Goal: Task Accomplishment & Management: Complete application form

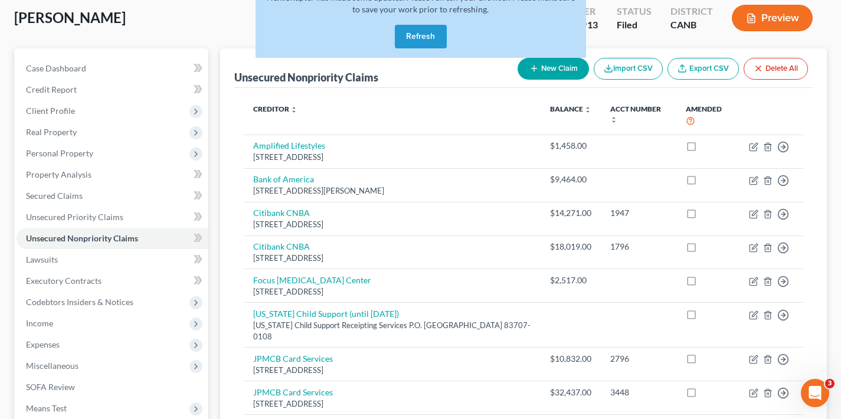
click at [425, 38] on button "Refresh" at bounding box center [421, 37] width 52 height 24
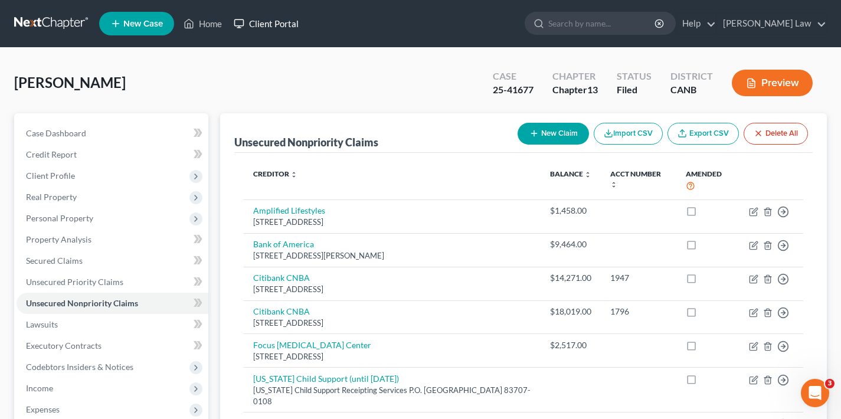
click at [275, 24] on link "Client Portal" at bounding box center [266, 23] width 77 height 21
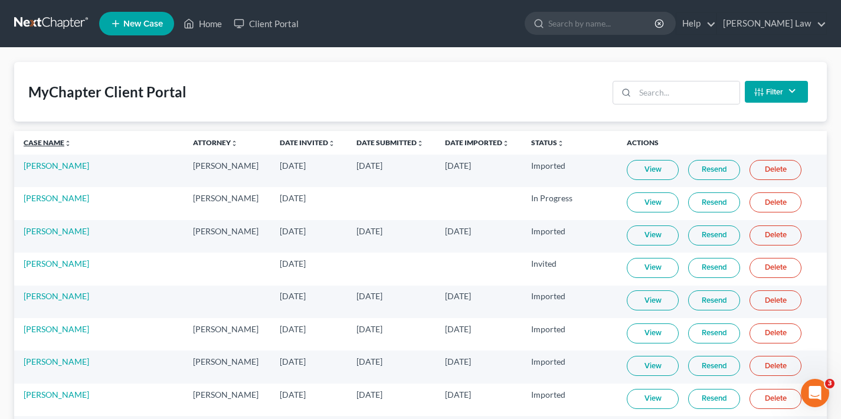
click at [37, 139] on link "Case Name unfold_more expand_more expand_less" at bounding box center [48, 142] width 48 height 9
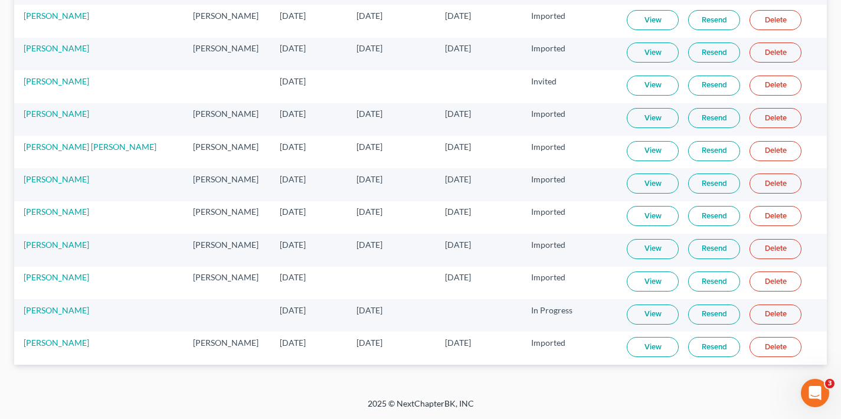
scroll to position [4026, 0]
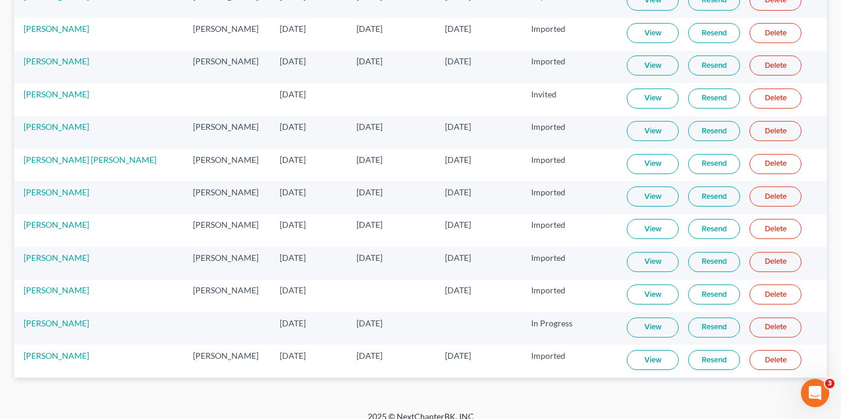
click at [592, 363] on td "Imported" at bounding box center [569, 361] width 96 height 32
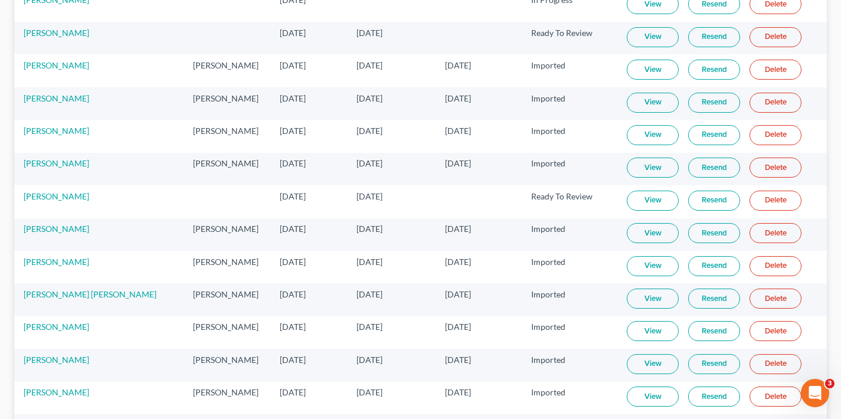
scroll to position [3600, 0]
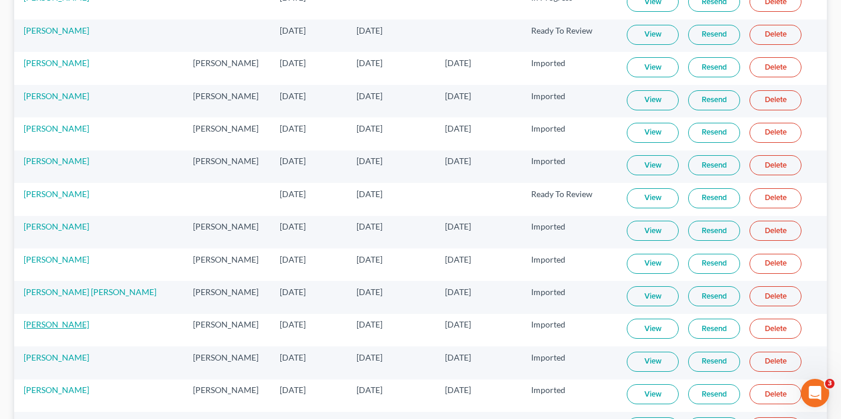
click at [51, 326] on link "[PERSON_NAME]" at bounding box center [56, 324] width 65 height 10
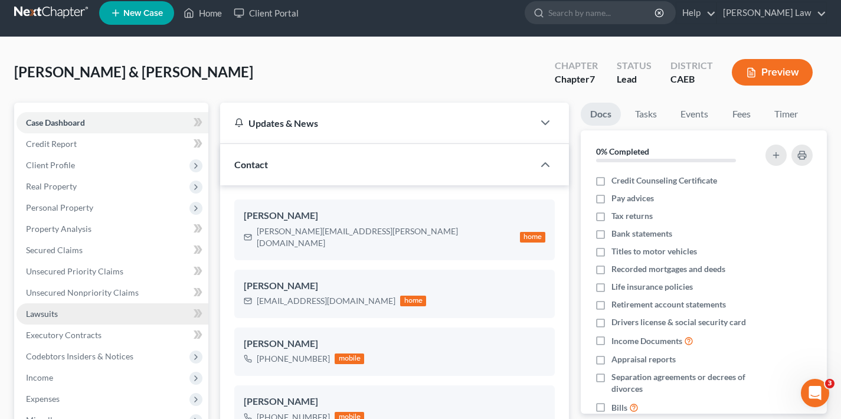
scroll to position [78, 0]
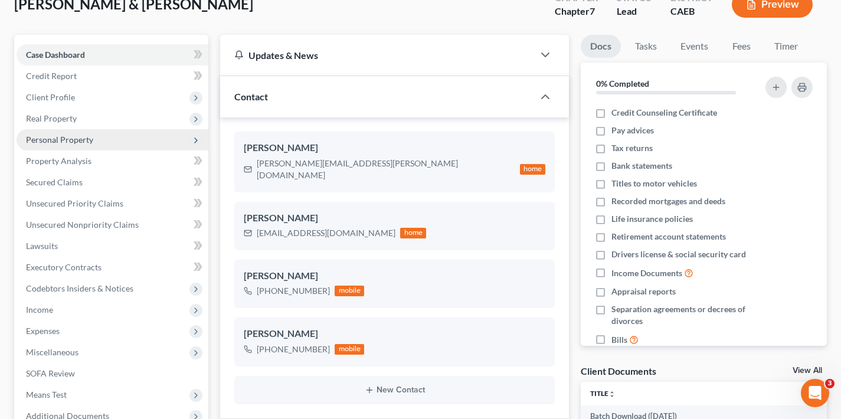
click at [81, 143] on span "Personal Property" at bounding box center [59, 139] width 67 height 10
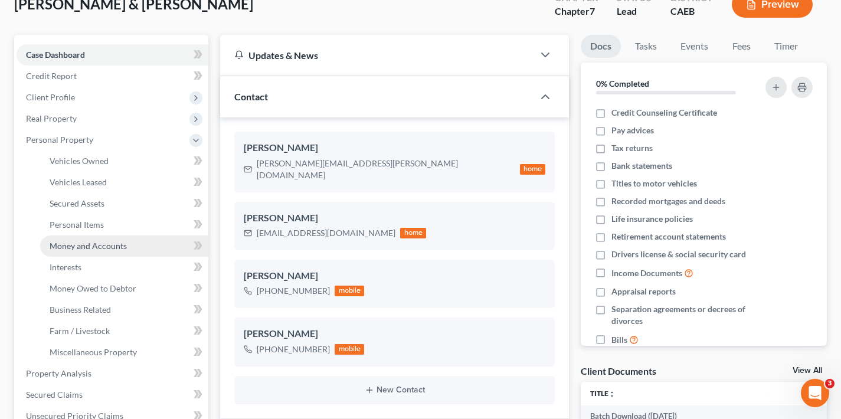
click at [90, 244] on span "Money and Accounts" at bounding box center [88, 246] width 77 height 10
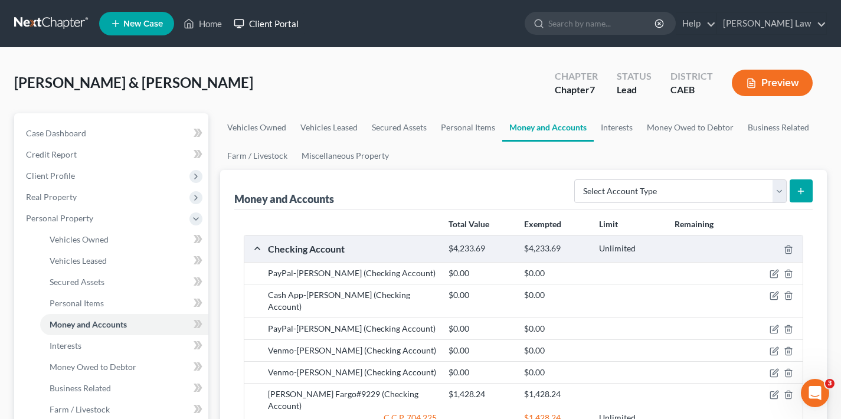
click at [289, 22] on link "Client Portal" at bounding box center [266, 23] width 77 height 21
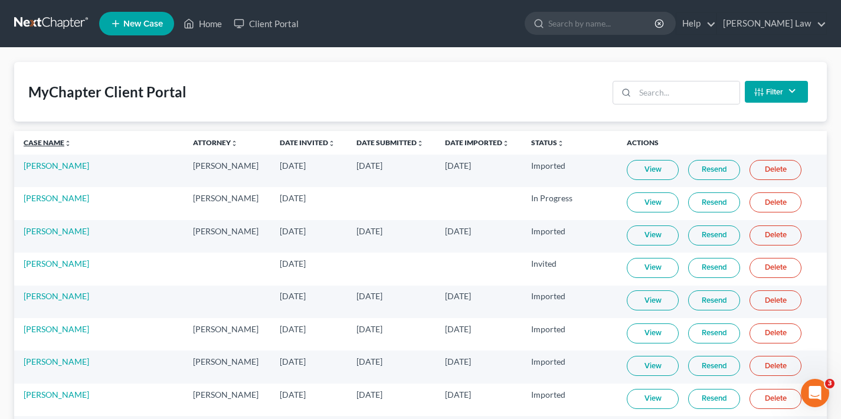
click at [41, 143] on link "Case Name unfold_more expand_more expand_less" at bounding box center [48, 142] width 48 height 9
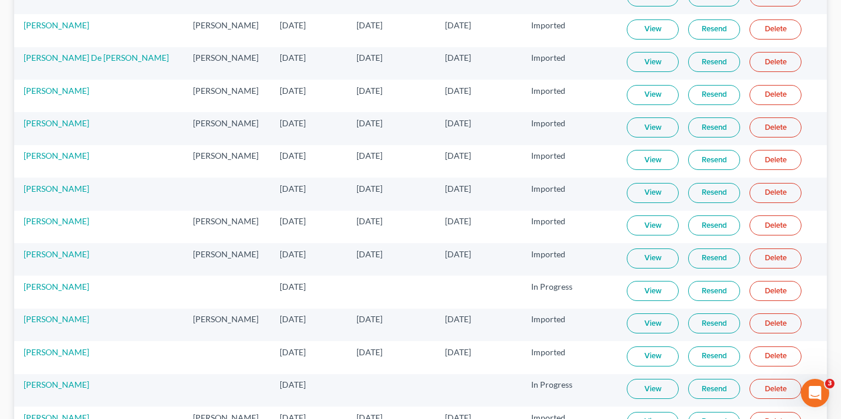
scroll to position [2843, 0]
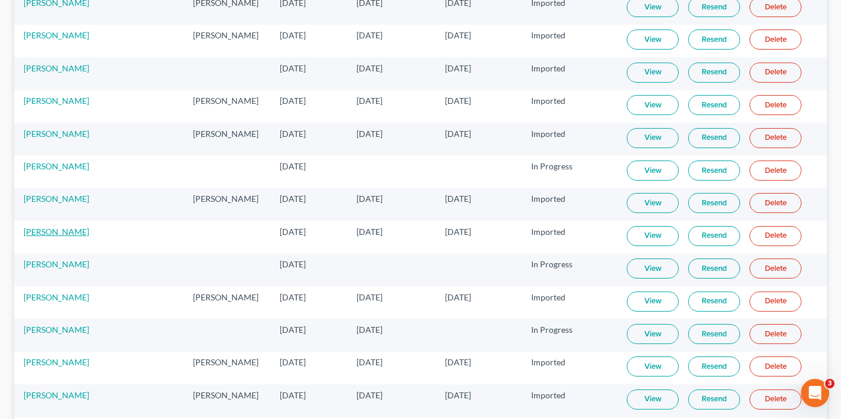
click at [57, 231] on link "[PERSON_NAME]" at bounding box center [56, 232] width 65 height 10
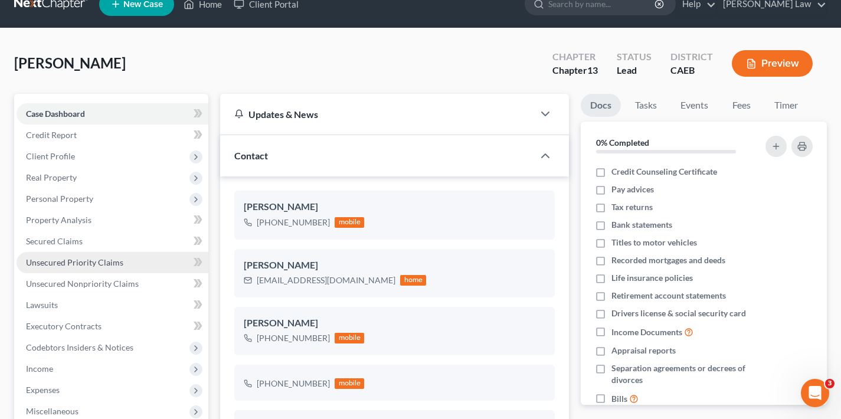
scroll to position [114, 0]
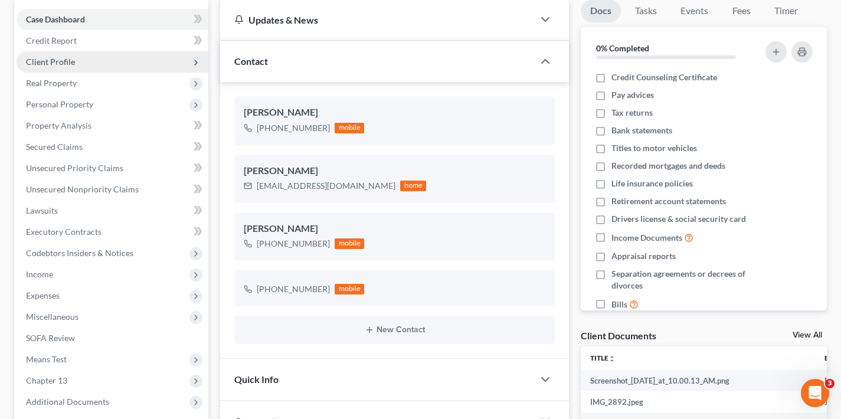
click at [89, 65] on span "Client Profile" at bounding box center [113, 61] width 192 height 21
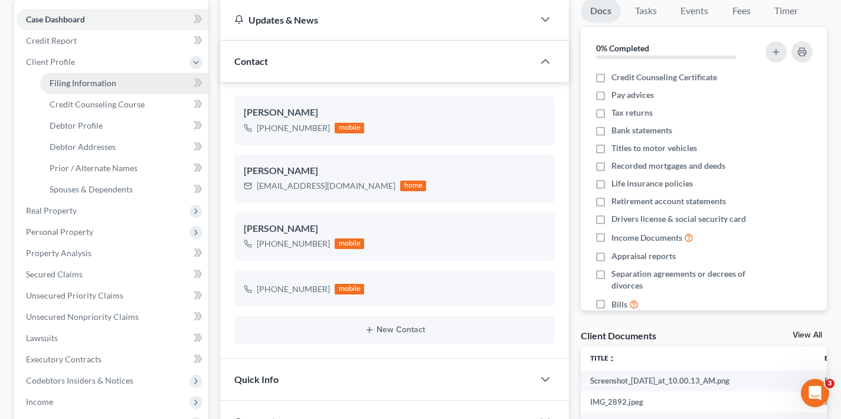
click at [89, 83] on span "Filing Information" at bounding box center [83, 83] width 67 height 10
select select "1"
select select "0"
select select "3"
select select "4"
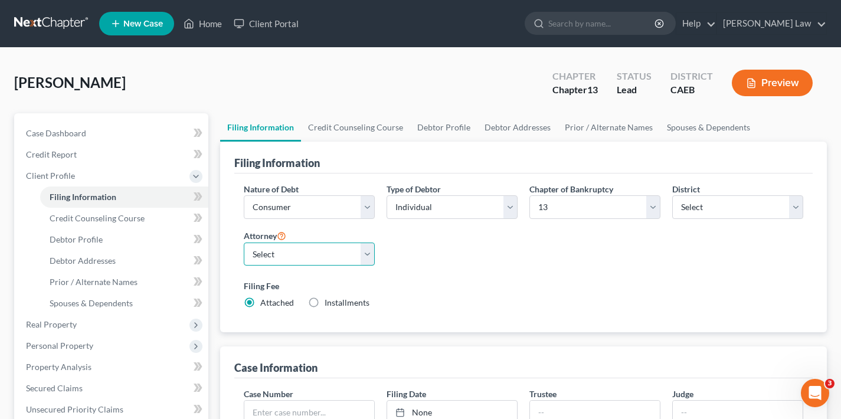
select select "4"
click at [542, 288] on label "Filing Fee" at bounding box center [523, 286] width 559 height 12
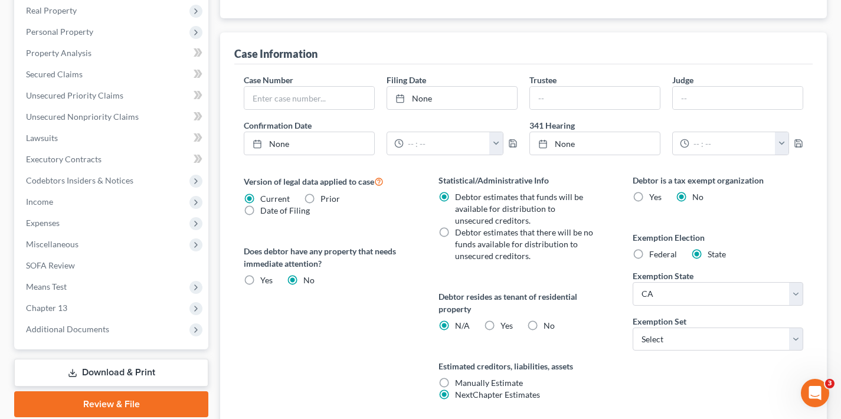
scroll to position [377, 0]
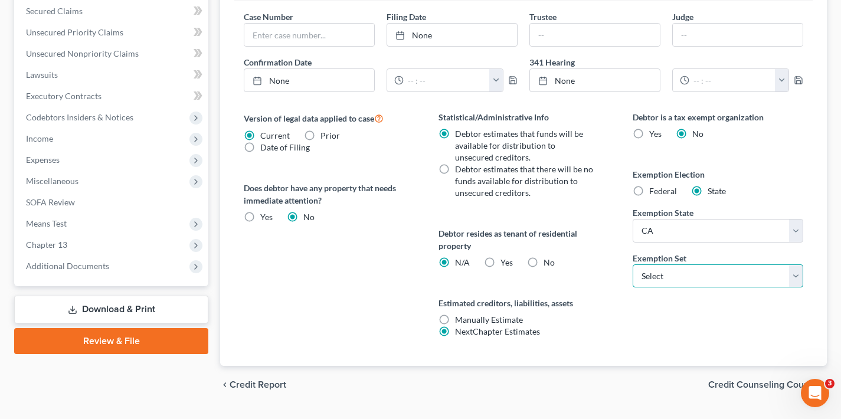
select select "0"
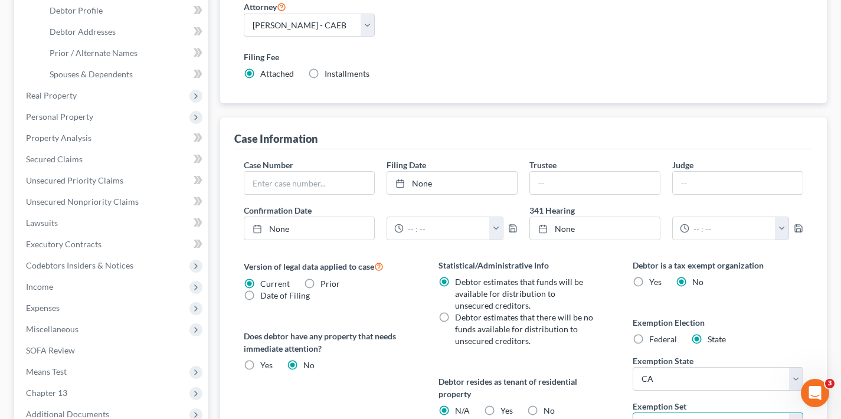
scroll to position [407, 0]
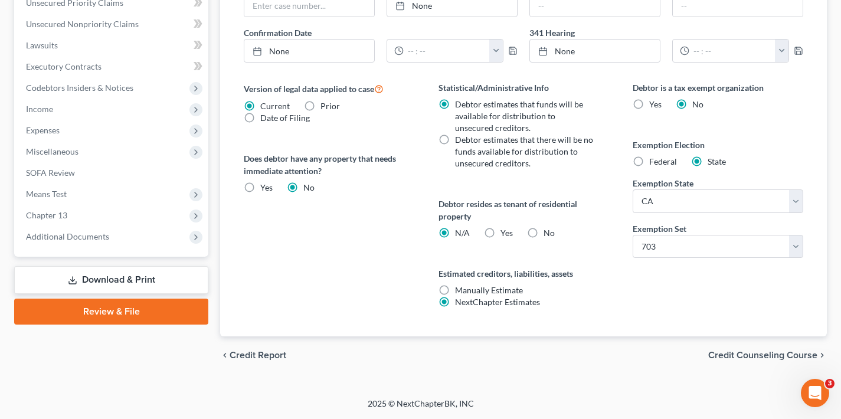
click at [767, 357] on span "Credit Counseling Course" at bounding box center [762, 354] width 109 height 9
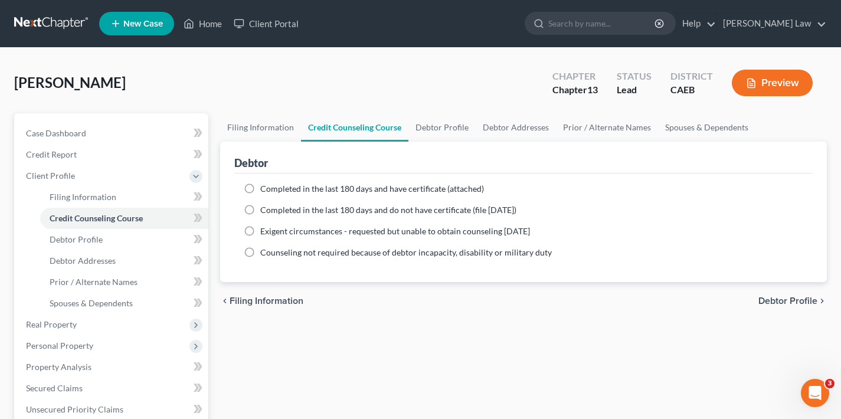
click at [260, 209] on label "Completed in the last 180 days and do not have certificate (file [DATE])" at bounding box center [388, 210] width 256 height 12
click at [265, 209] on input "Completed in the last 180 days and do not have certificate (file [DATE])" at bounding box center [269, 208] width 8 height 8
radio input "true"
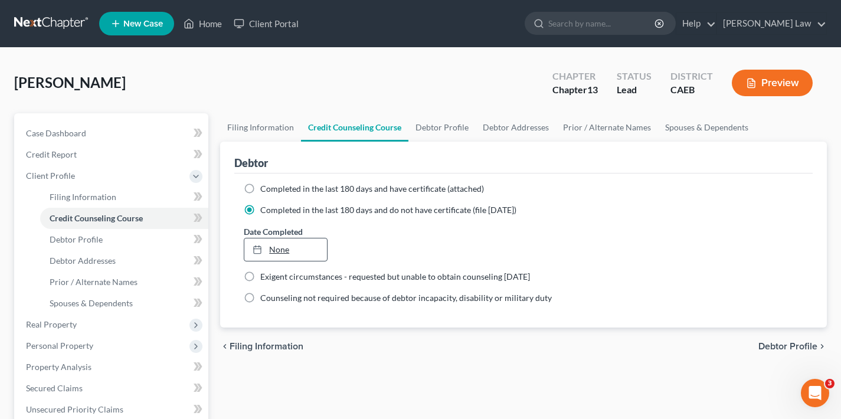
click at [286, 252] on link "None" at bounding box center [285, 249] width 82 height 22
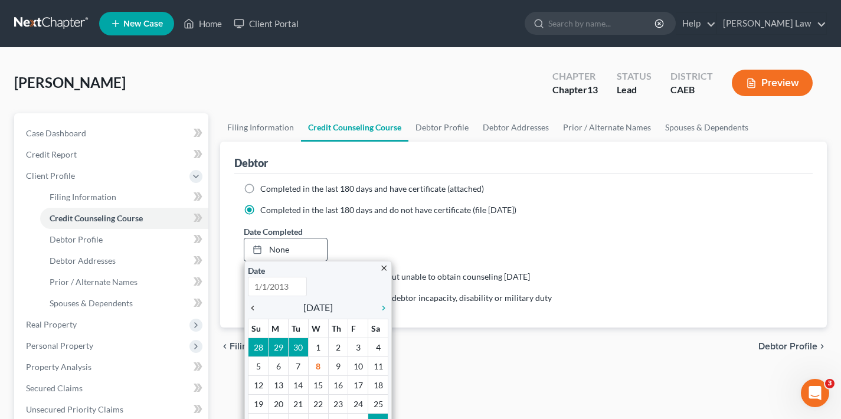
type input "[DATE]"
click at [253, 310] on icon "chevron_left" at bounding box center [255, 307] width 15 height 9
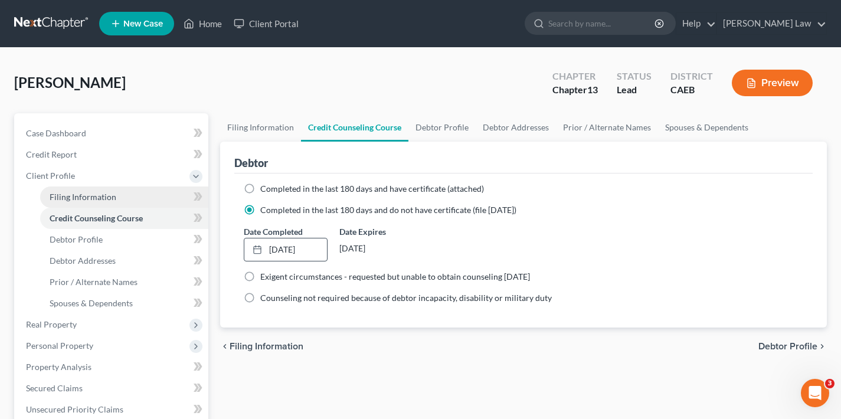
click at [89, 194] on span "Filing Information" at bounding box center [83, 197] width 67 height 10
select select "1"
select select "0"
select select "3"
select select "8"
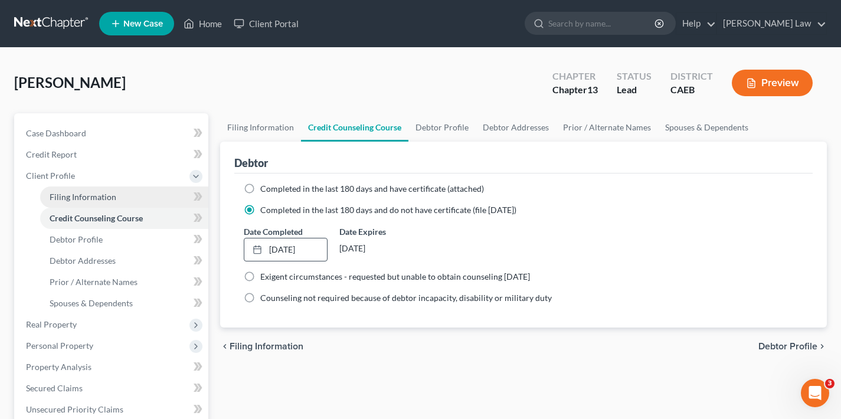
select select "4"
select select "0"
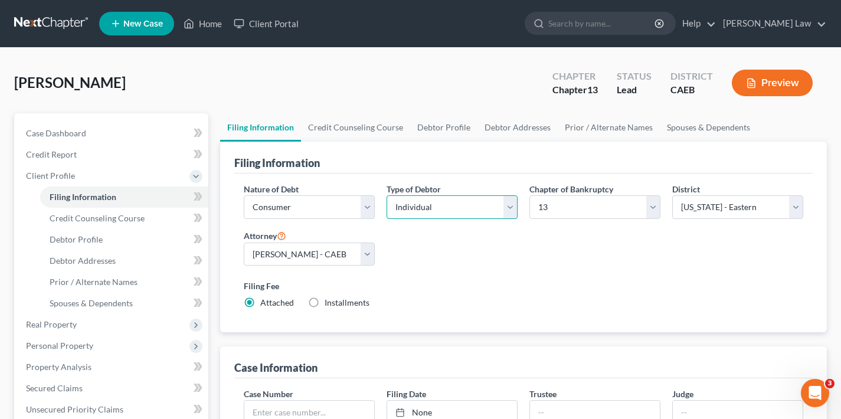
select select "1"
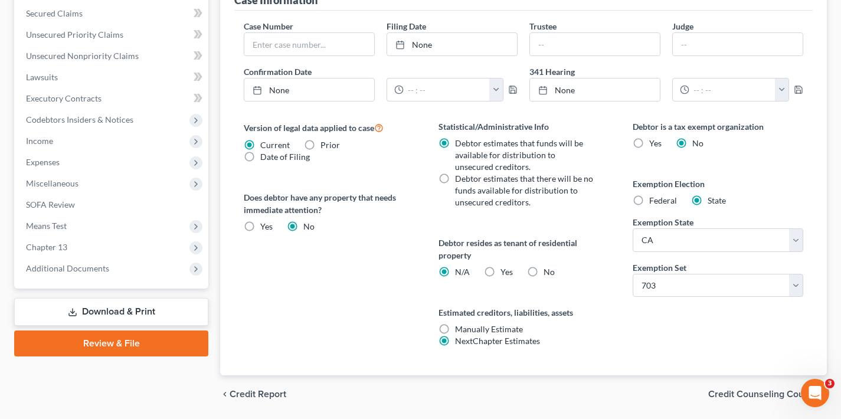
scroll to position [435, 0]
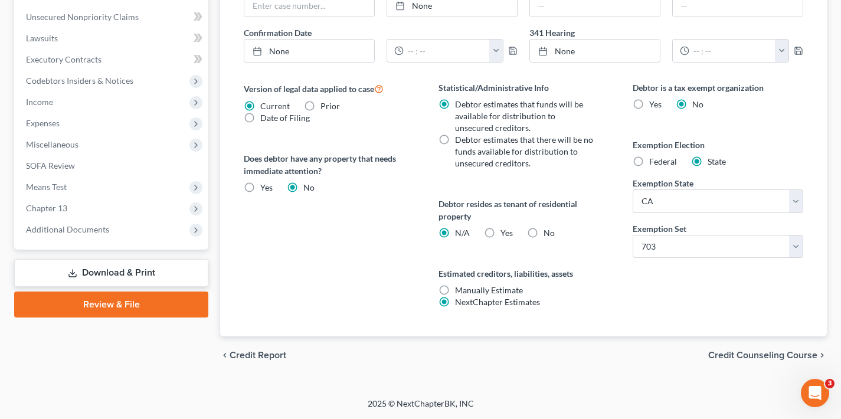
click at [772, 355] on span "Credit Counseling Course" at bounding box center [762, 354] width 109 height 9
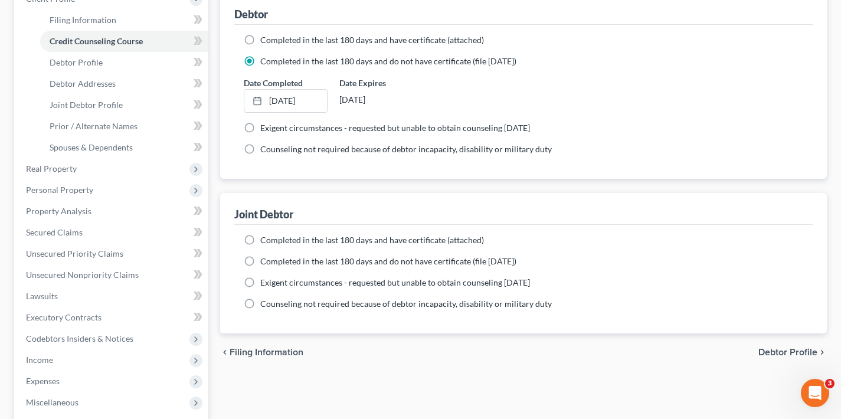
scroll to position [190, 0]
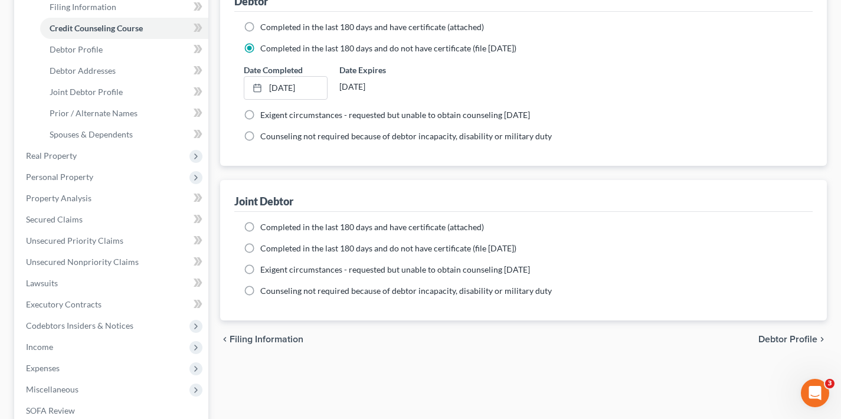
click at [260, 248] on label "Completed in the last 180 days and do not have certificate (file [DATE])" at bounding box center [388, 248] width 256 height 12
click at [265, 248] on input "Completed in the last 180 days and do not have certificate (file [DATE])" at bounding box center [269, 246] width 8 height 8
radio input "true"
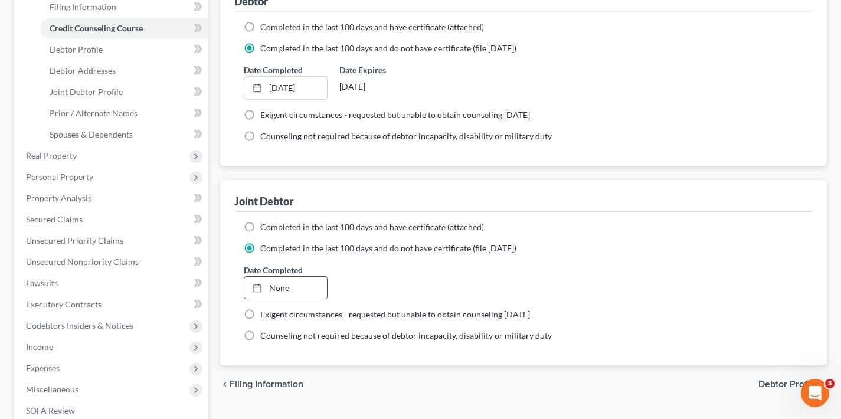
click at [277, 287] on link "None" at bounding box center [285, 288] width 82 height 22
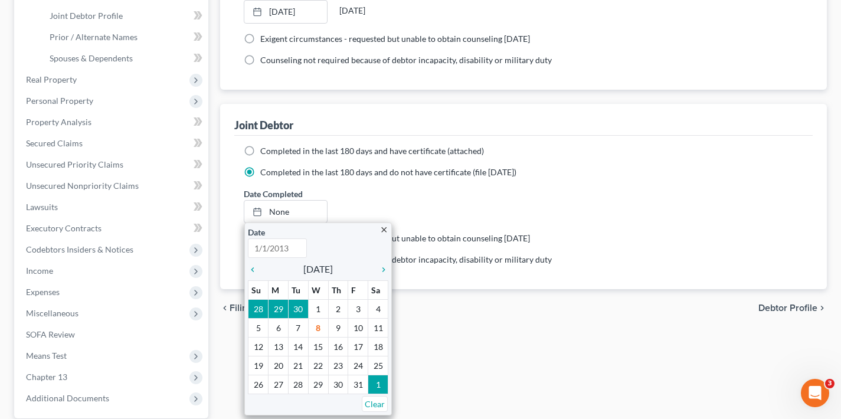
scroll to position [342, 0]
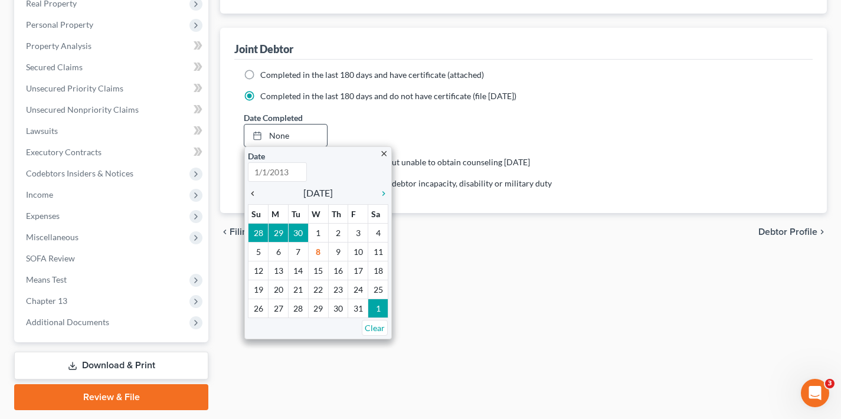
type input "[DATE]"
click at [252, 193] on icon "chevron_left" at bounding box center [255, 193] width 15 height 9
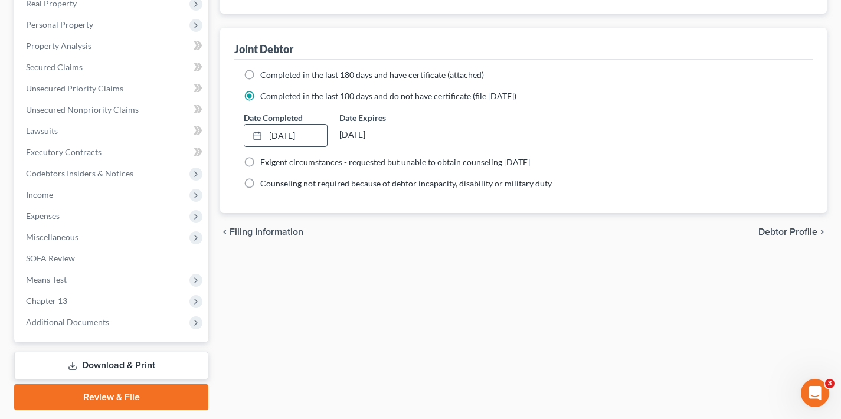
click at [801, 234] on span "Debtor Profile" at bounding box center [787, 231] width 59 height 9
select select "1"
select select "3"
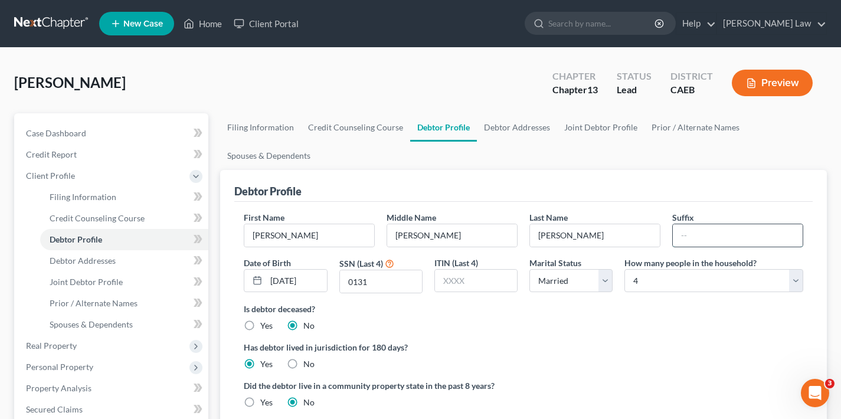
click at [701, 235] on input "text" at bounding box center [737, 235] width 130 height 22
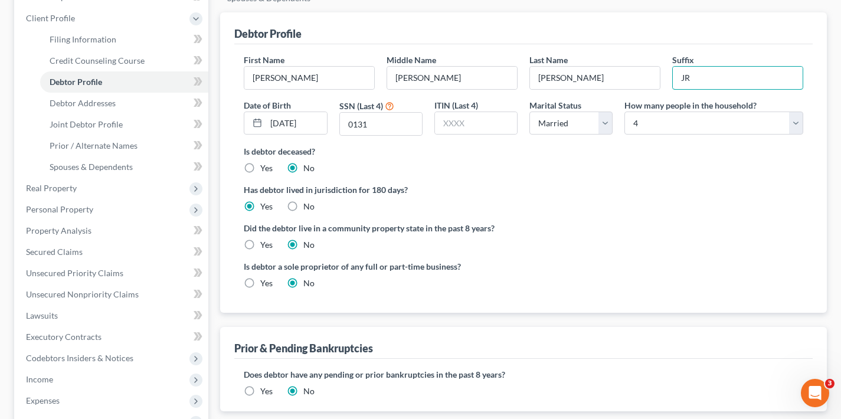
scroll to position [190, 0]
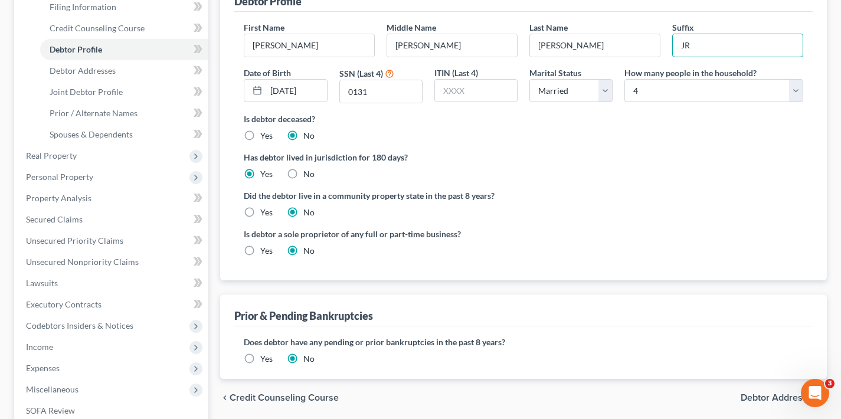
type input "JR"
click at [260, 211] on label "Yes" at bounding box center [266, 212] width 12 height 12
click at [265, 211] on input "Yes" at bounding box center [269, 210] width 8 height 8
radio input "true"
radio input "false"
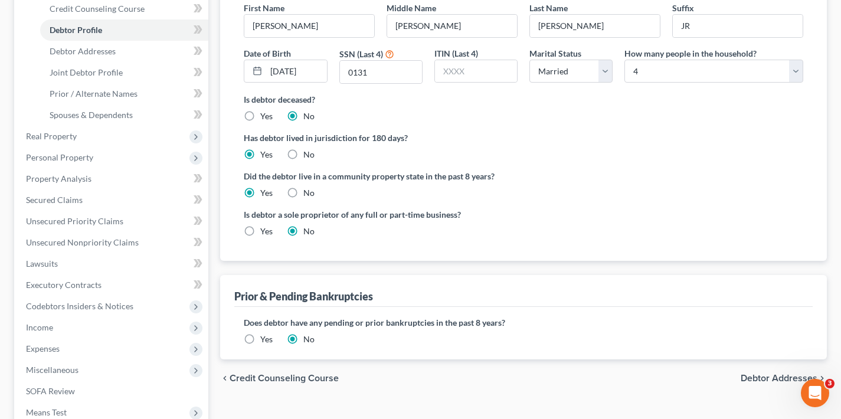
scroll to position [254, 0]
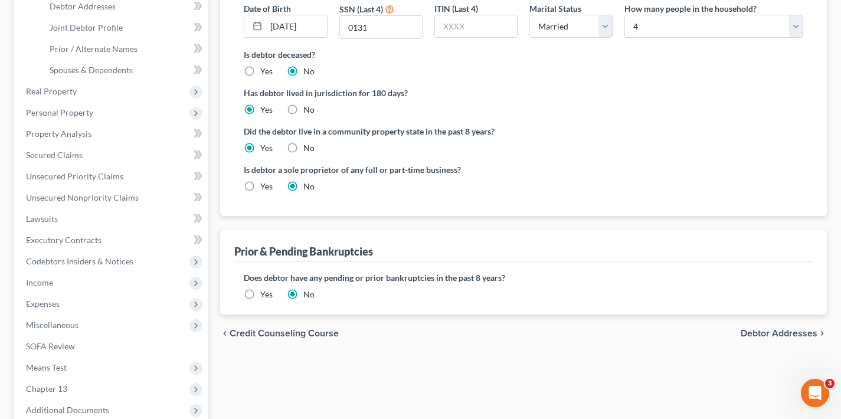
click at [772, 333] on span "Debtor Addresses" at bounding box center [778, 333] width 77 height 9
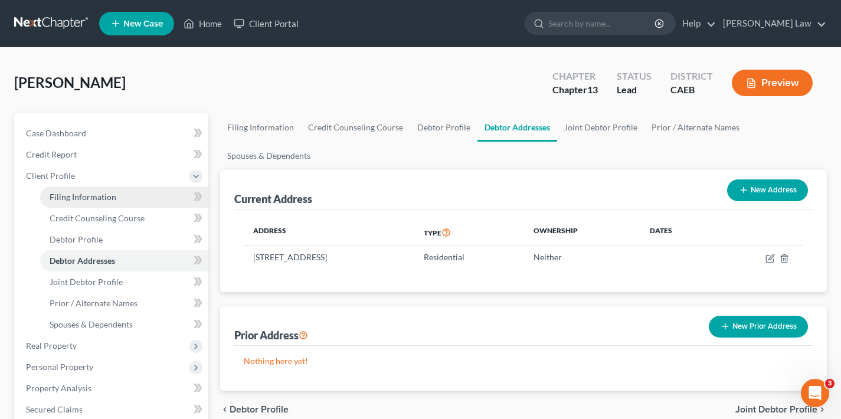
click at [80, 198] on span "Filing Information" at bounding box center [83, 197] width 67 height 10
select select "1"
select select "3"
select select "8"
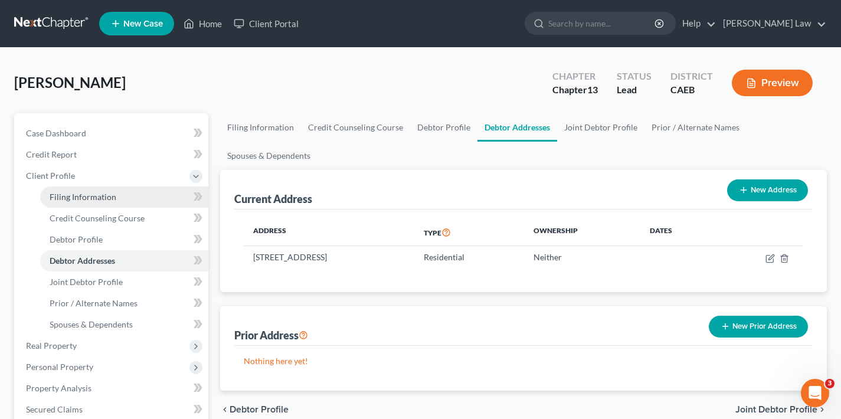
select select "4"
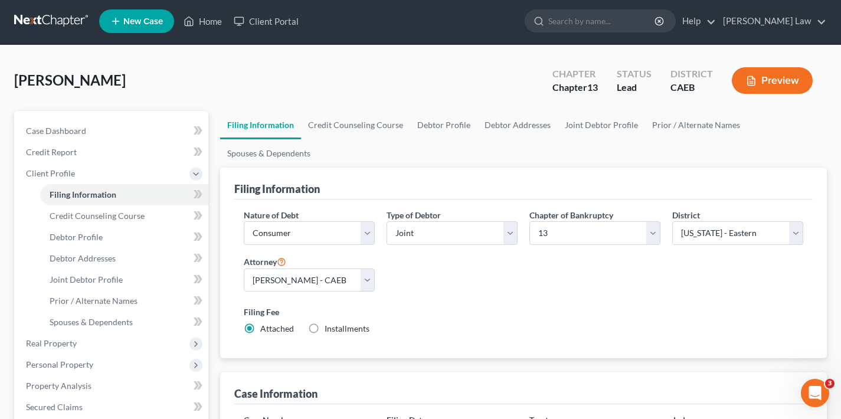
scroll to position [370, 0]
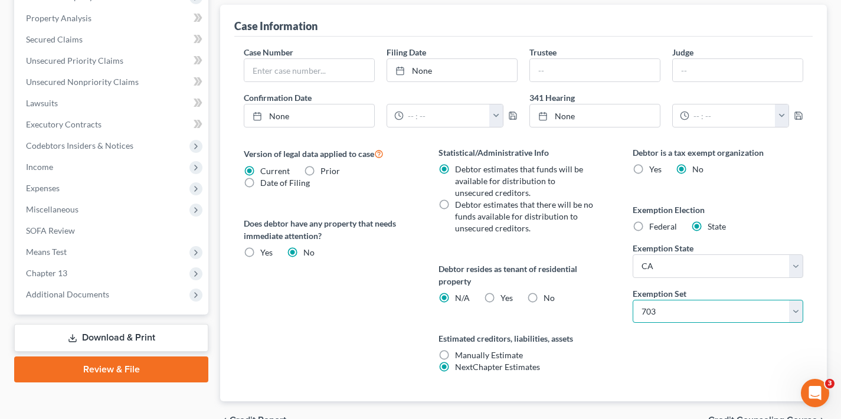
select select "1"
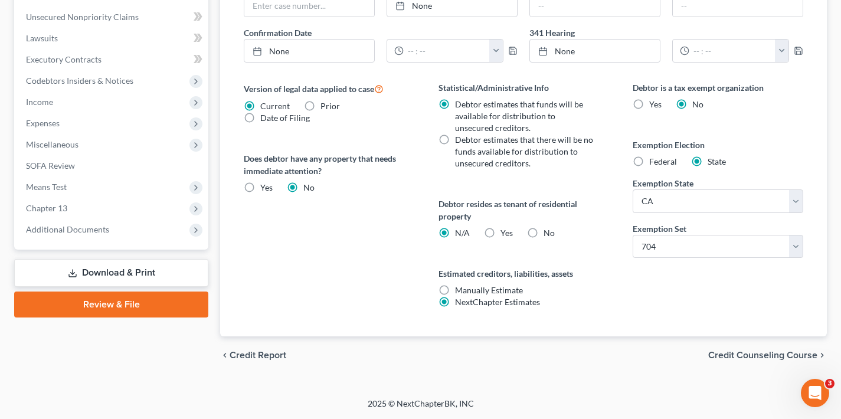
click at [754, 353] on span "Credit Counseling Course" at bounding box center [762, 354] width 109 height 9
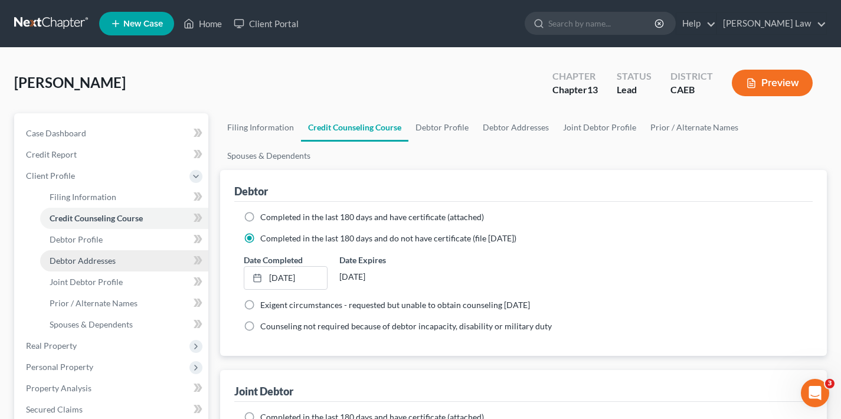
click at [70, 260] on span "Debtor Addresses" at bounding box center [83, 260] width 66 height 10
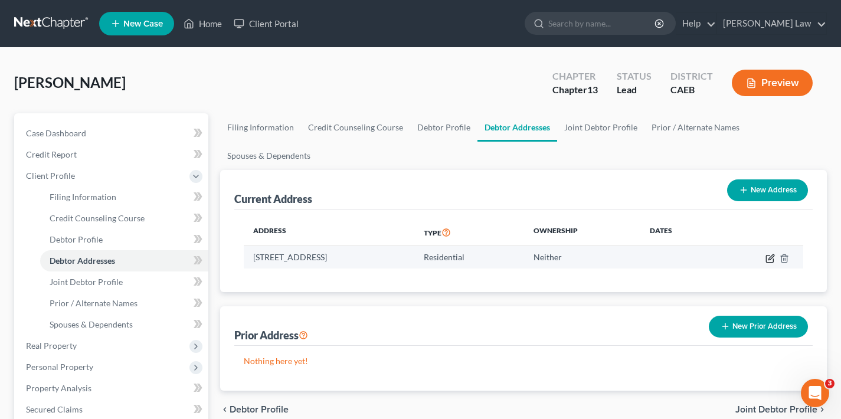
click at [771, 256] on icon "button" at bounding box center [769, 258] width 9 height 9
select select "4"
select select "0"
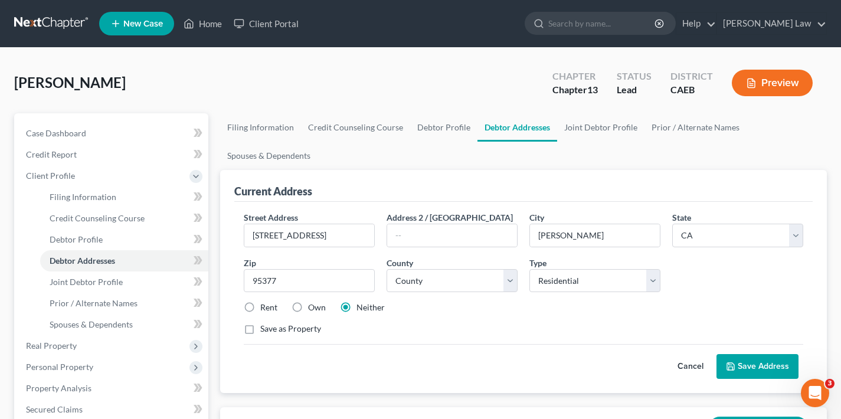
click at [308, 307] on label "Own" at bounding box center [317, 307] width 18 height 12
click at [313, 307] on input "Own" at bounding box center [317, 305] width 8 height 8
radio input "true"
click at [757, 366] on button "Save Address" at bounding box center [757, 366] width 82 height 25
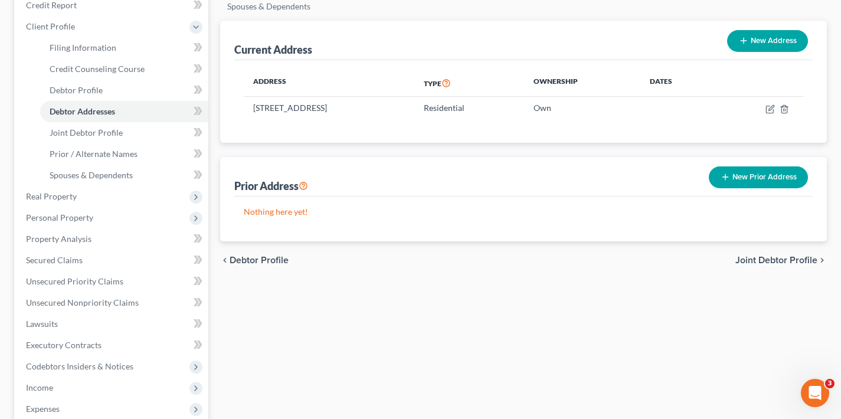
scroll to position [57, 0]
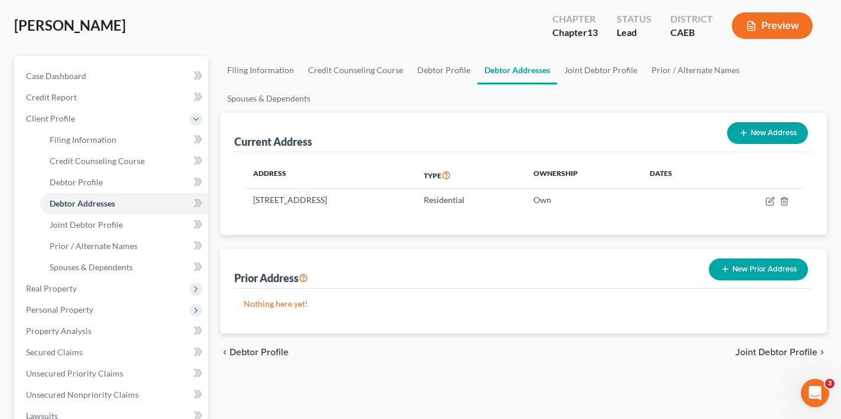
click at [771, 353] on span "Joint Debtor Profile" at bounding box center [776, 351] width 82 height 9
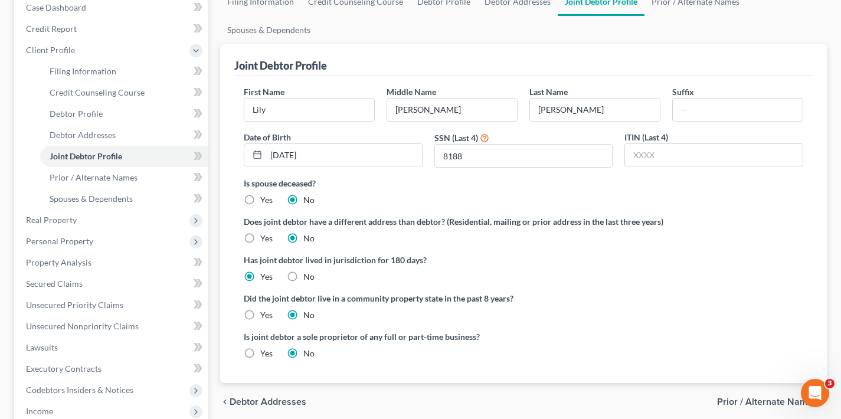
scroll to position [134, 0]
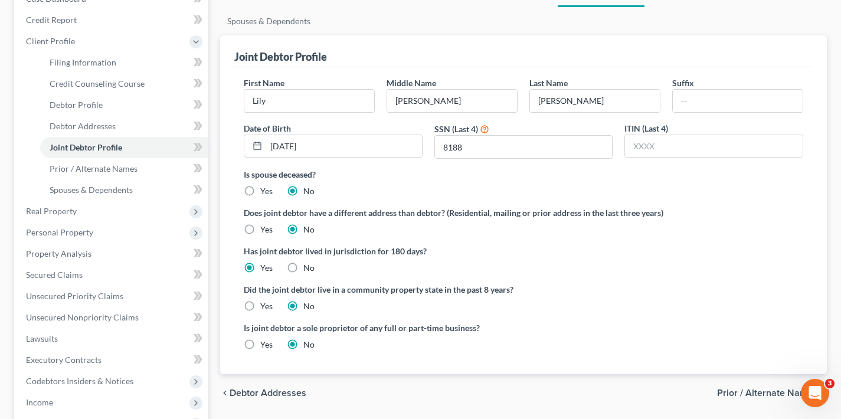
click at [260, 306] on label "Yes" at bounding box center [266, 306] width 12 height 12
click at [265, 306] on input "Yes" at bounding box center [269, 304] width 8 height 8
radio input "true"
radio input "false"
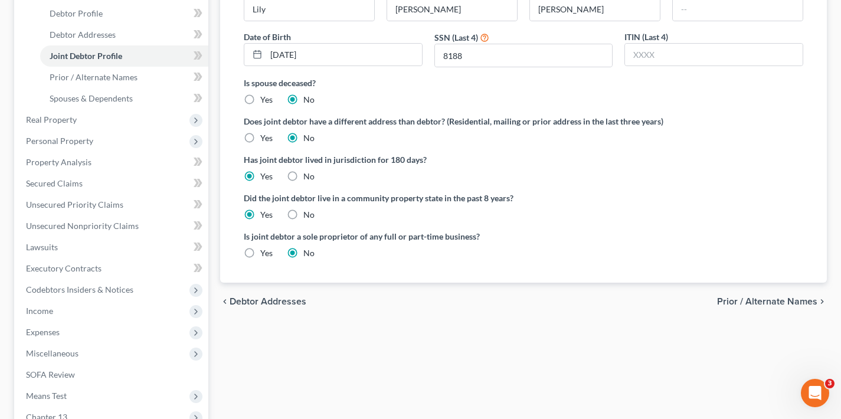
click at [777, 300] on span "Prior / Alternate Names" at bounding box center [767, 301] width 100 height 9
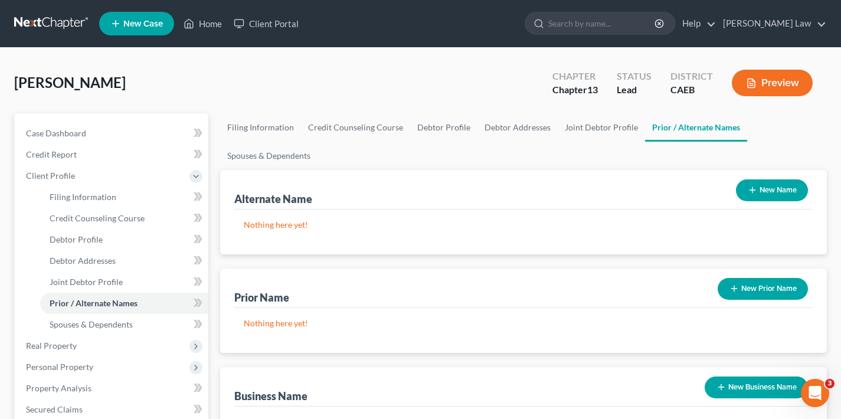
click at [773, 188] on button "New Name" at bounding box center [772, 190] width 72 height 22
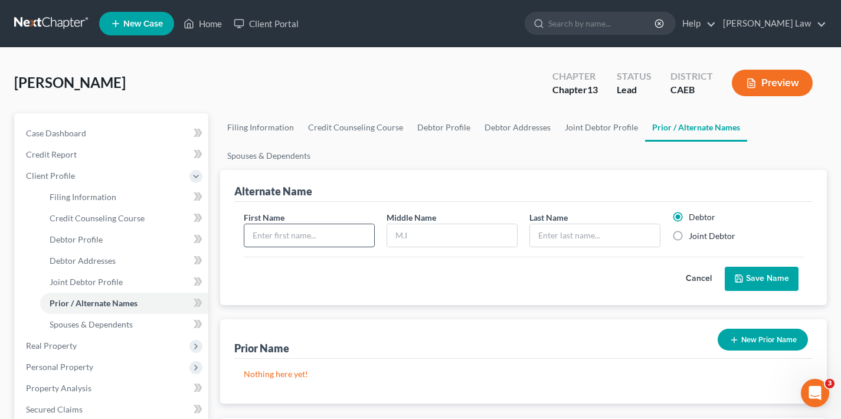
click at [320, 240] on input "text" at bounding box center [309, 235] width 130 height 22
type input "[PERSON_NAME]"
type input "A"
type input "[PERSON_NAME]"
click at [779, 281] on button "Save Name" at bounding box center [761, 279] width 74 height 25
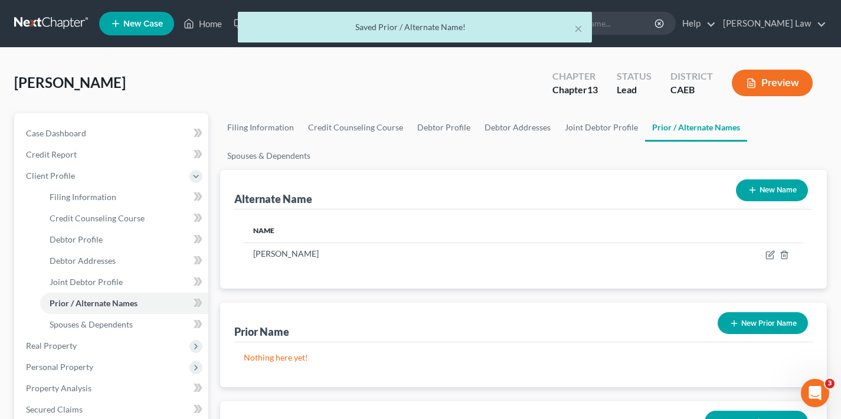
click at [772, 190] on button "New Name" at bounding box center [772, 190] width 72 height 22
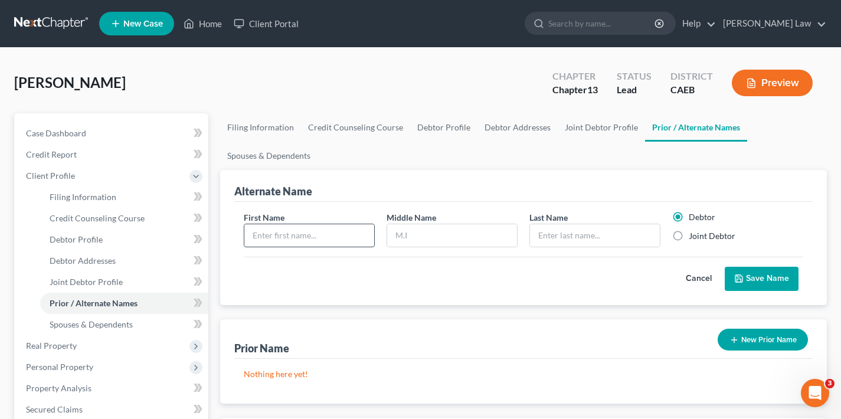
click at [297, 235] on input "text" at bounding box center [309, 235] width 130 height 22
type input "Lily"
click at [417, 237] on input "text" at bounding box center [452, 235] width 130 height 22
type input "T"
type input "[PERSON_NAME]"
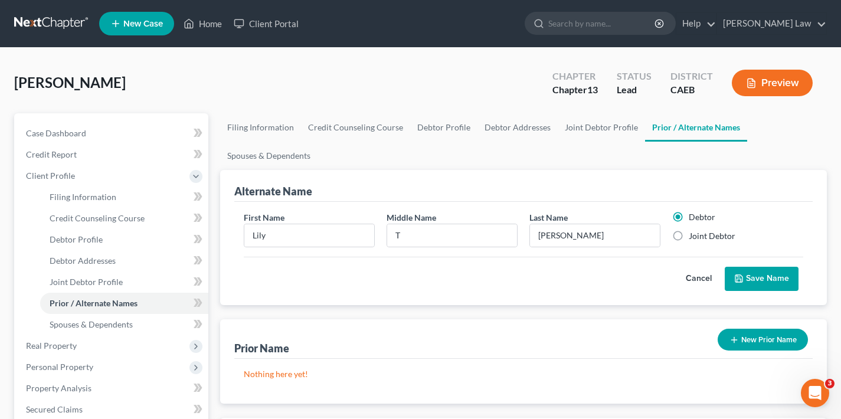
click at [688, 235] on label "Joint Debtor" at bounding box center [711, 236] width 47 height 12
click at [693, 235] on input "Joint Debtor" at bounding box center [697, 234] width 8 height 8
radio input "true"
radio input "false"
click at [757, 277] on button "Save Name" at bounding box center [761, 279] width 74 height 25
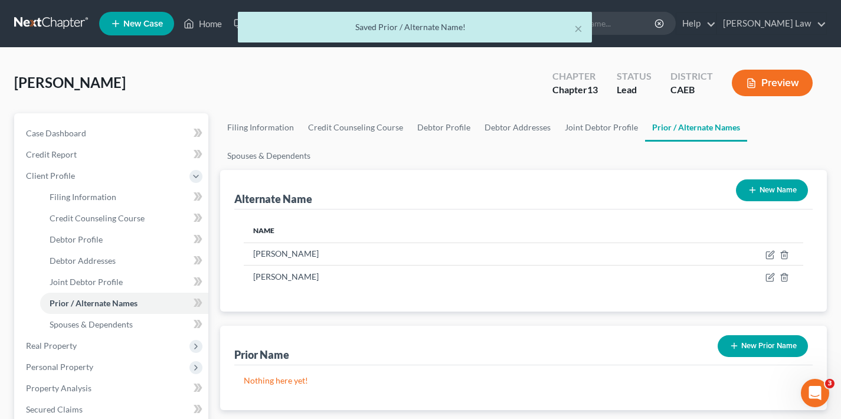
scroll to position [92, 0]
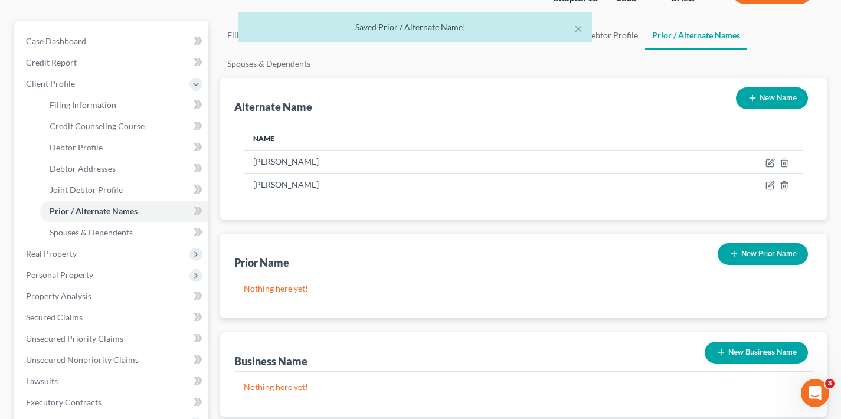
click at [772, 255] on button "New Prior Name" at bounding box center [762, 254] width 90 height 22
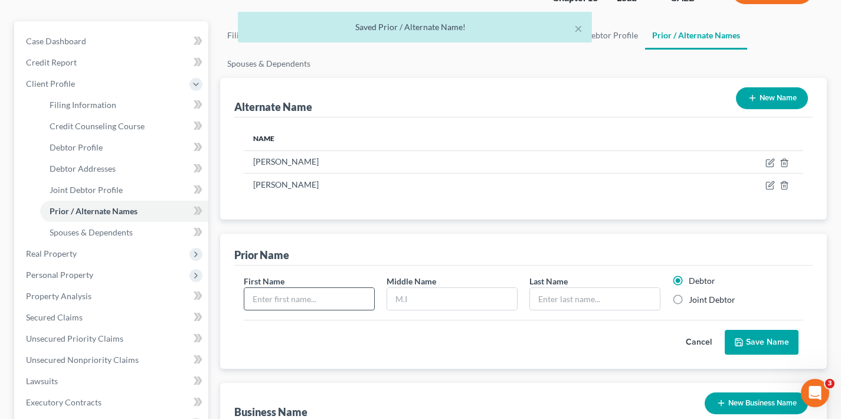
click at [333, 304] on input "text" at bounding box center [309, 299] width 130 height 22
type input "Lily"
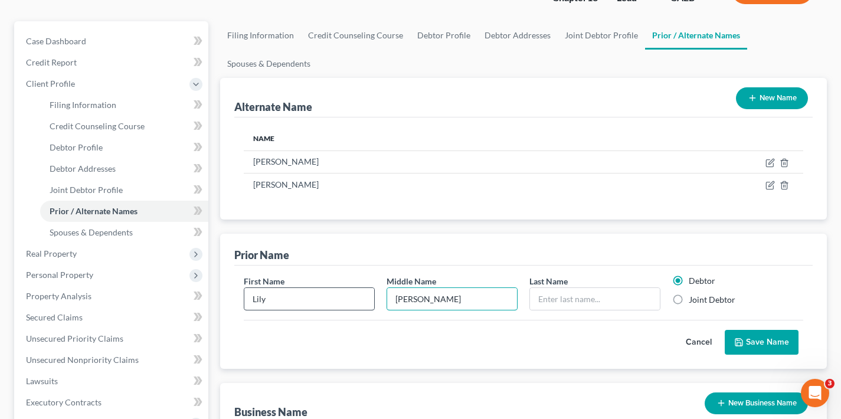
type input "[PERSON_NAME]"
click at [688, 298] on label "Joint Debtor" at bounding box center [711, 300] width 47 height 12
click at [693, 298] on input "Joint Debtor" at bounding box center [697, 298] width 8 height 8
radio input "true"
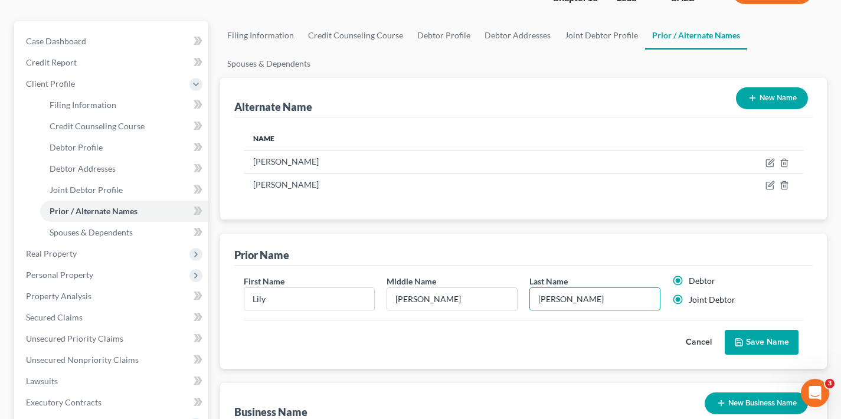
radio input "false"
click at [759, 342] on button "Save Name" at bounding box center [761, 342] width 74 height 25
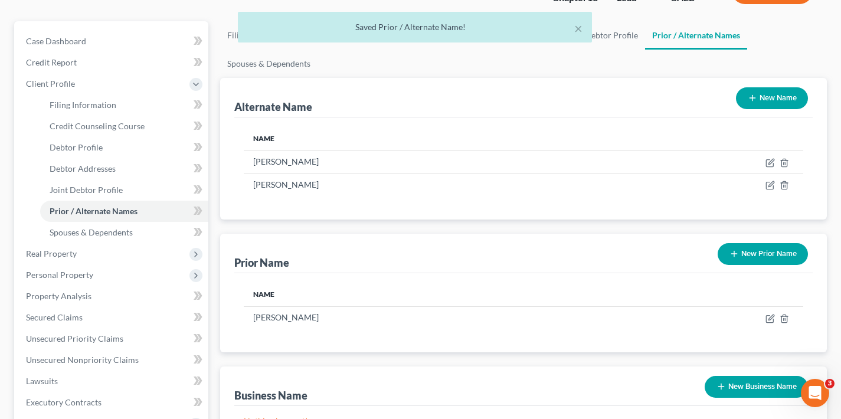
click at [752, 250] on button "New Prior Name" at bounding box center [762, 254] width 90 height 22
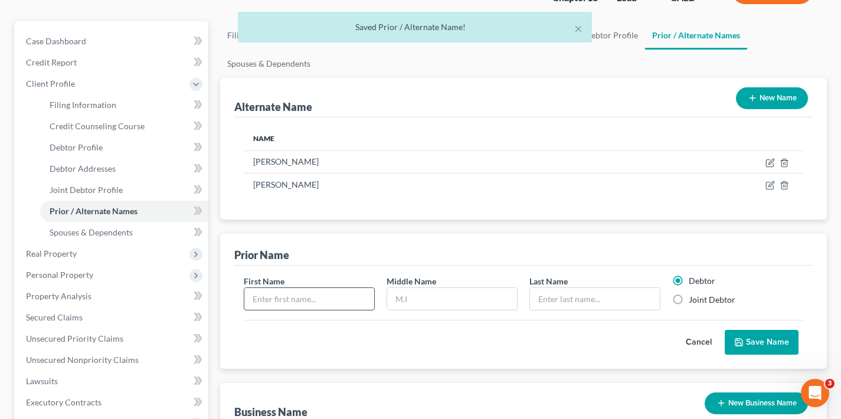
click at [298, 301] on input "text" at bounding box center [309, 299] width 130 height 22
type input "Lily"
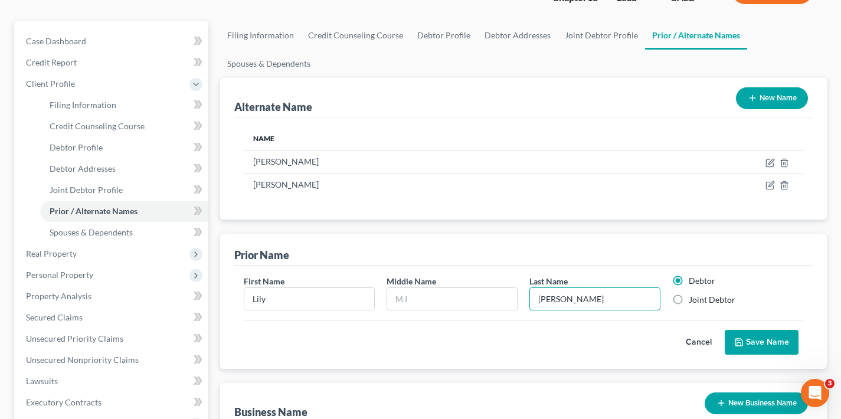
type input "[PERSON_NAME]"
click at [688, 300] on label "Joint Debtor" at bounding box center [711, 300] width 47 height 12
click at [693, 300] on input "Joint Debtor" at bounding box center [697, 298] width 8 height 8
radio input "true"
radio input "false"
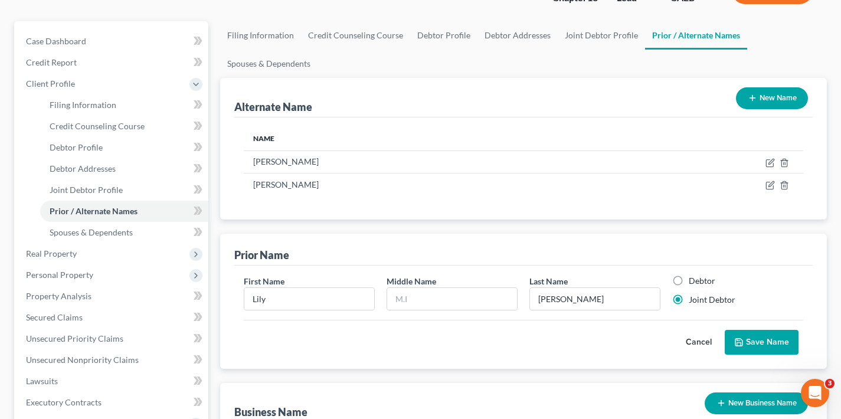
click at [770, 343] on button "Save Name" at bounding box center [761, 342] width 74 height 25
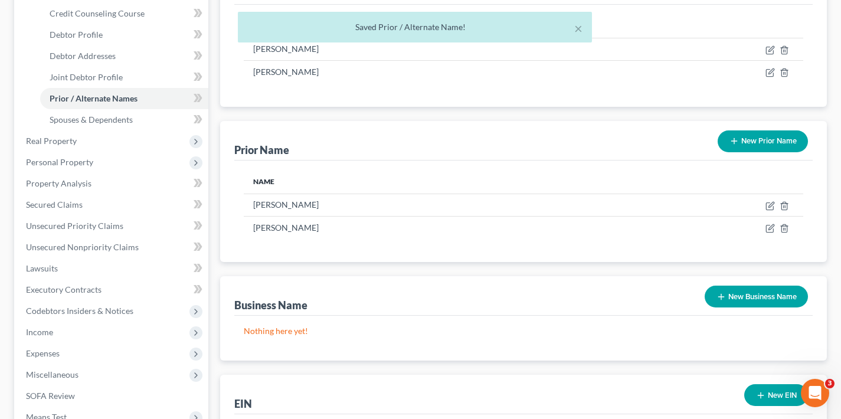
scroll to position [364, 0]
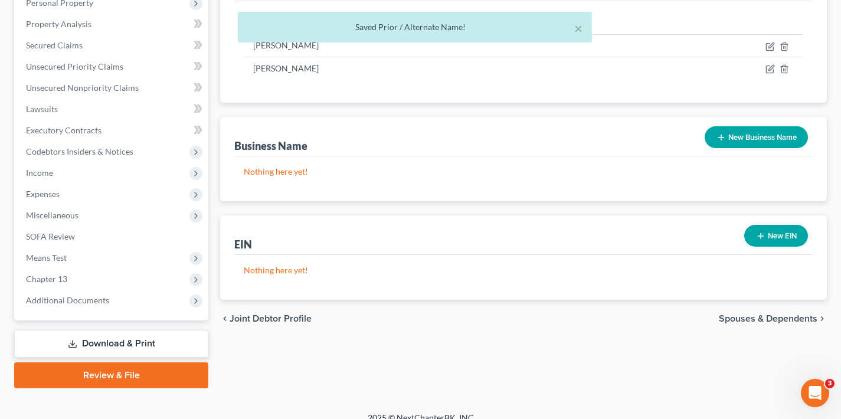
click at [772, 317] on span "Spouses & Dependents" at bounding box center [768, 318] width 99 height 9
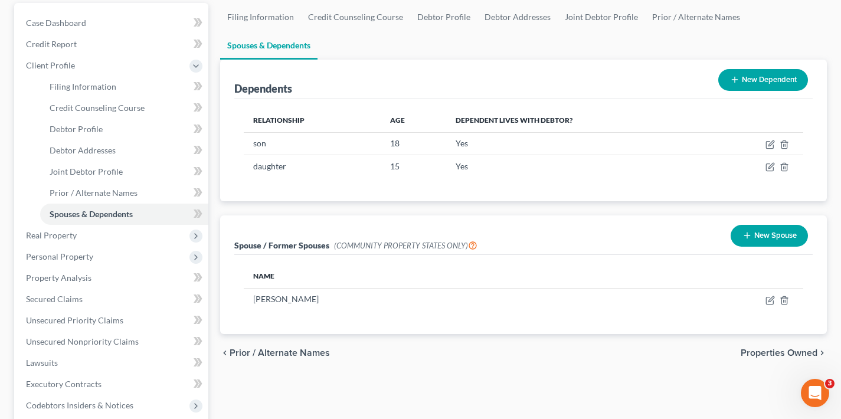
scroll to position [217, 0]
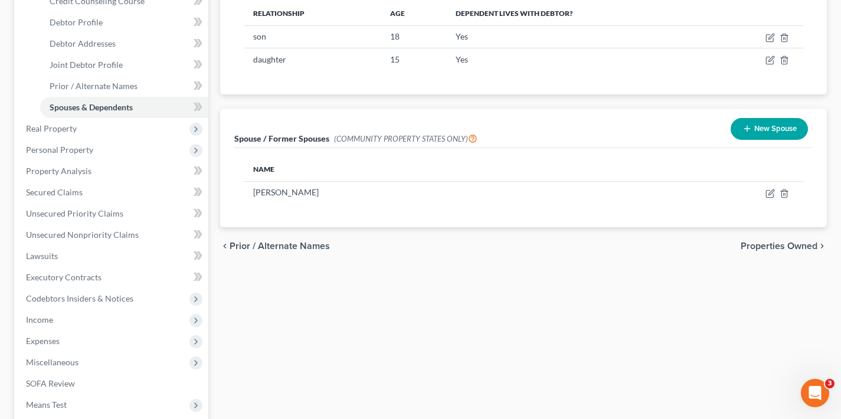
click at [775, 247] on span "Properties Owned" at bounding box center [778, 245] width 77 height 9
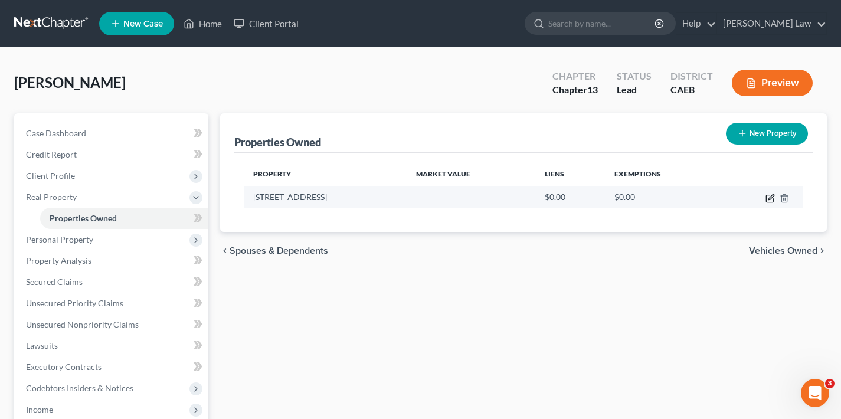
click at [769, 198] on icon "button" at bounding box center [769, 197] width 9 height 9
select select "4"
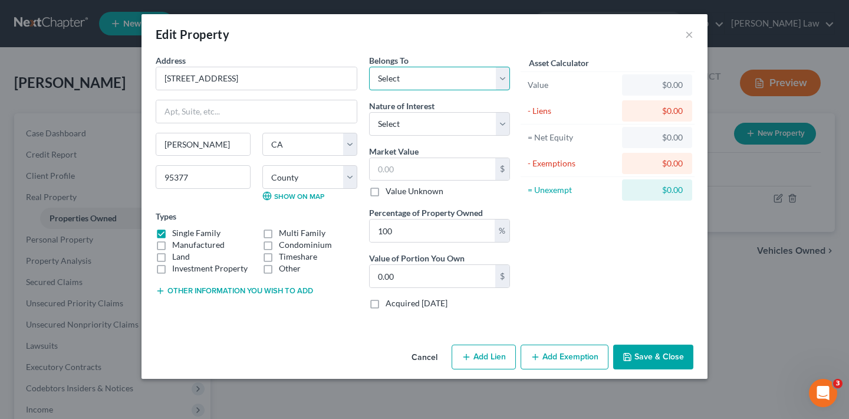
select select "2"
select select "0"
click at [395, 162] on input "text" at bounding box center [433, 169] width 126 height 22
type input "6"
type input "6.00"
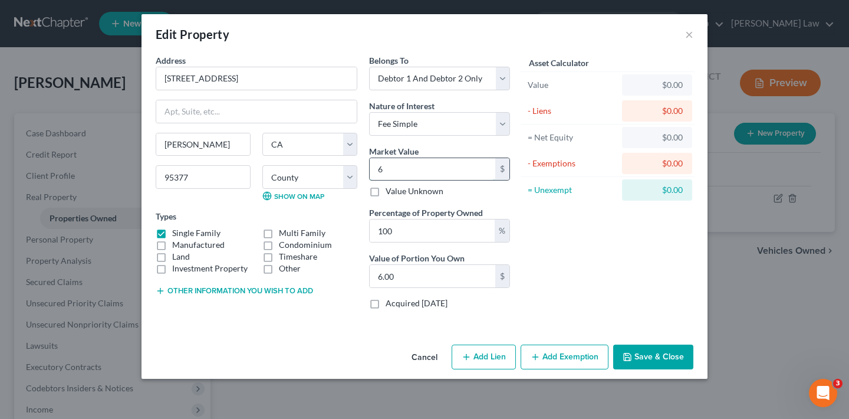
type input "67"
type input "67.00"
type input "675"
type input "675.00"
type input "6753"
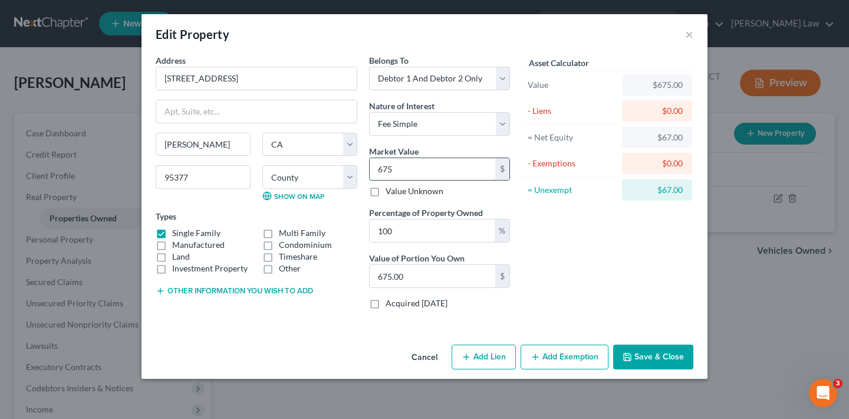
type input "6,753.00"
type input "6,7530"
type input "67,530.00"
type input "67,5300"
type input "675,300.00"
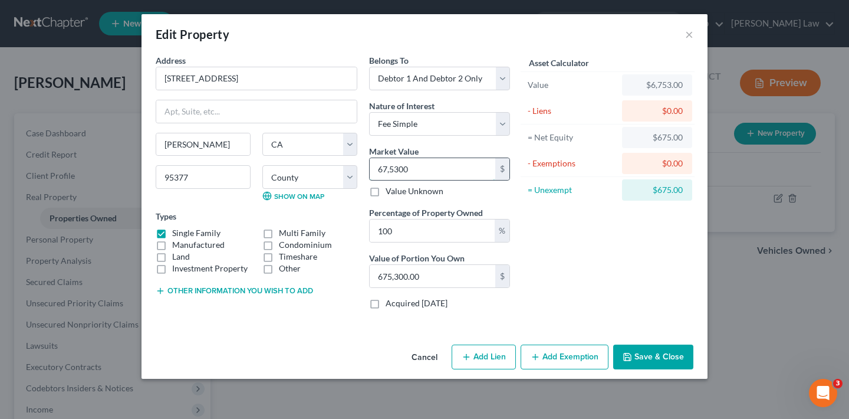
type input "675,300"
click at [483, 360] on button "Add Lien" at bounding box center [484, 357] width 64 height 25
select select "2"
select select "0"
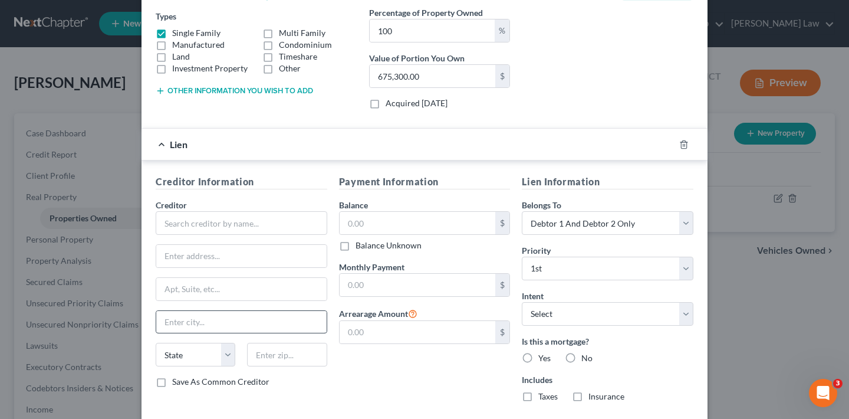
scroll to position [267, 0]
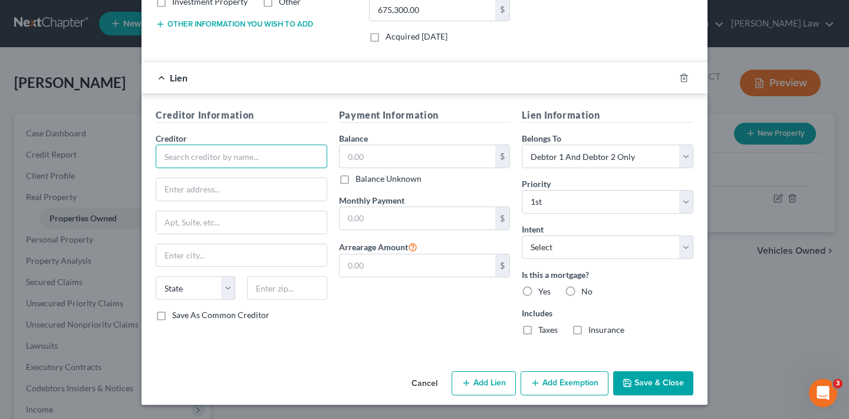
click at [195, 160] on input "text" at bounding box center [242, 157] width 172 height 24
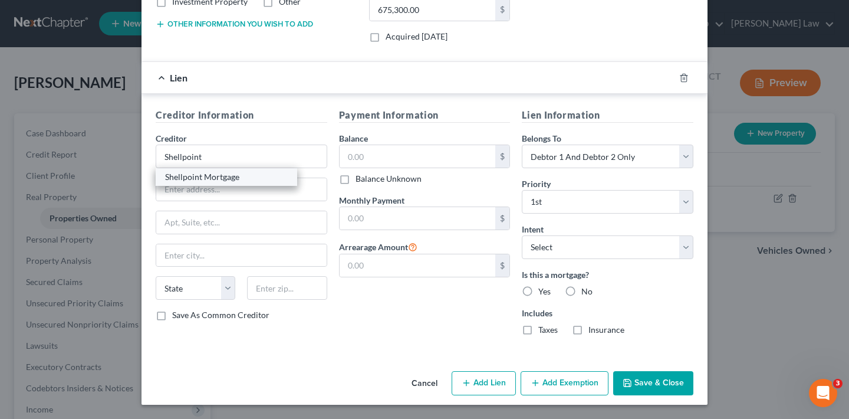
click at [194, 178] on div "Shellpoint Mortgage" at bounding box center [226, 177] width 123 height 12
type input "Shellpoint Mortgage"
type input "55 [PERSON_NAME]"
type input "Ste 600"
type input "[GEOGRAPHIC_DATA]"
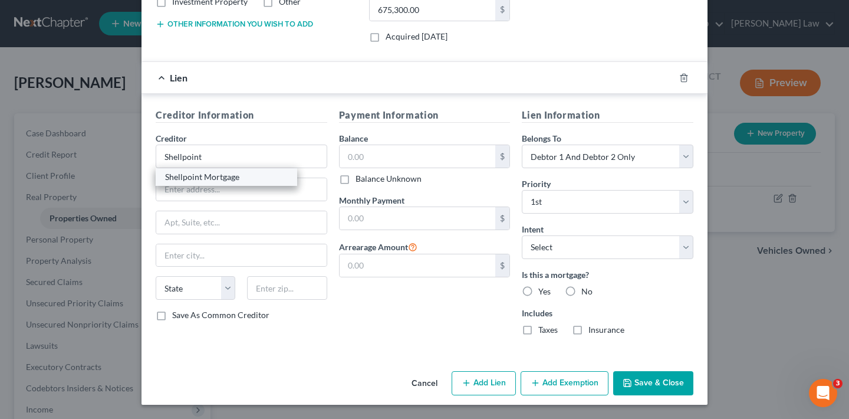
select select "45"
type input "29601"
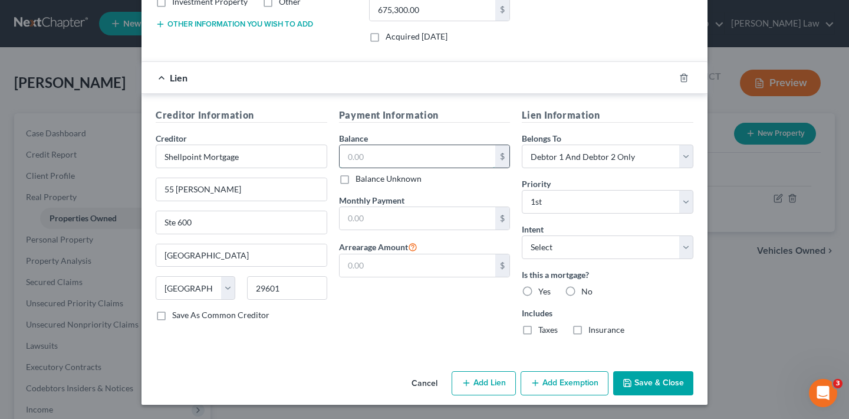
click at [394, 156] on input "text" at bounding box center [418, 156] width 156 height 22
type input "535,514"
click at [411, 213] on input "text" at bounding box center [418, 218] width 156 height 22
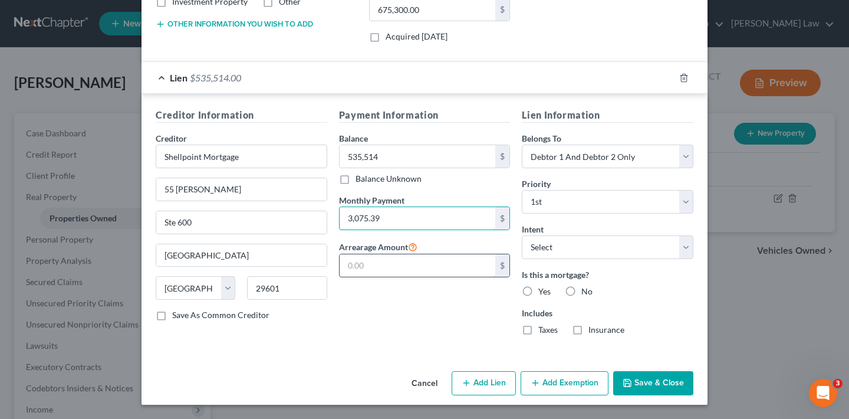
type input "3,075.39"
click at [404, 269] on input "text" at bounding box center [418, 265] width 156 height 22
type input "3,832.65"
click at [539, 290] on label "Yes" at bounding box center [545, 292] width 12 height 12
click at [543, 290] on input "Yes" at bounding box center [547, 290] width 8 height 8
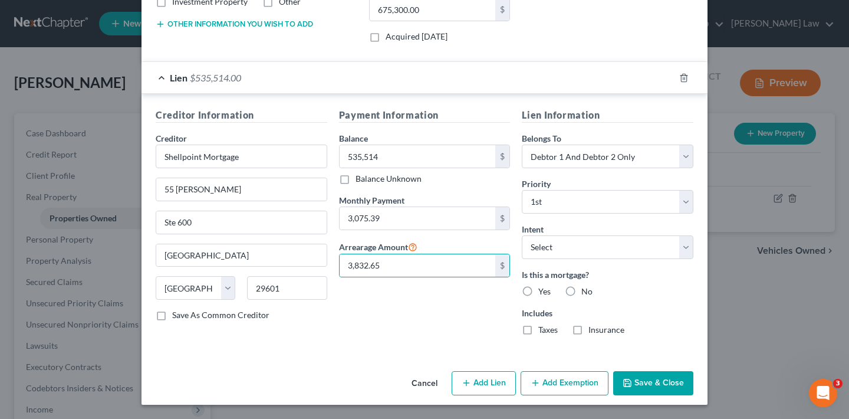
radio input "true"
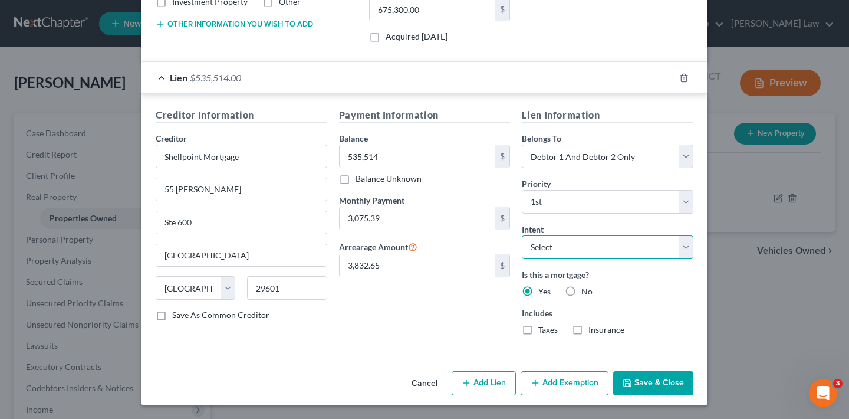
select select "4"
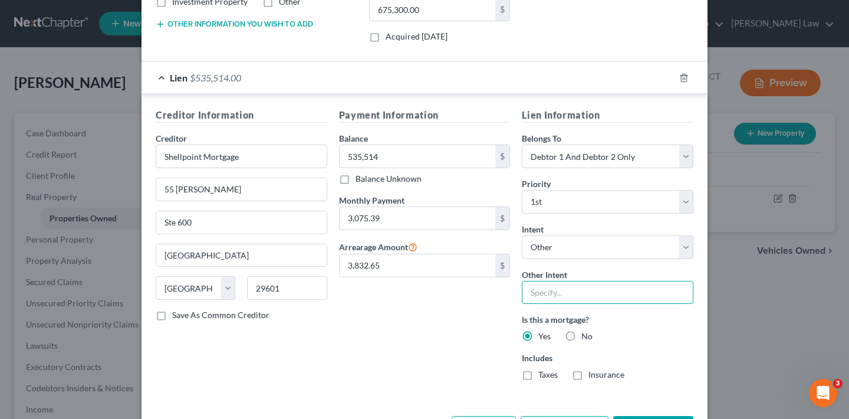
click at [567, 293] on input "text" at bounding box center [608, 293] width 172 height 24
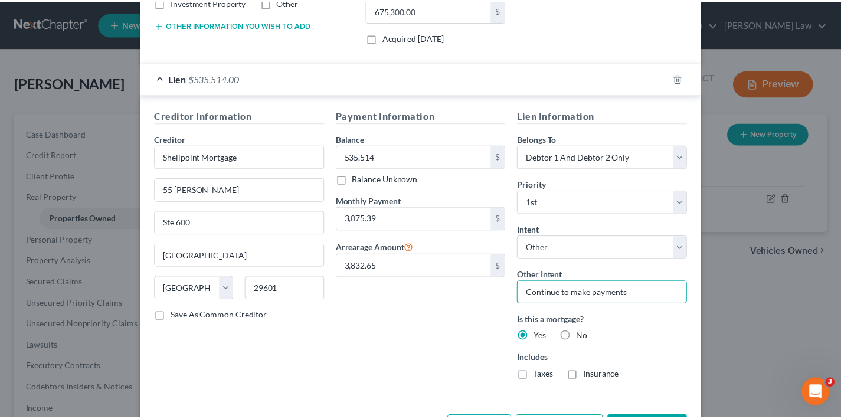
scroll to position [312, 0]
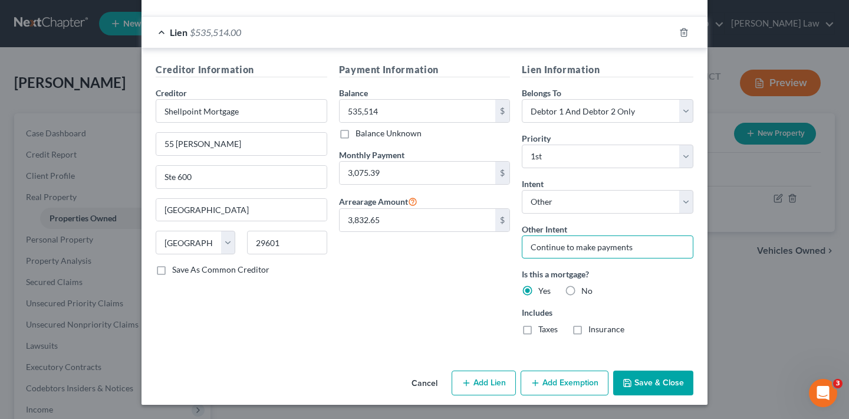
type input "Continue to make payments"
click at [539, 331] on label "Taxes" at bounding box center [548, 329] width 19 height 12
click at [543, 331] on input "Taxes" at bounding box center [547, 327] width 8 height 8
checkbox input "true"
click at [589, 330] on label "Insurance" at bounding box center [607, 329] width 36 height 12
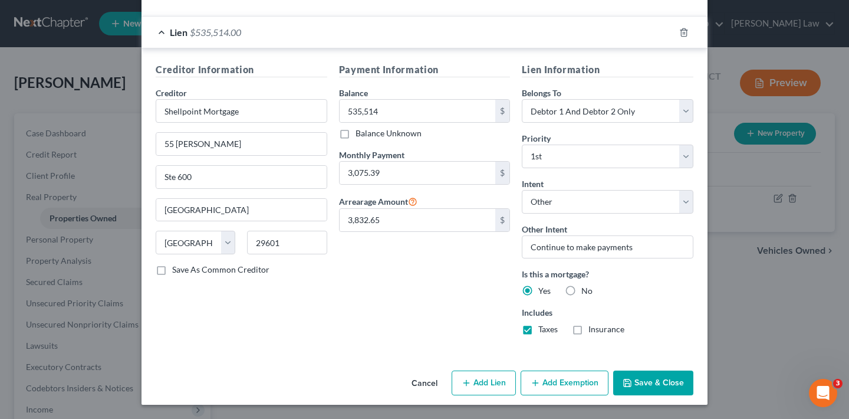
click at [593, 330] on input "Insurance" at bounding box center [597, 327] width 8 height 8
checkbox input "true"
click at [652, 382] on button "Save & Close" at bounding box center [654, 382] width 80 height 25
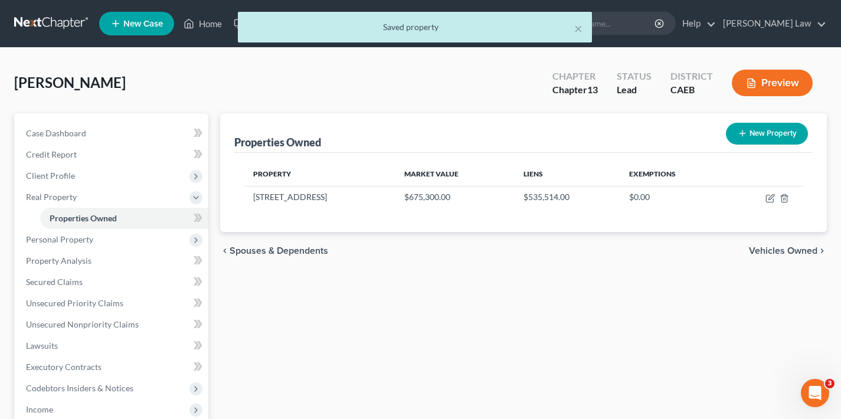
click at [778, 252] on span "Vehicles Owned" at bounding box center [783, 250] width 68 height 9
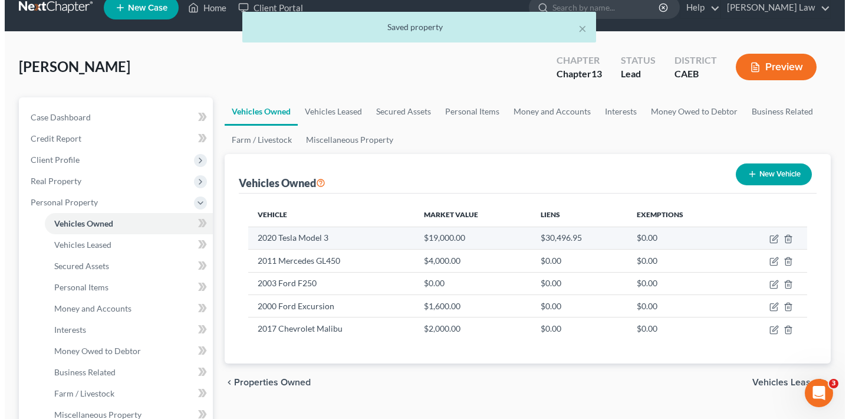
scroll to position [60, 0]
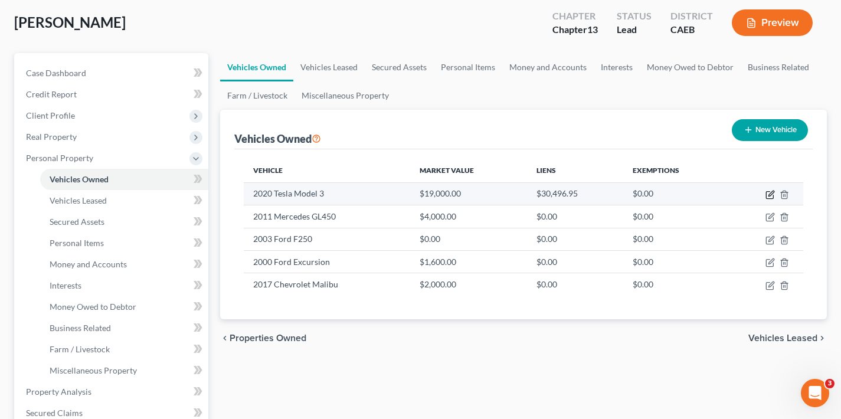
click at [769, 195] on icon "button" at bounding box center [769, 194] width 9 height 9
select select "0"
select select "6"
select select "2"
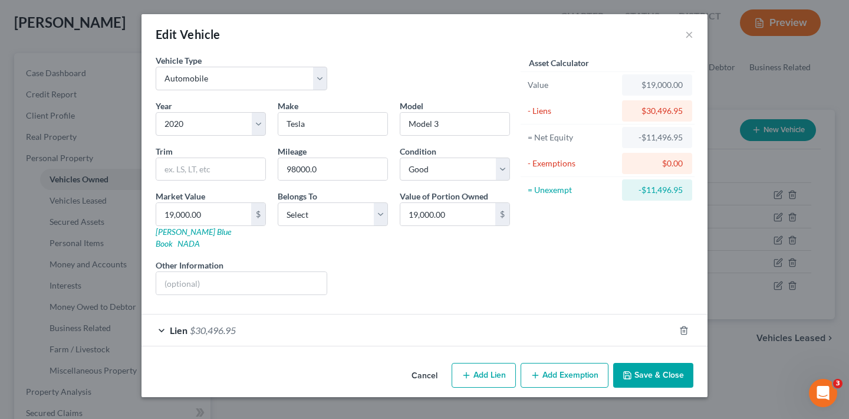
click at [160, 317] on div "Lien $30,496.95" at bounding box center [408, 329] width 533 height 31
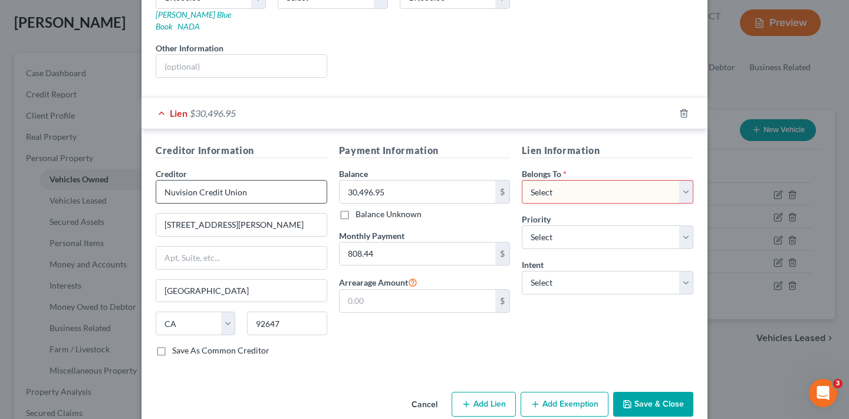
scroll to position [217, 0]
drag, startPoint x: 389, startPoint y: 181, endPoint x: 334, endPoint y: 181, distance: 55.5
click at [334, 181] on div "Payment Information Balance 30,496.95 $ Balance Unknown Balance Undetermined 30…" at bounding box center [424, 254] width 183 height 222
type input "29,778.91"
select select "1"
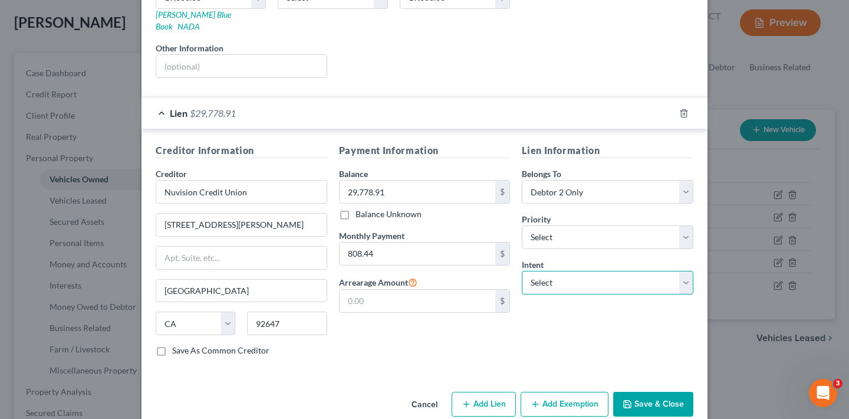
select select "4"
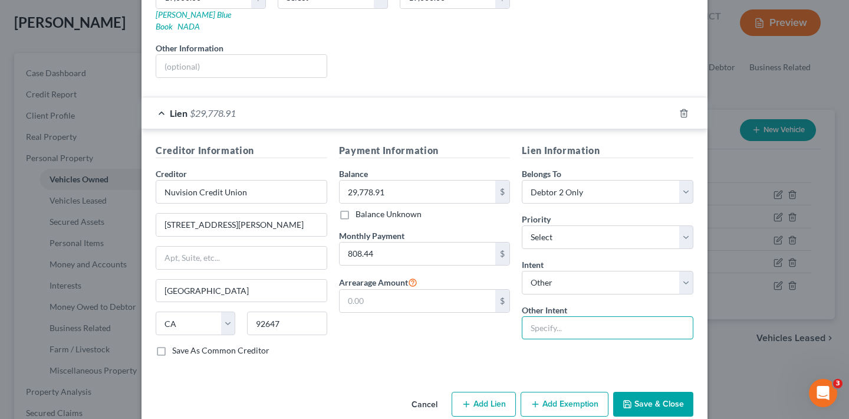
click at [578, 317] on input "text" at bounding box center [608, 328] width 172 height 24
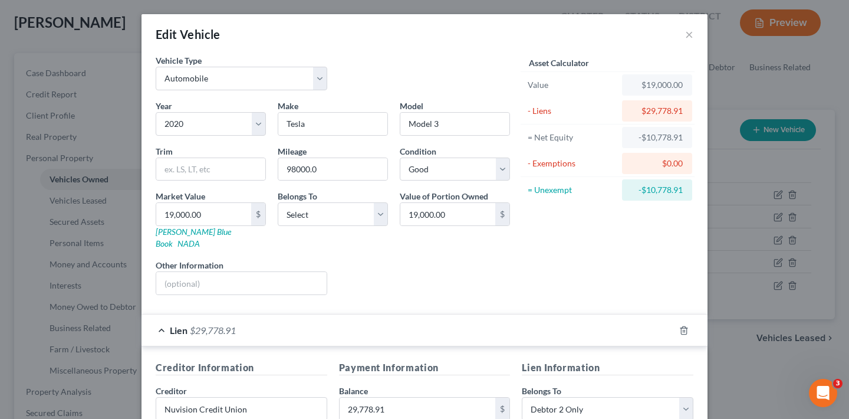
scroll to position [93, 0]
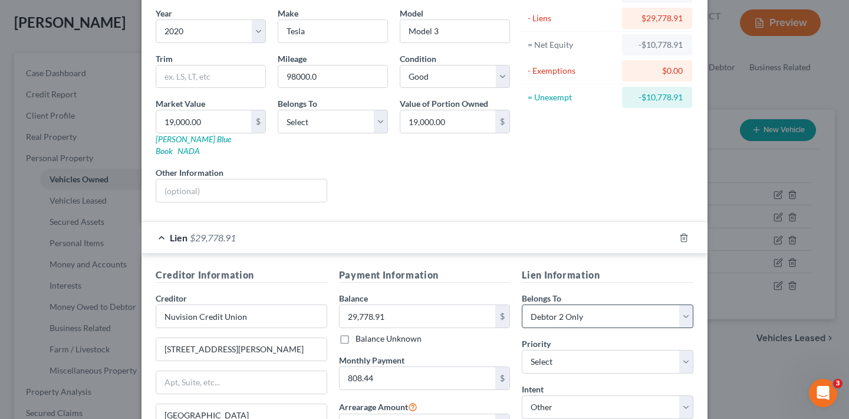
type input "Continue to make payments"
select select "2"
select select "3"
drag, startPoint x: 206, startPoint y: 119, endPoint x: 143, endPoint y: 118, distance: 63.1
click at [145, 118] on div "Vehicle Type Select Automobile Truck Trailer Watercraft Aircraft Motor Home Atv…" at bounding box center [425, 237] width 566 height 550
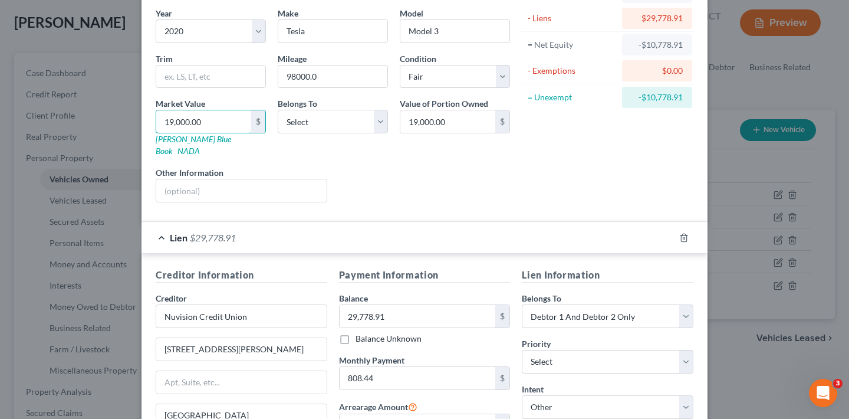
type input "1"
type input "1.00"
type input "14"
type input "14.00"
type input "144"
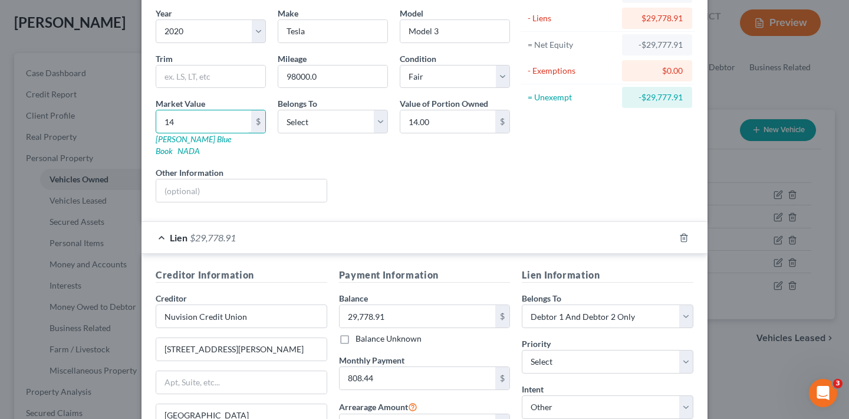
type input "144.00"
type input "1447"
type input "1,447.00"
type input "1,4473"
type input "14,473.00"
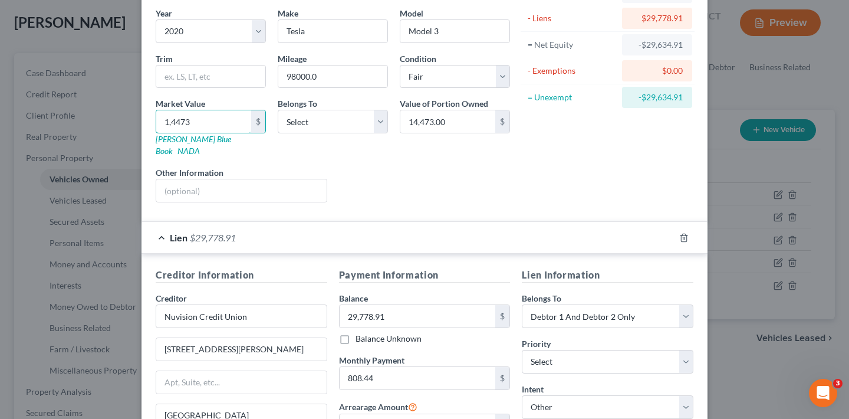
type input "14,473"
select select "2"
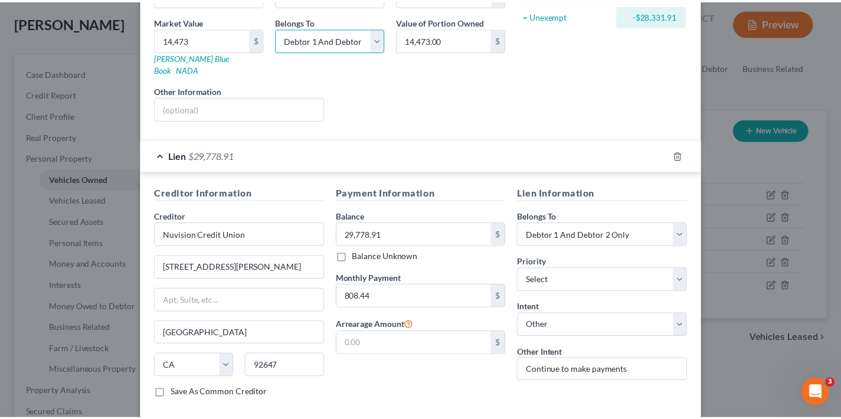
scroll to position [226, 0]
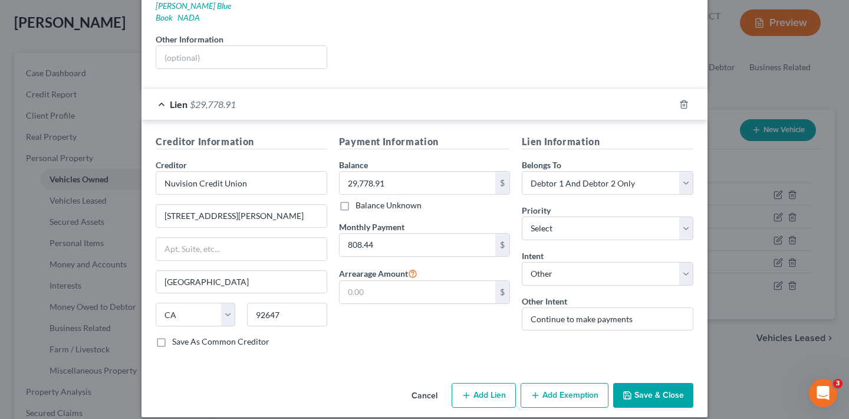
click at [670, 385] on button "Save & Close" at bounding box center [654, 395] width 80 height 25
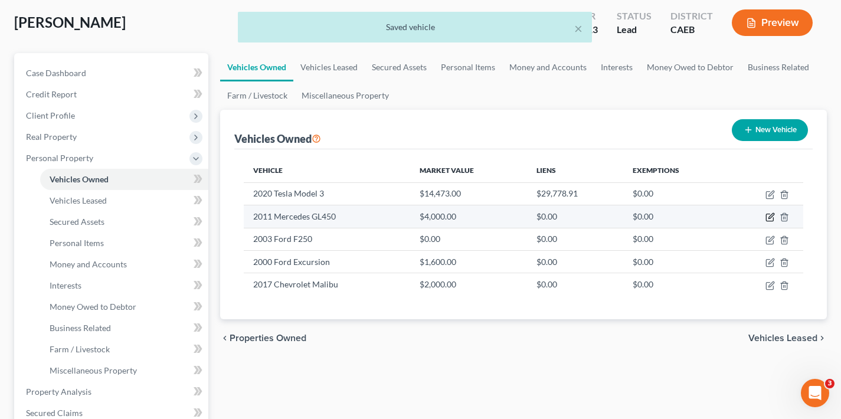
click at [769, 215] on icon "button" at bounding box center [769, 216] width 9 height 9
select select "0"
select select "15"
select select "3"
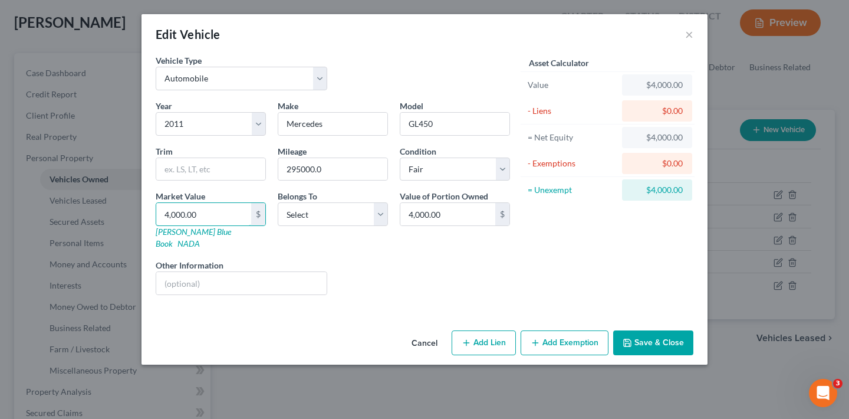
drag, startPoint x: 195, startPoint y: 213, endPoint x: 150, endPoint y: 212, distance: 45.4
click at [150, 212] on div "Market Value 4,000.00 $ [PERSON_NAME] Blue Book NADA" at bounding box center [211, 220] width 122 height 60
type input "3"
type input "3.00"
type input "37"
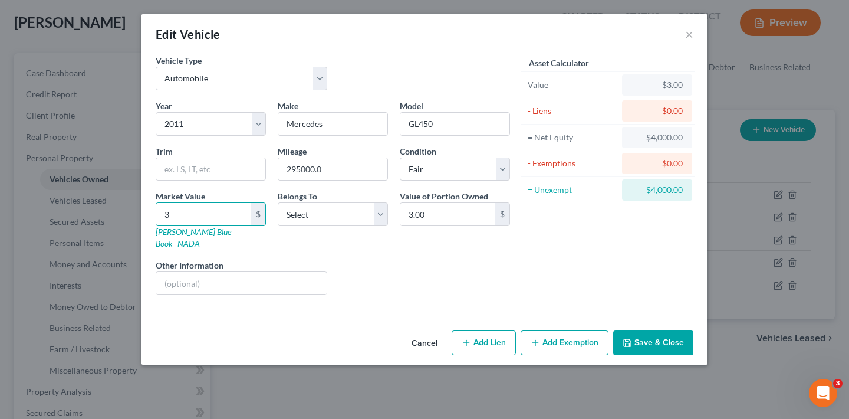
type input "37.00"
type input "377"
type input "377.00"
type input "3779"
type input "3,779.00"
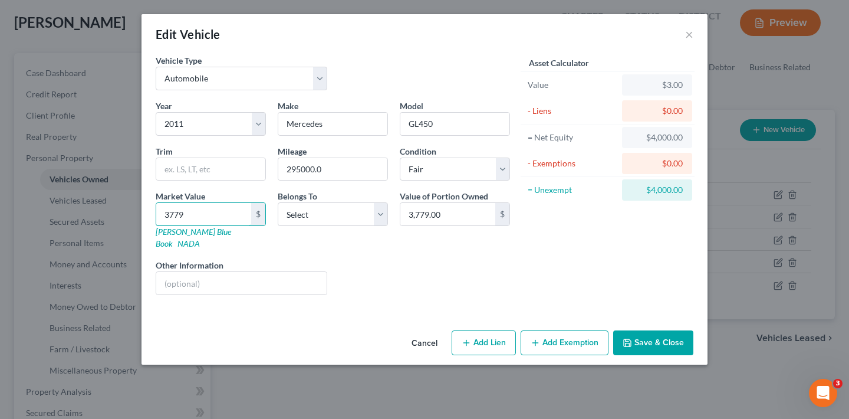
type input "3,779"
select select "2"
click at [659, 331] on button "Save & Close" at bounding box center [654, 342] width 80 height 25
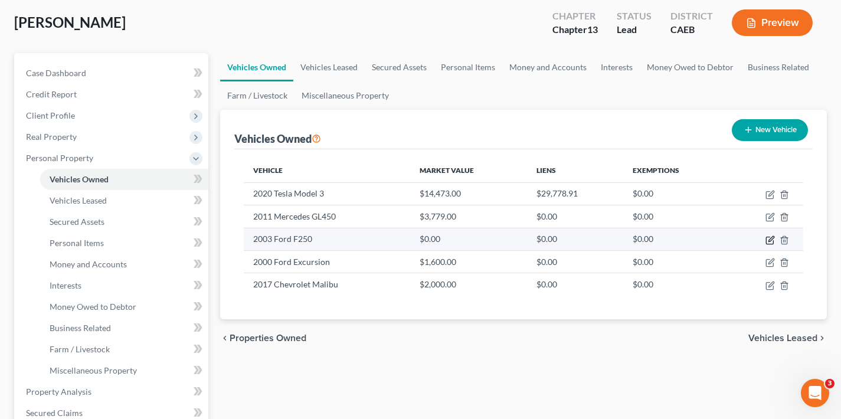
click at [769, 240] on icon "button" at bounding box center [769, 239] width 9 height 9
select select "0"
select select "23"
select select "3"
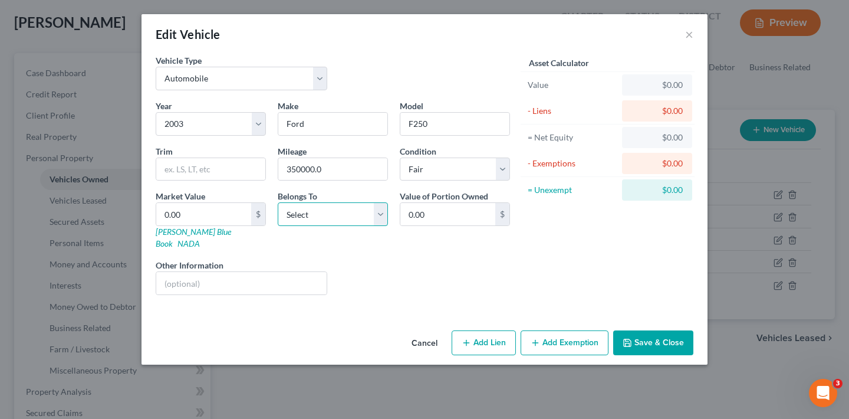
select select "2"
click at [214, 215] on input "0.00" at bounding box center [203, 214] width 95 height 22
type input "3"
type input "3.00"
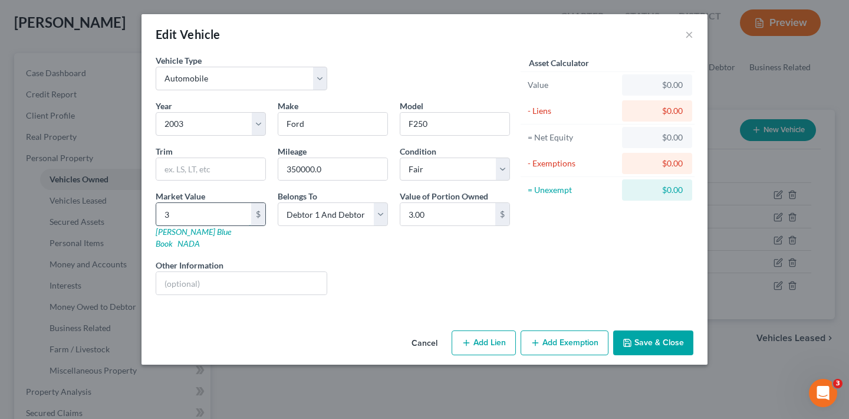
type input "35"
type input "35.00"
type input "356"
type input "356.00"
type input "3560"
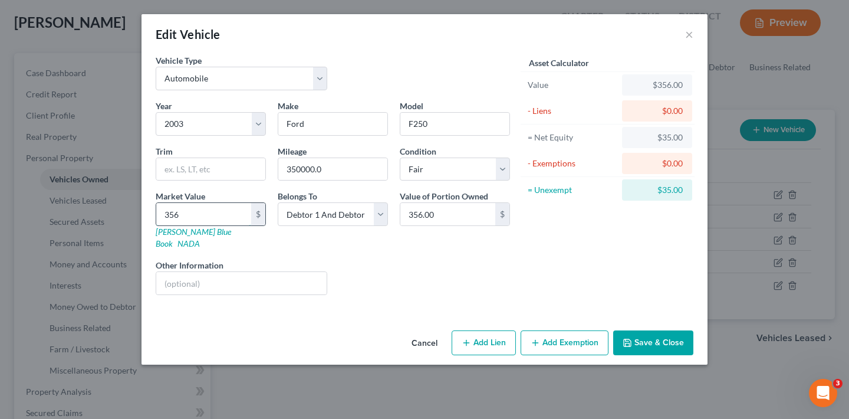
type input "3,560.00"
type input "3,560"
click at [672, 334] on button "Save & Close" at bounding box center [654, 342] width 80 height 25
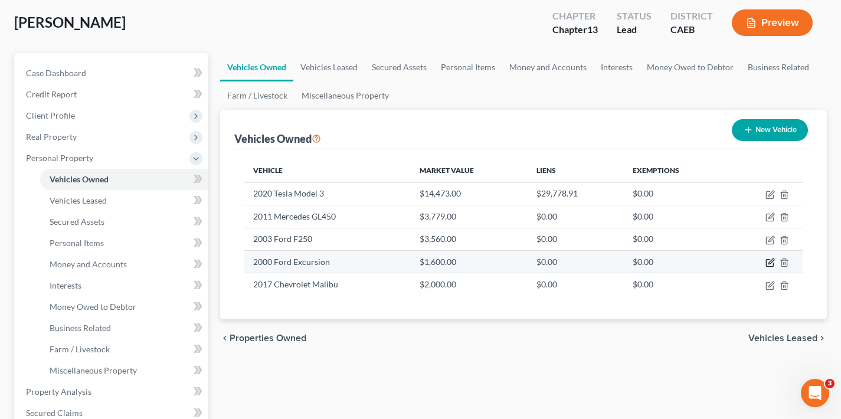
click at [769, 263] on icon "button" at bounding box center [769, 262] width 9 height 9
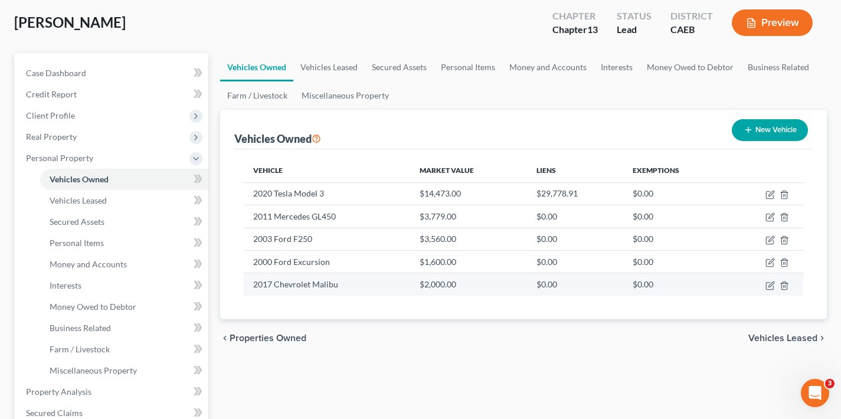
select select "0"
select select "26"
select select "3"
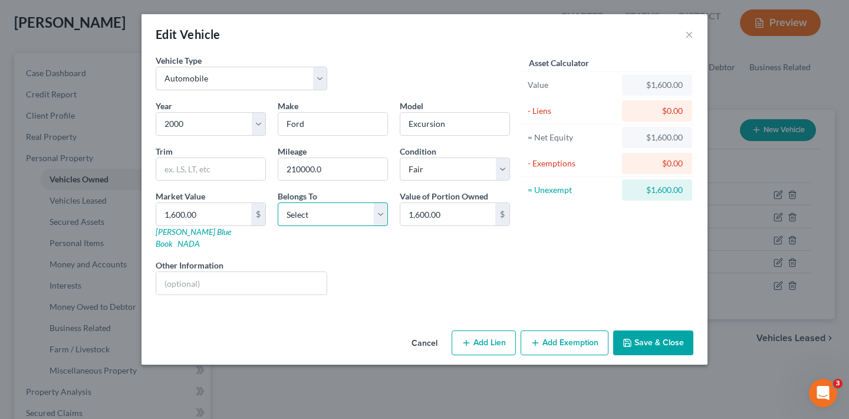
select select "2"
click at [206, 216] on input "1,600.00" at bounding box center [203, 214] width 95 height 22
click at [206, 222] on input "1,600.00" at bounding box center [203, 214] width 95 height 22
type input "4"
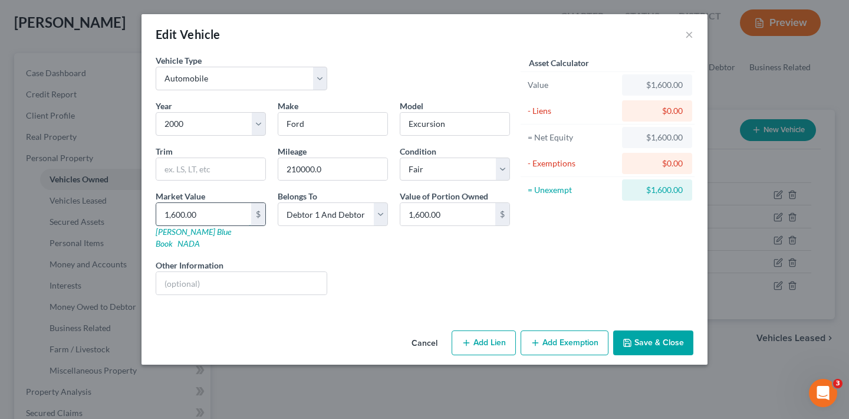
type input "4.00"
type input "44"
type input "44.00"
type input "448"
type input "448.00"
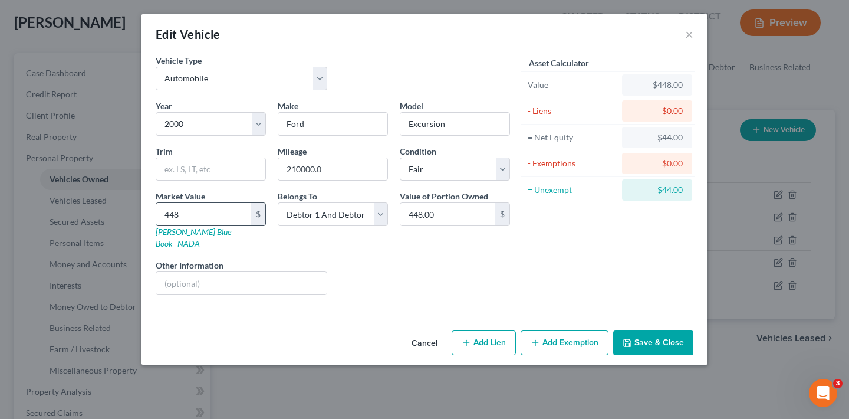
type input "4482"
type input "4,482.00"
type input "4,482"
click at [654, 330] on button "Save & Close" at bounding box center [654, 342] width 80 height 25
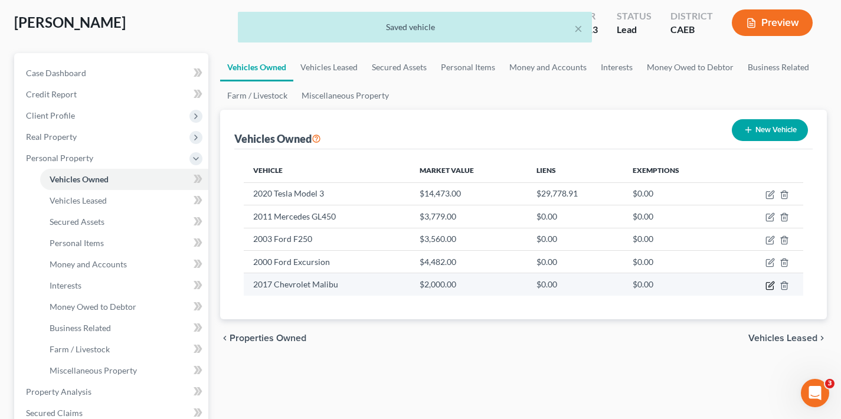
click at [770, 286] on icon "button" at bounding box center [769, 285] width 9 height 9
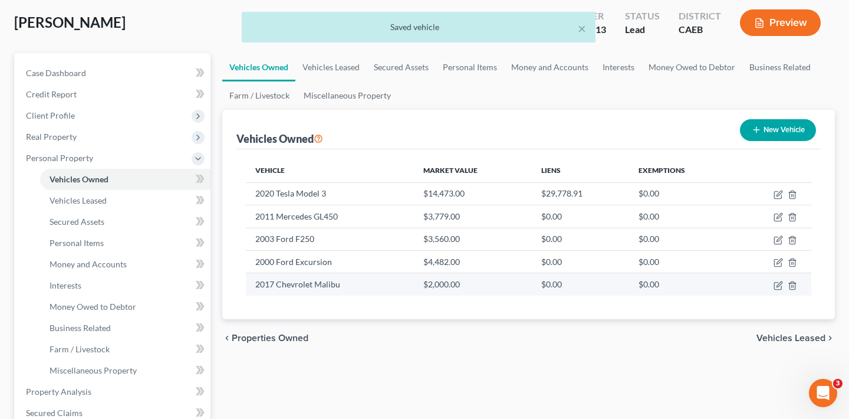
select select "0"
select select "9"
select select "3"
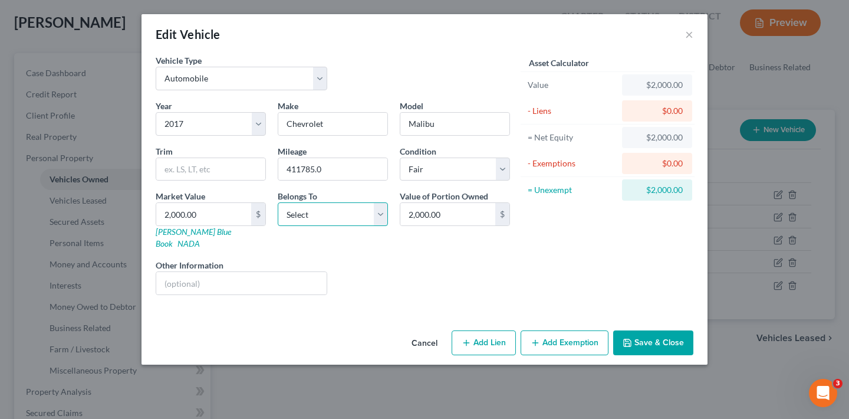
select select "2"
click at [196, 212] on input "2,000.00" at bounding box center [203, 214] width 95 height 22
type input "9"
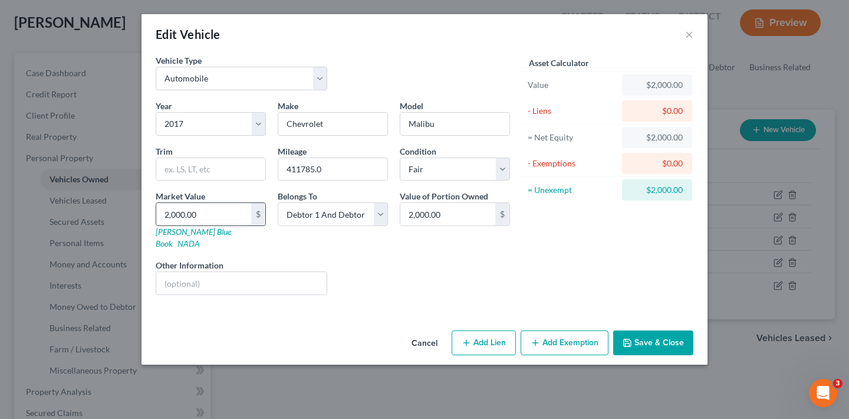
type input "9.00"
type input "97"
type input "97.00"
type input "976"
type input "976.00"
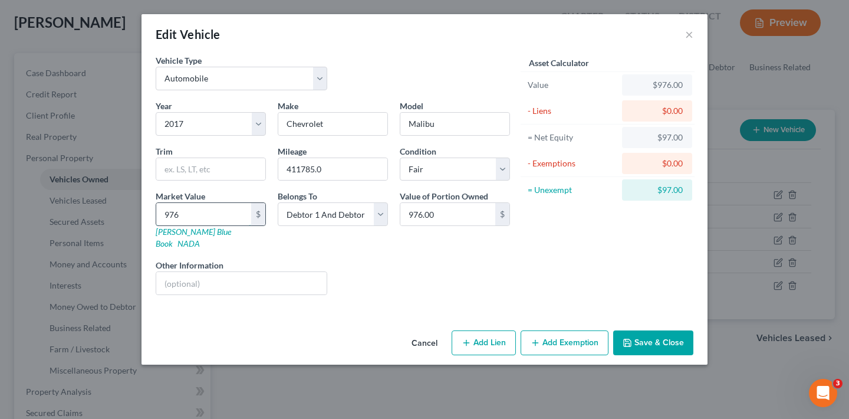
type input "9767"
type input "9,767.00"
type input "9,767"
click at [672, 331] on button "Save & Close" at bounding box center [654, 342] width 80 height 25
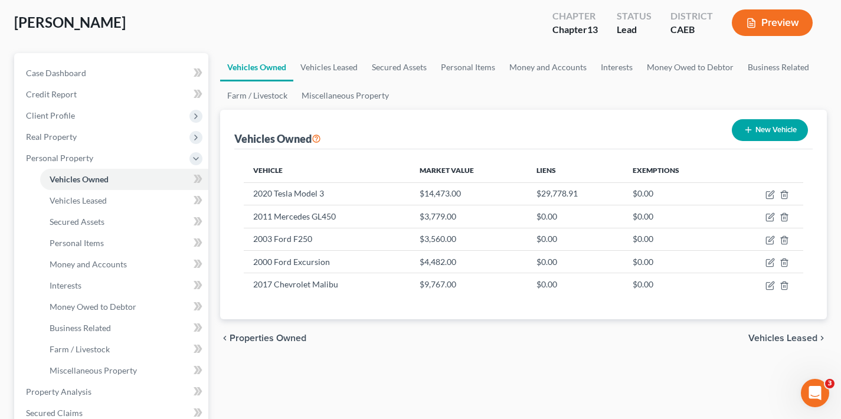
click at [793, 337] on span "Vehicles Leased" at bounding box center [782, 337] width 69 height 9
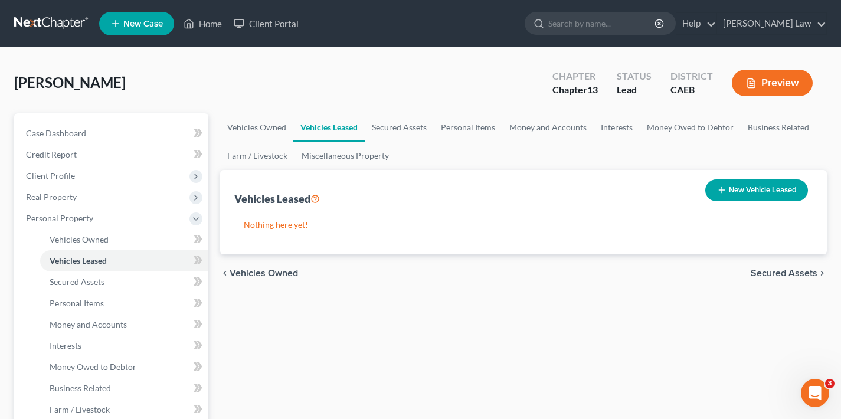
click at [773, 275] on span "Secured Assets" at bounding box center [783, 272] width 67 height 9
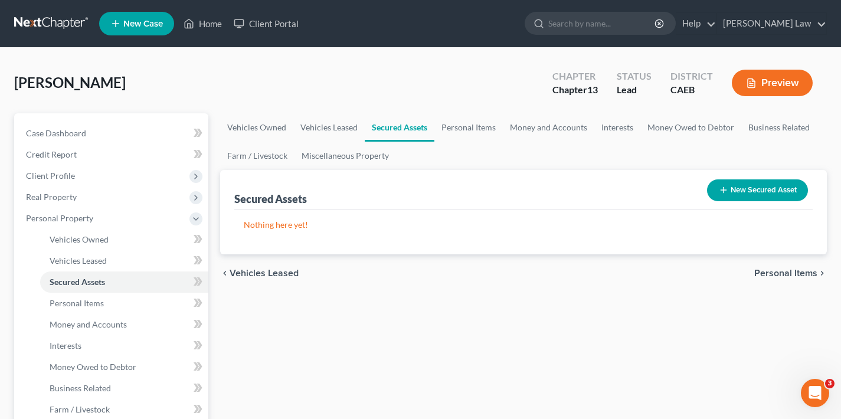
click at [753, 188] on button "New Secured Asset" at bounding box center [757, 190] width 101 height 22
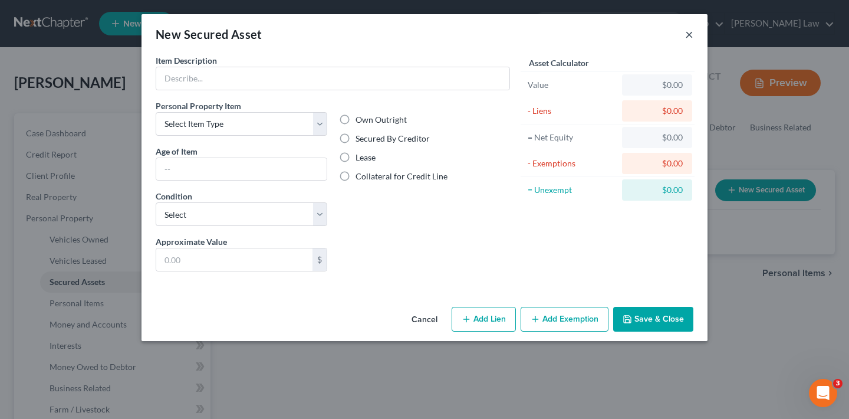
click at [689, 36] on button "×" at bounding box center [689, 34] width 8 height 14
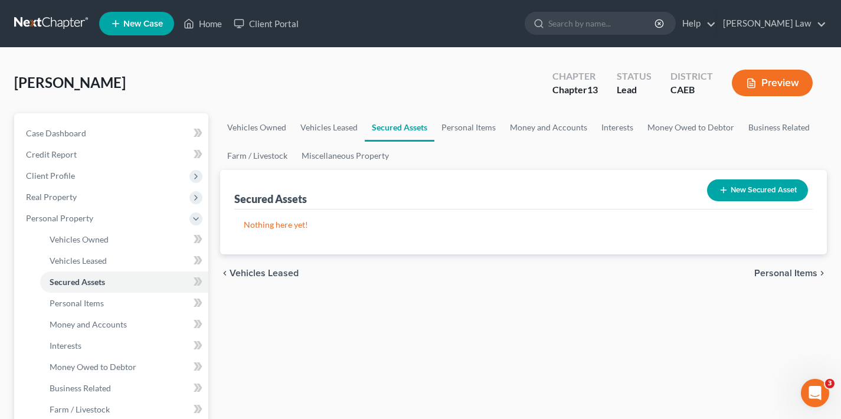
click at [794, 274] on span "Personal Items" at bounding box center [785, 272] width 63 height 9
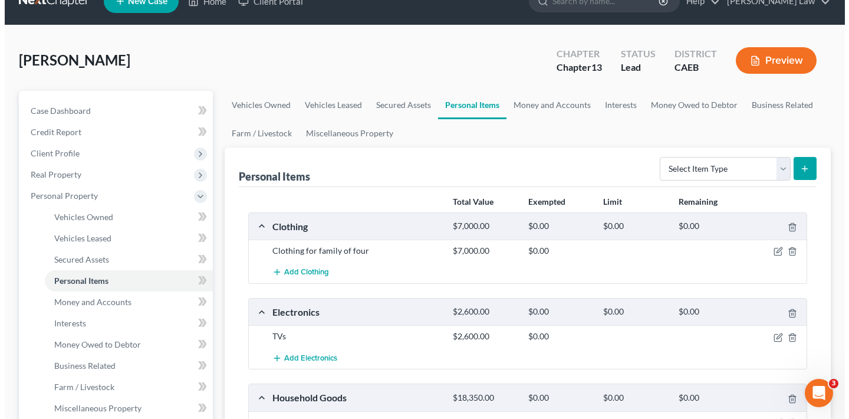
scroll to position [67, 0]
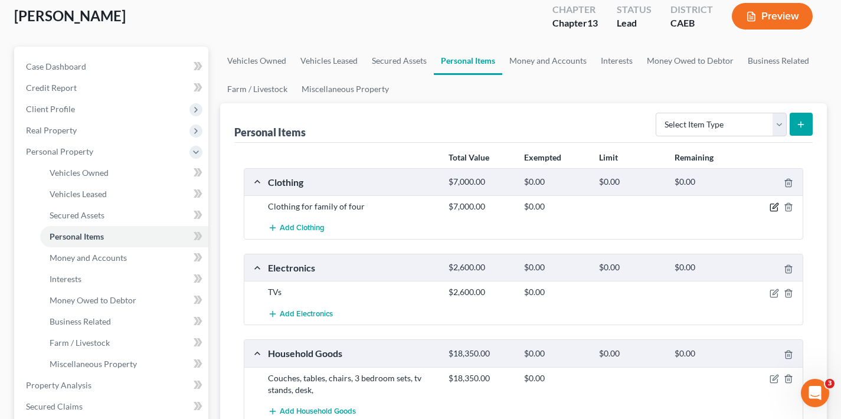
click at [773, 207] on icon "button" at bounding box center [774, 206] width 5 height 5
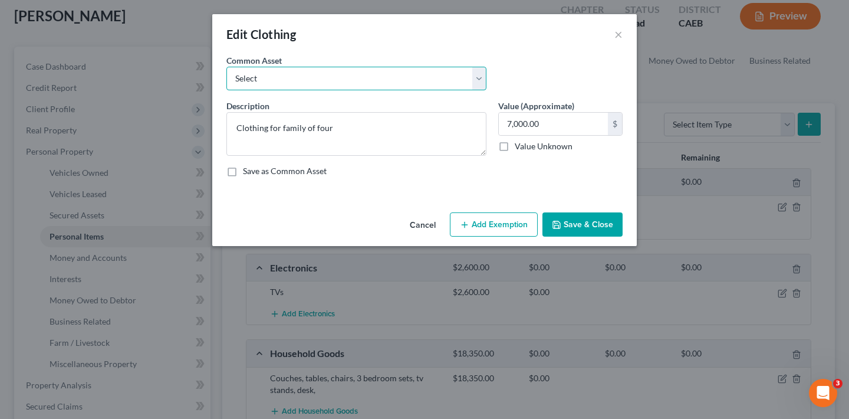
select select "0"
type textarea "Men's, women's, and children's clothing"
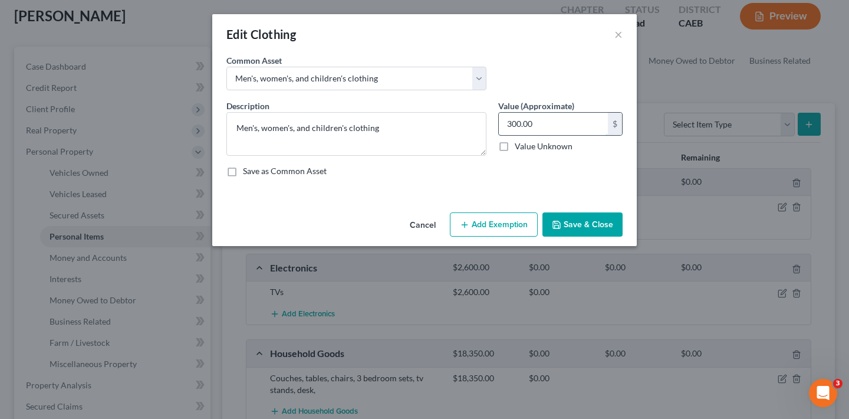
drag, startPoint x: 534, startPoint y: 122, endPoint x: 500, endPoint y: 123, distance: 34.2
click at [500, 123] on input "300.00" at bounding box center [553, 124] width 109 height 22
type input "500"
click at [502, 225] on button "Add Exemption" at bounding box center [494, 224] width 88 height 25
select select "2"
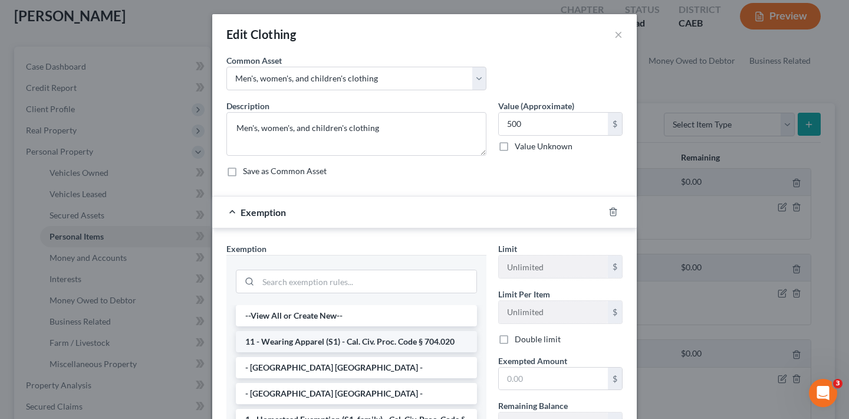
click at [330, 340] on li "11 - Wearing Apparel (S1) - Cal. Civ. Proc. Code § 704.020" at bounding box center [356, 341] width 241 height 21
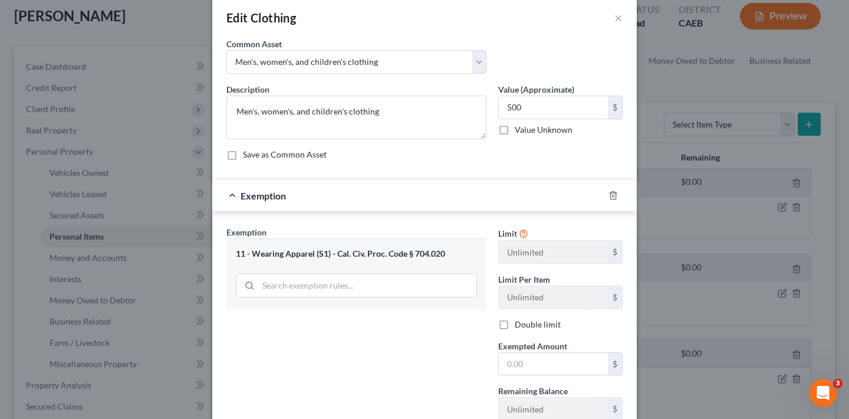
scroll to position [61, 0]
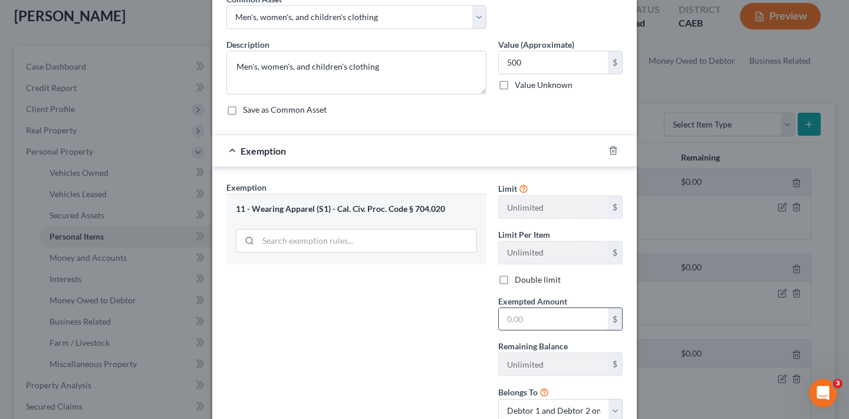
click at [523, 317] on input "text" at bounding box center [553, 319] width 109 height 22
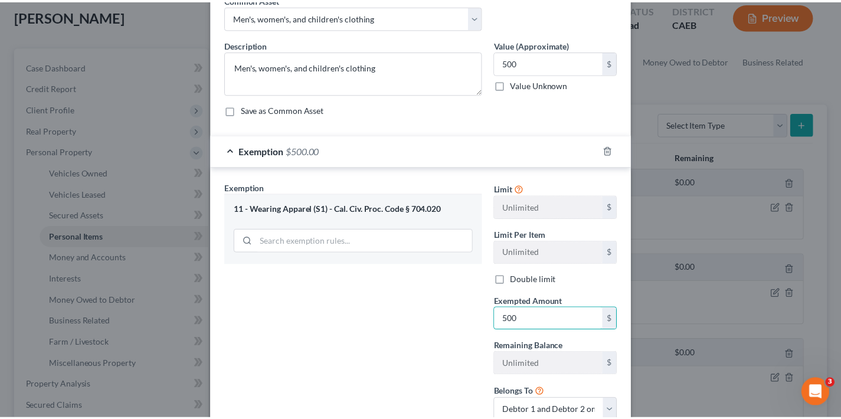
scroll to position [148, 0]
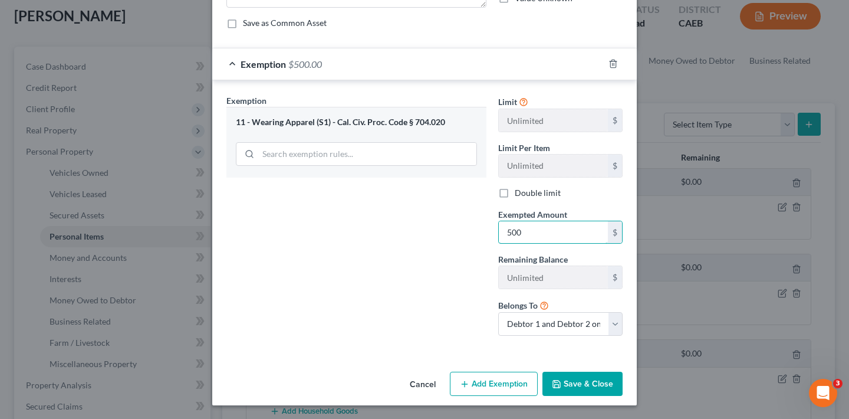
type input "500"
click at [576, 385] on button "Save & Close" at bounding box center [583, 384] width 80 height 25
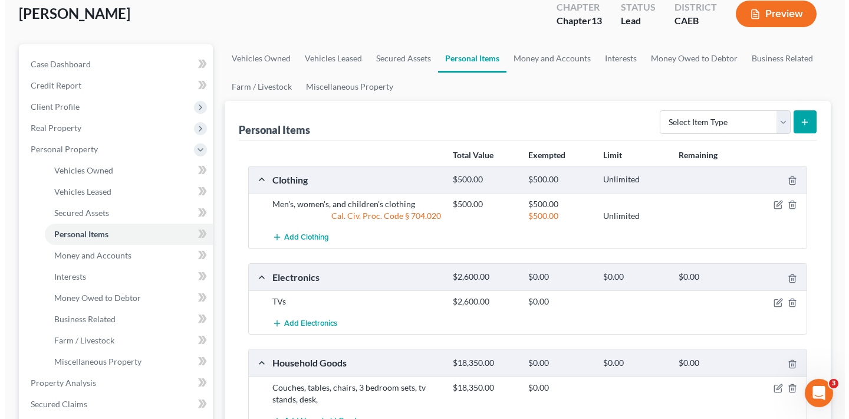
scroll to position [156, 0]
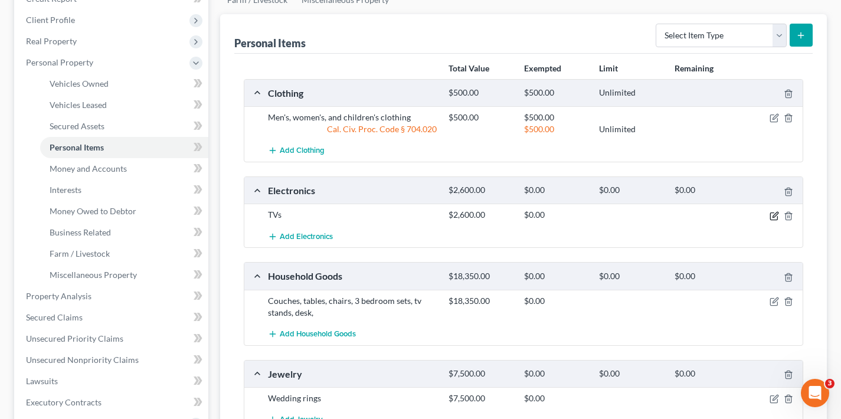
click at [772, 215] on icon "button" at bounding box center [773, 215] width 9 height 9
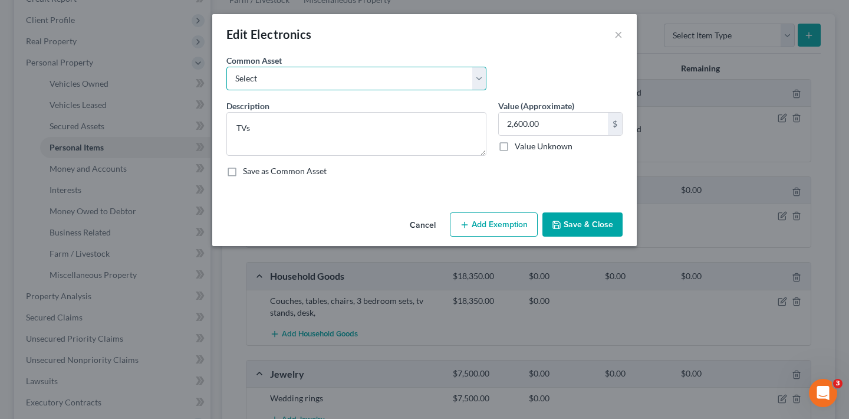
select select "0"
type textarea "TVs and small household electronics"
type input "300.00"
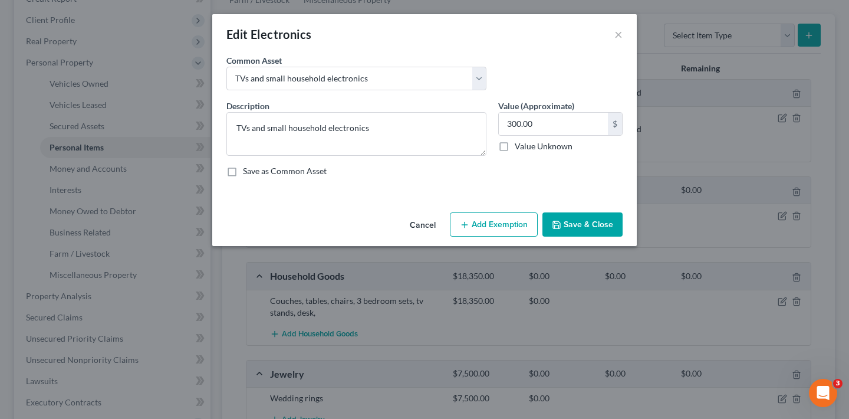
click at [501, 229] on button "Add Exemption" at bounding box center [494, 224] width 88 height 25
select select "2"
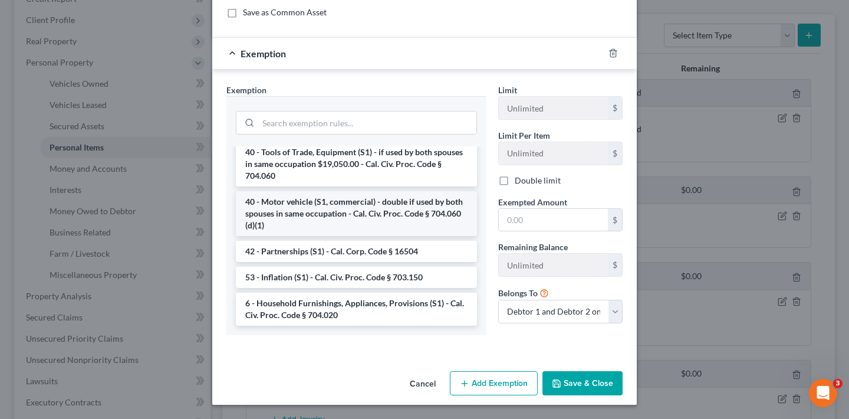
scroll to position [159, 0]
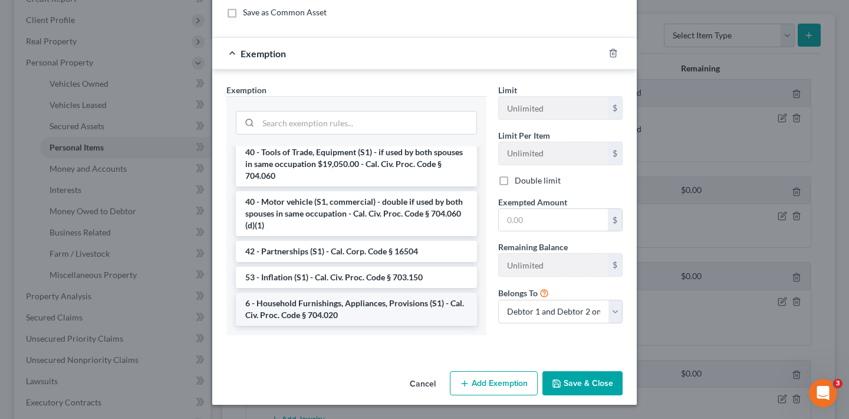
click at [346, 309] on li "6 - Household Furnishings, Appliances, Provisions (S1) - Cal. Civ. Proc. Code §…" at bounding box center [356, 309] width 241 height 33
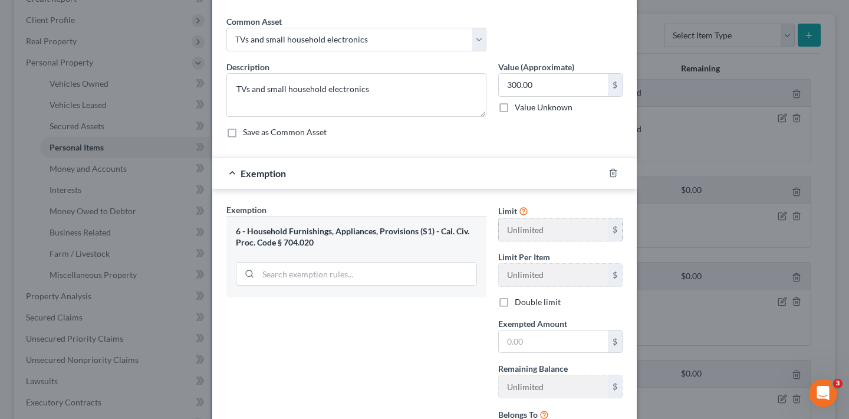
scroll to position [41, 0]
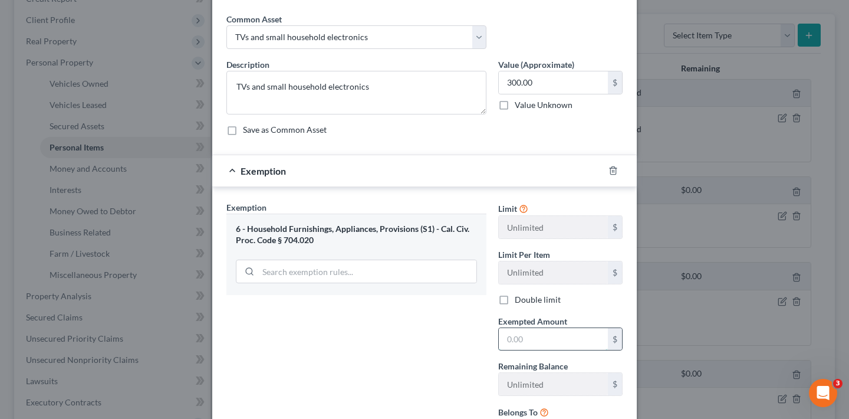
click at [521, 340] on input "text" at bounding box center [553, 339] width 109 height 22
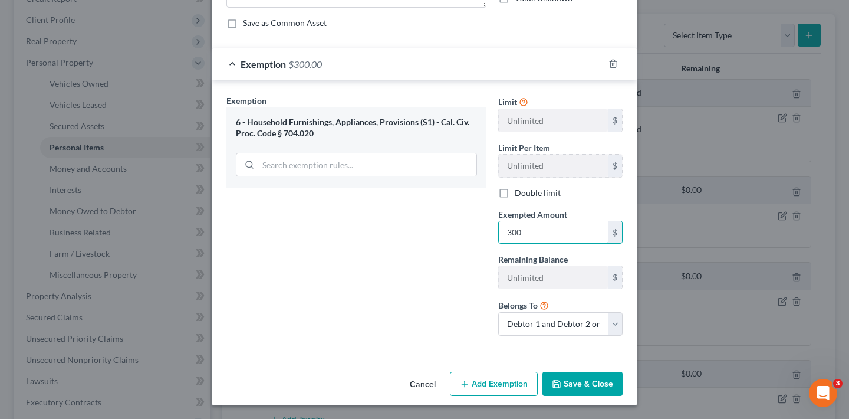
type input "300"
click at [574, 383] on button "Save & Close" at bounding box center [583, 384] width 80 height 25
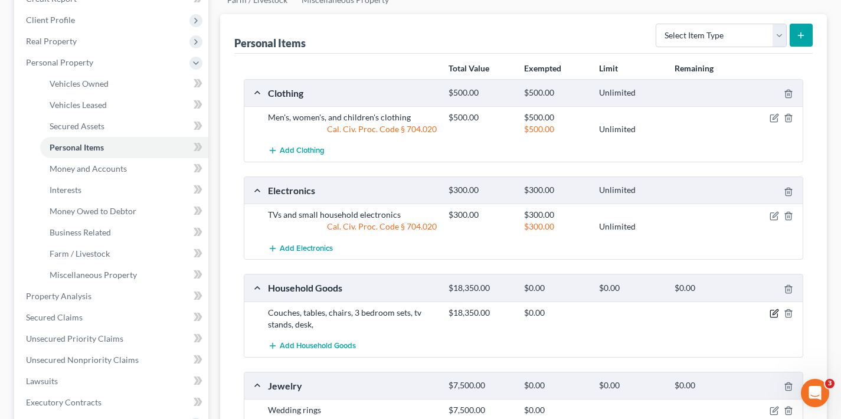
click at [774, 313] on icon "button" at bounding box center [774, 311] width 5 height 5
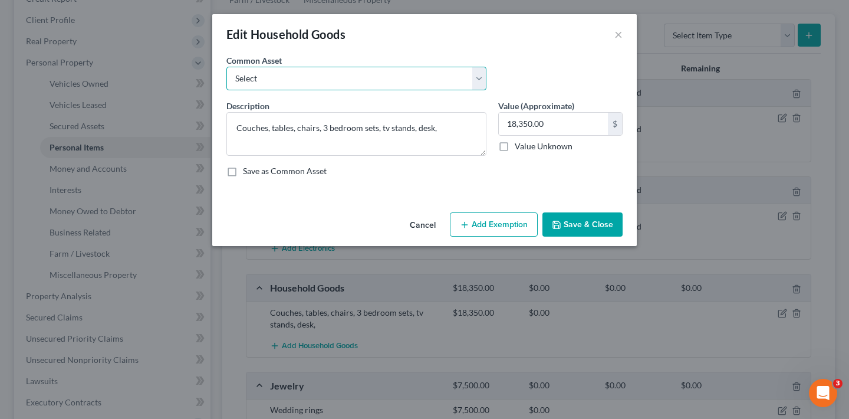
select select "0"
type textarea "Dining set and other miscellaneous household items"
type input "200.00"
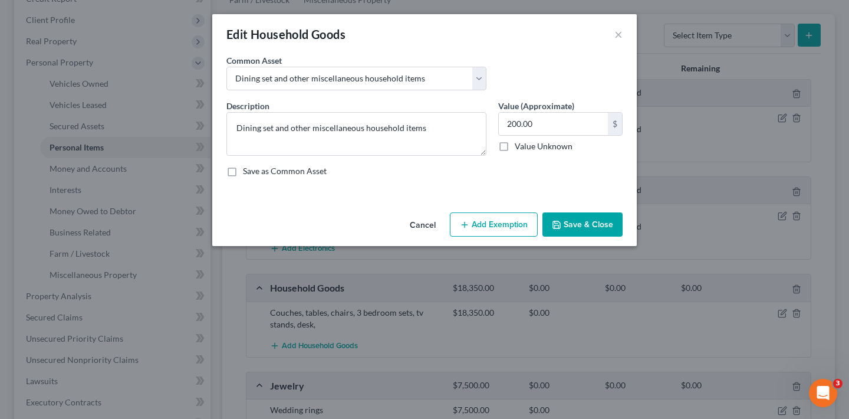
click at [504, 224] on button "Add Exemption" at bounding box center [494, 224] width 88 height 25
select select "2"
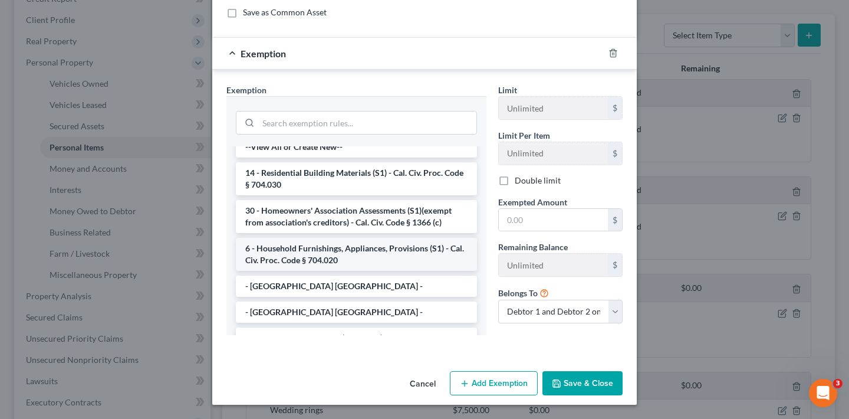
scroll to position [8, 0]
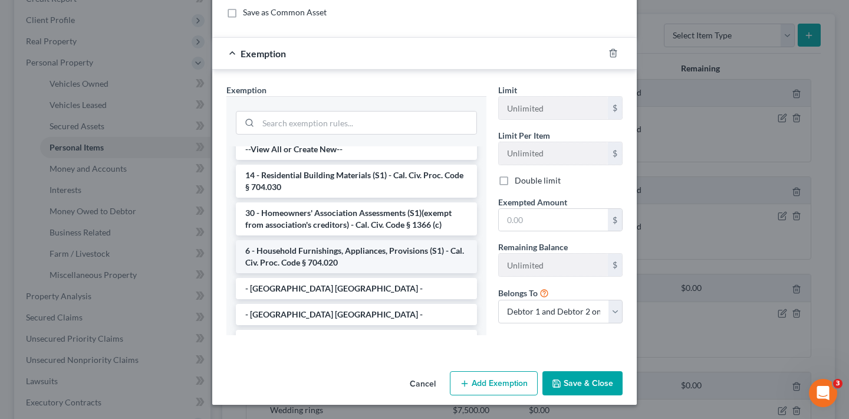
click at [362, 249] on li "6 - Household Furnishings, Appliances, Provisions (S1) - Cal. Civ. Proc. Code §…" at bounding box center [356, 256] width 241 height 33
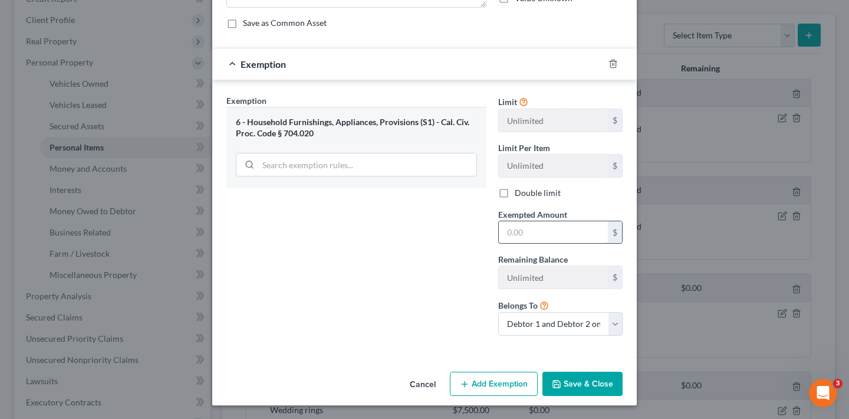
scroll to position [78, 0]
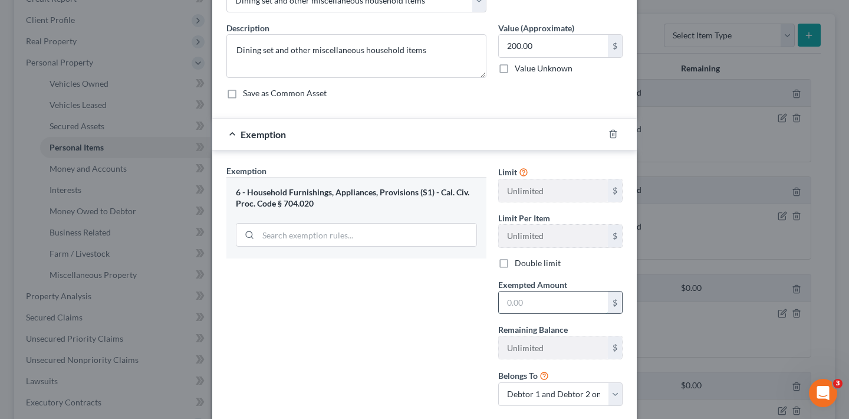
click at [553, 301] on input "text" at bounding box center [553, 302] width 109 height 22
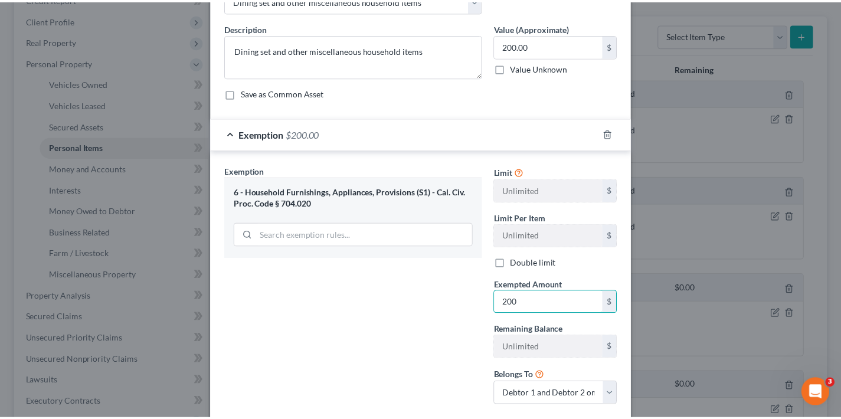
scroll to position [148, 0]
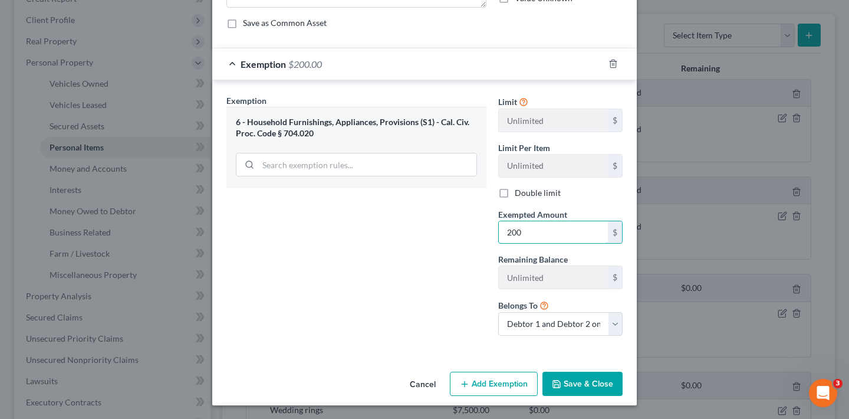
type input "200"
click at [582, 386] on button "Save & Close" at bounding box center [583, 384] width 80 height 25
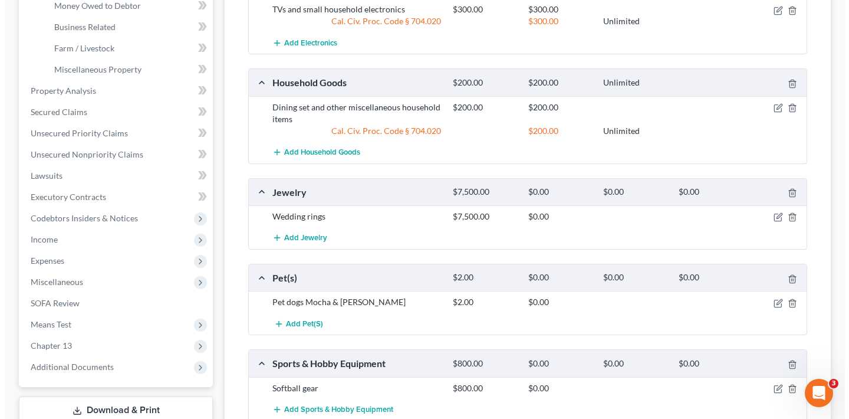
scroll to position [434, 0]
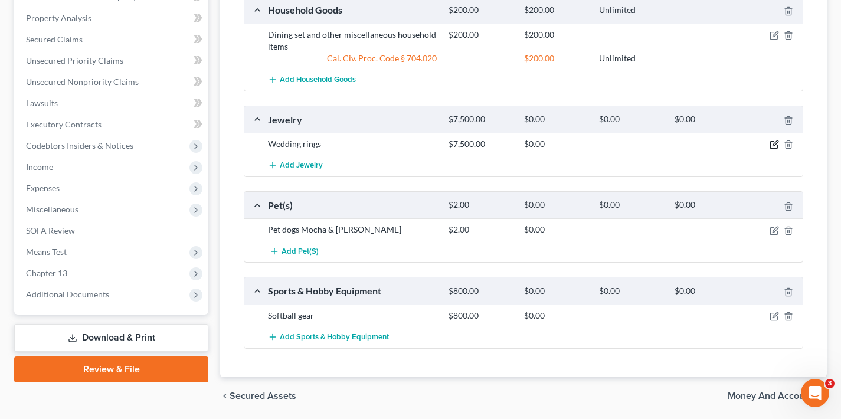
click at [773, 142] on icon "button" at bounding box center [773, 144] width 9 height 9
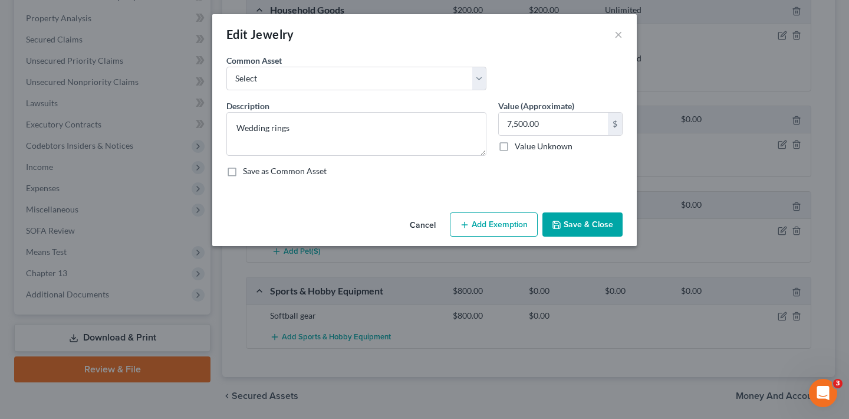
click at [603, 226] on button "Save & Close" at bounding box center [583, 224] width 80 height 25
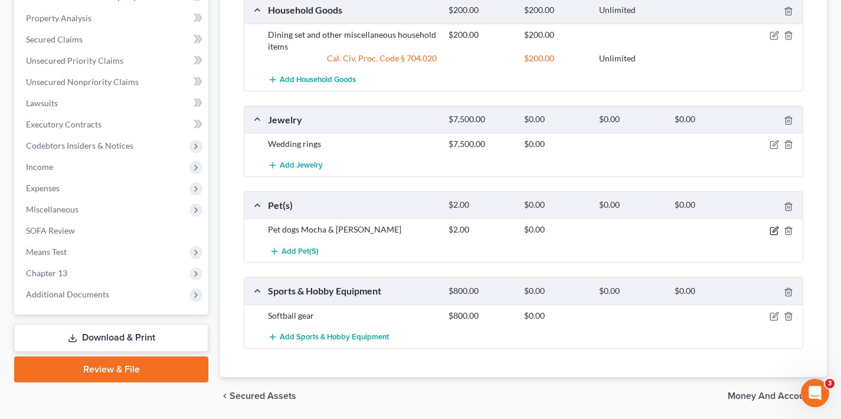
click at [773, 229] on icon "button" at bounding box center [774, 229] width 5 height 5
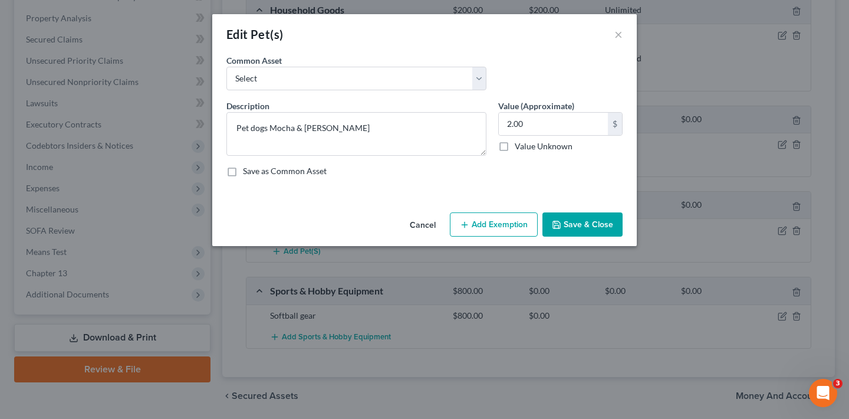
click at [509, 222] on button "Add Exemption" at bounding box center [494, 224] width 88 height 25
select select "2"
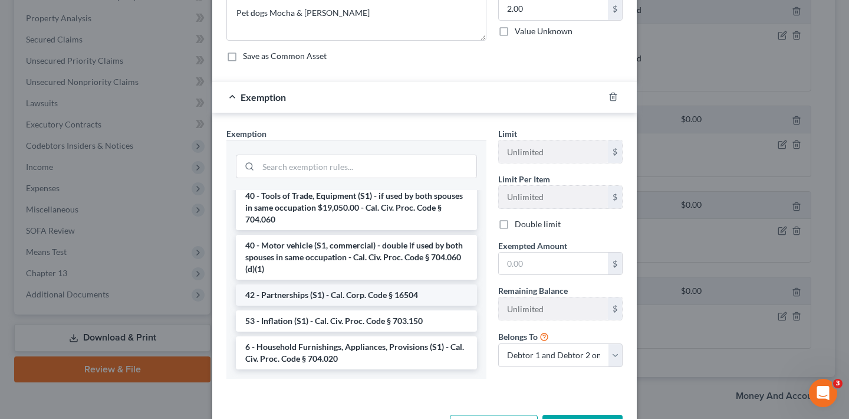
scroll to position [159, 0]
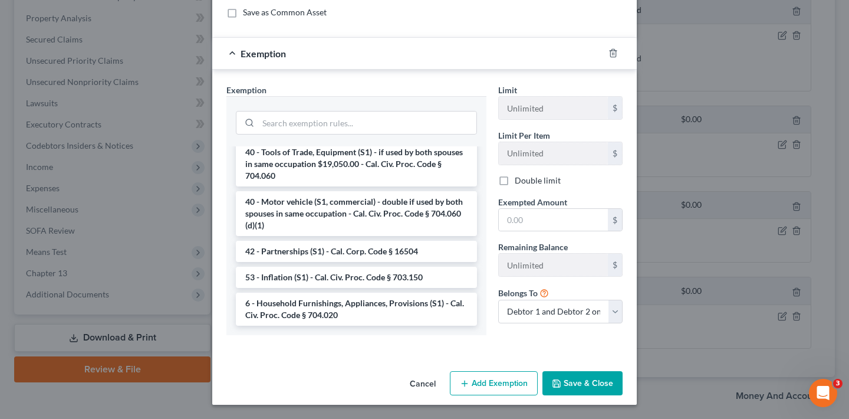
click at [414, 382] on button "Cancel" at bounding box center [423, 384] width 45 height 24
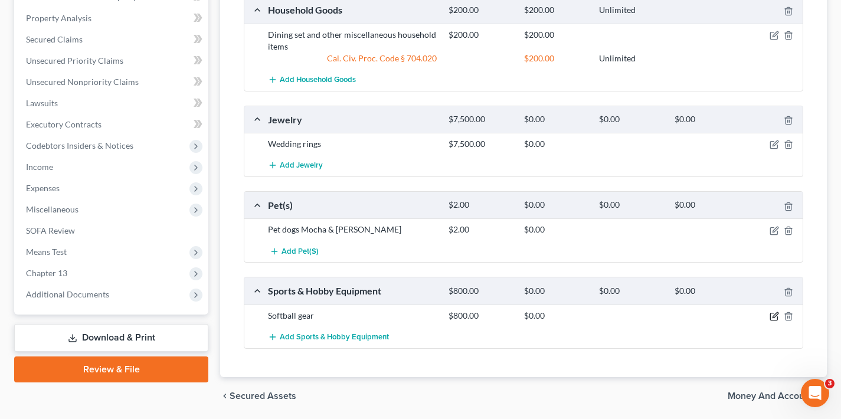
click at [774, 314] on icon "button" at bounding box center [774, 314] width 5 height 5
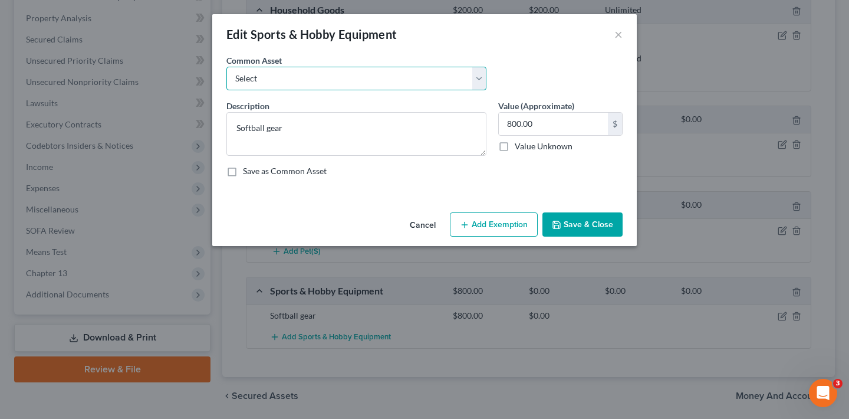
select select "2"
type textarea "Baseball gear and other small equipment"
type input "200.00"
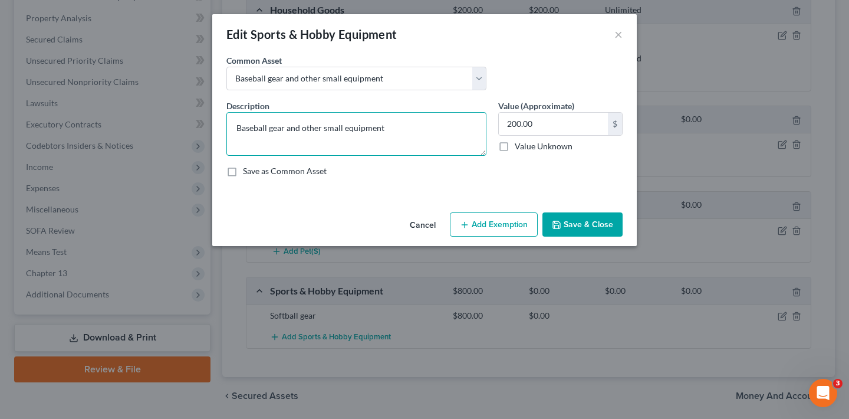
click at [238, 127] on textarea "Baseball gear and other small equipment" at bounding box center [357, 134] width 260 height 44
click at [254, 129] on textarea "Baseball gear and other small equipment" at bounding box center [357, 134] width 260 height 44
type textarea "Softball gear and other small equipment"
click at [496, 228] on button "Add Exemption" at bounding box center [494, 224] width 88 height 25
select select "2"
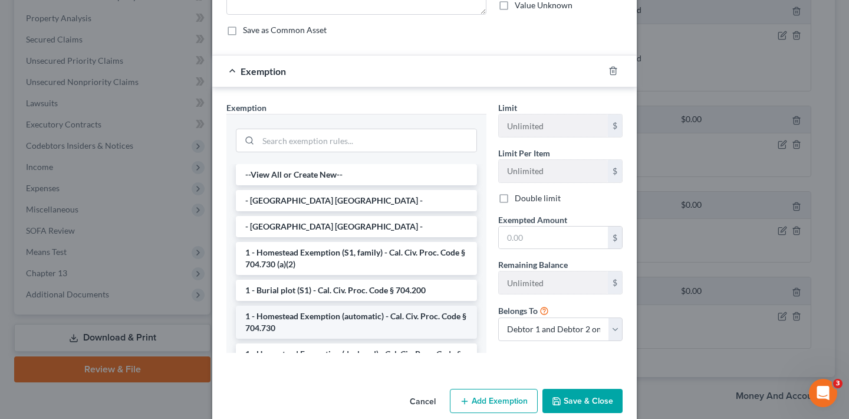
scroll to position [73, 0]
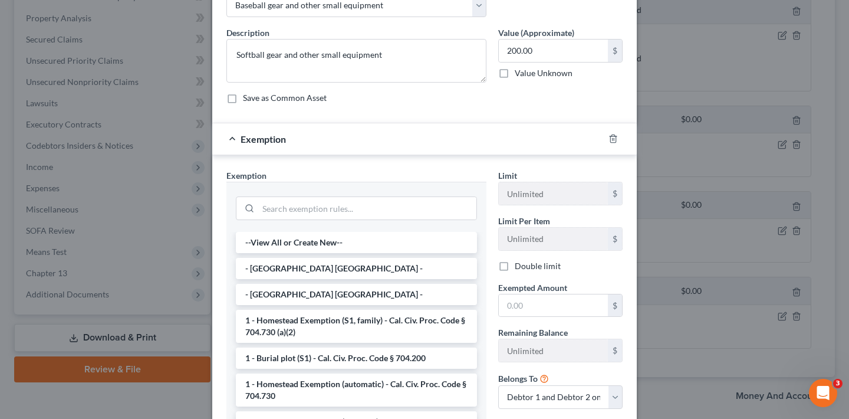
click at [487, 109] on div "Description * Softball gear and other small equipment Value (Approximate) 200.0…" at bounding box center [425, 70] width 408 height 87
click at [612, 139] on icon "button" at bounding box center [613, 139] width 5 height 8
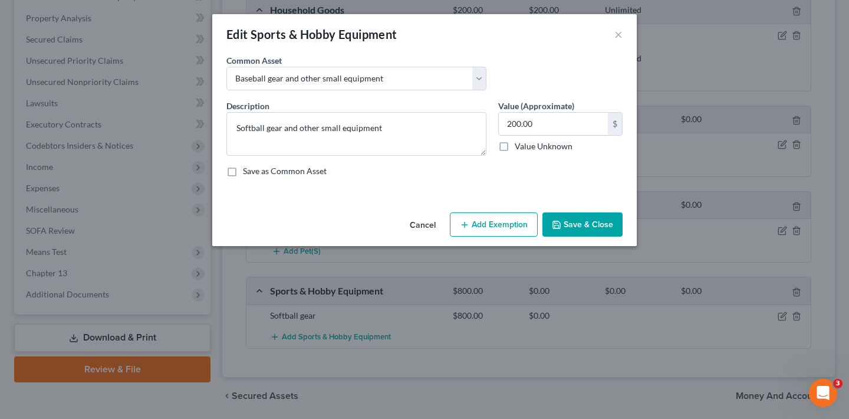
scroll to position [0, 0]
click at [592, 227] on button "Save & Close" at bounding box center [583, 224] width 80 height 25
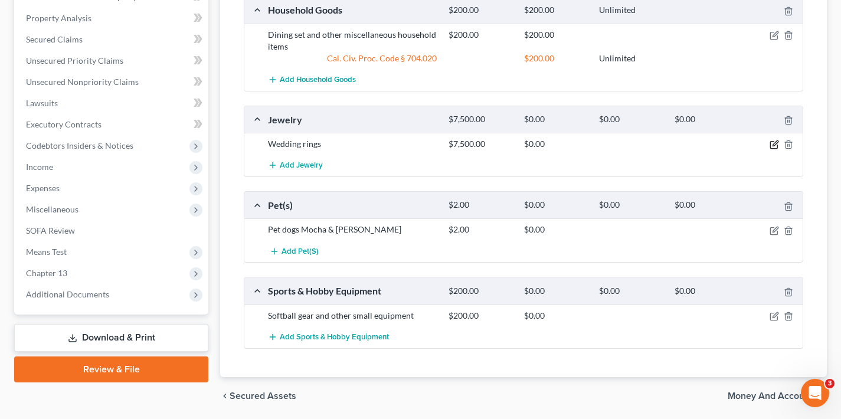
click at [773, 143] on icon "button" at bounding box center [774, 143] width 5 height 5
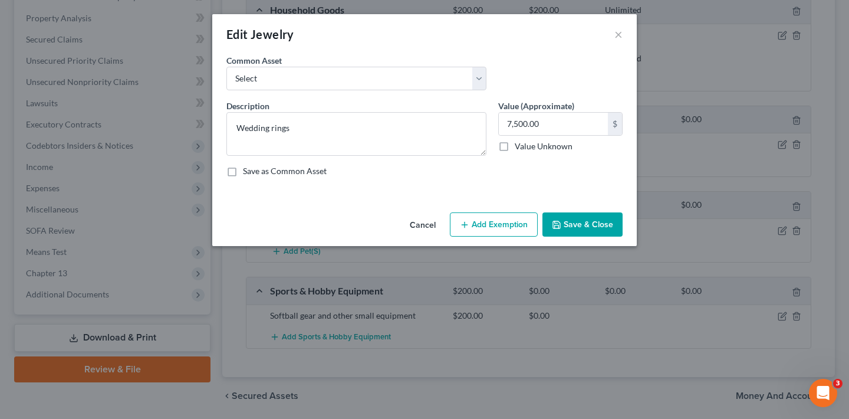
click at [498, 222] on button "Add Exemption" at bounding box center [494, 224] width 88 height 25
select select "2"
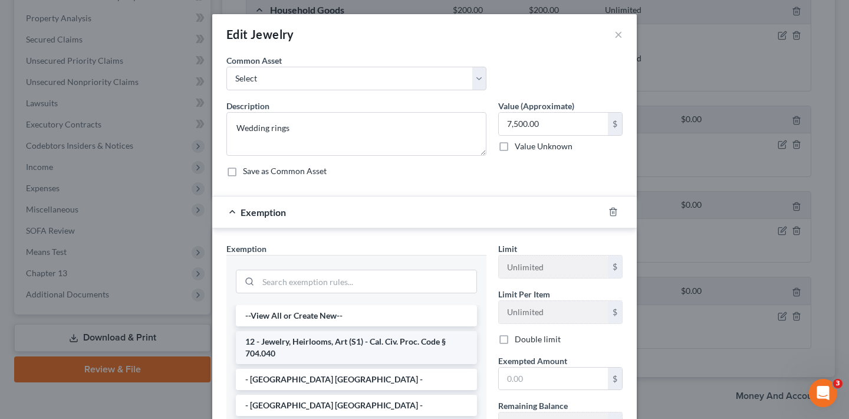
click at [346, 345] on li "12 - Jewelry, Heirlooms, Art (S1) - Cal. Civ. Proc. Code § 704.040" at bounding box center [356, 347] width 241 height 33
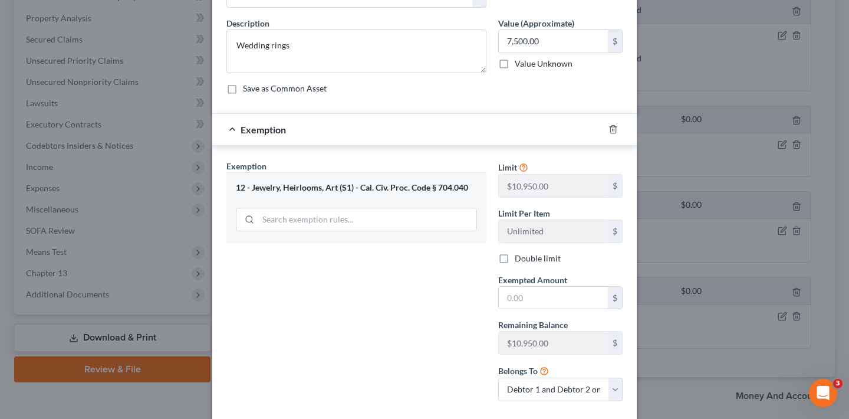
scroll to position [85, 0]
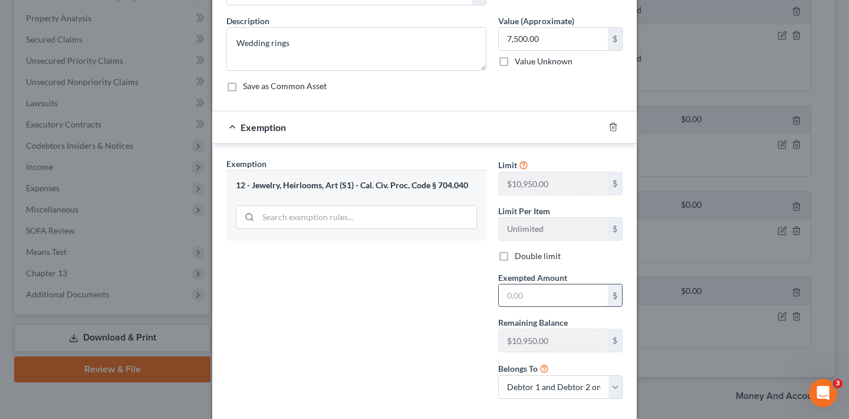
click at [537, 300] on input "text" at bounding box center [553, 295] width 109 height 22
type input "7,500"
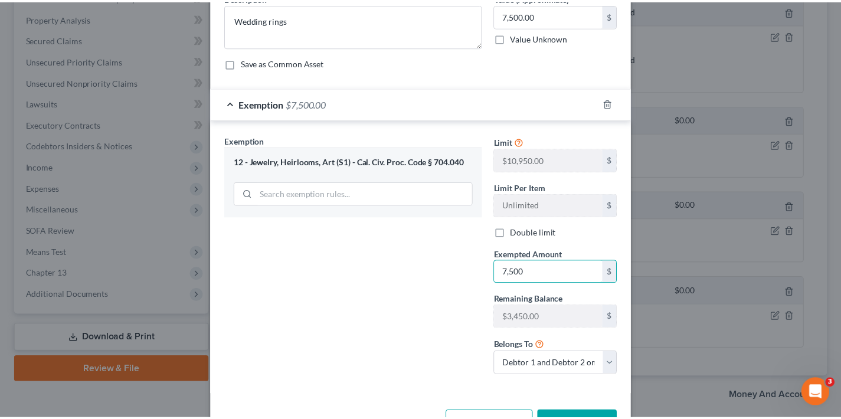
scroll to position [146, 0]
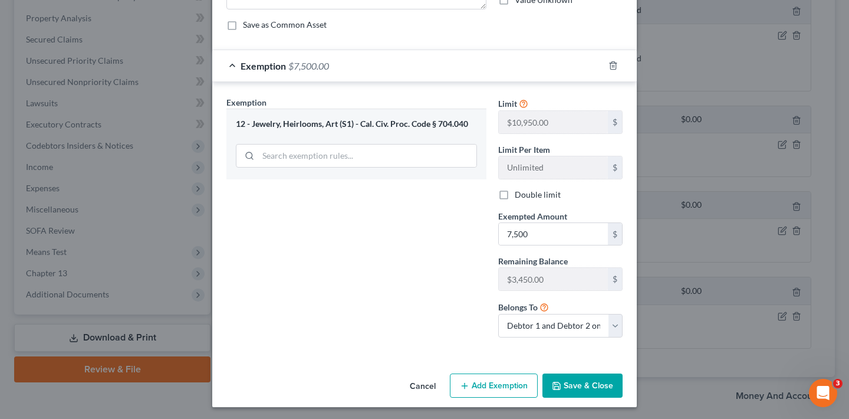
click at [582, 389] on button "Save & Close" at bounding box center [583, 385] width 80 height 25
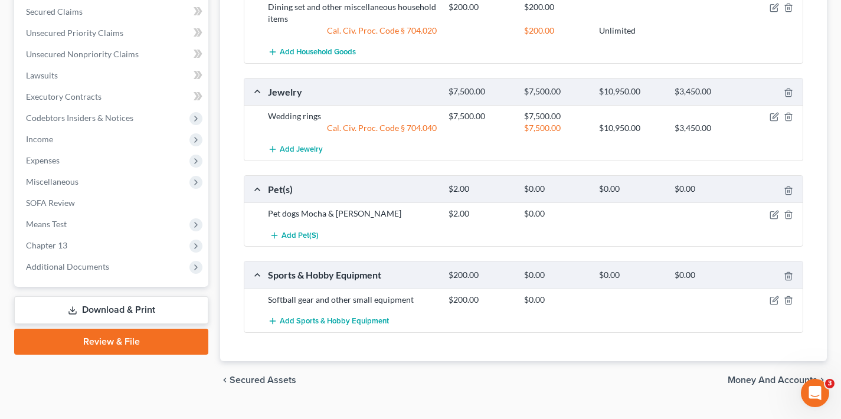
scroll to position [485, 0]
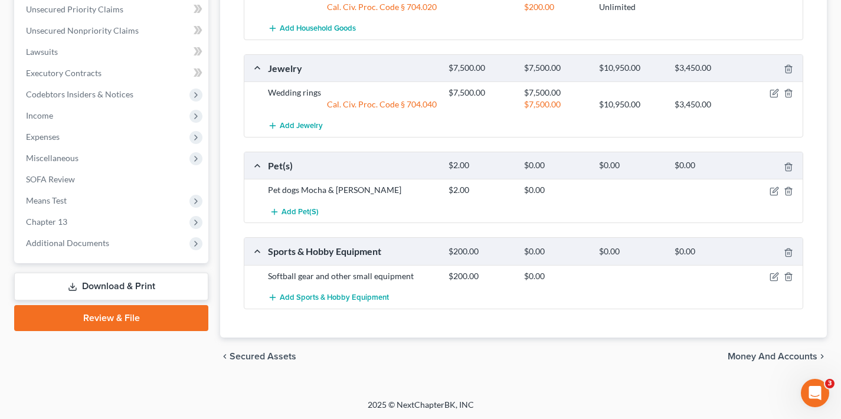
click at [776, 355] on span "Money and Accounts" at bounding box center [772, 356] width 90 height 9
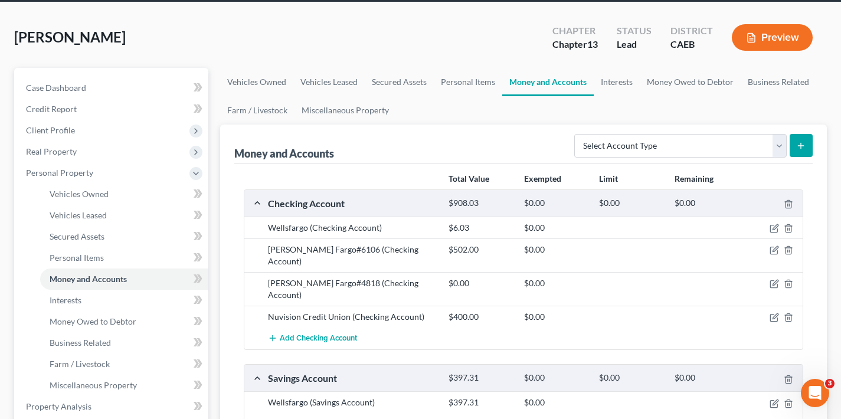
scroll to position [58, 0]
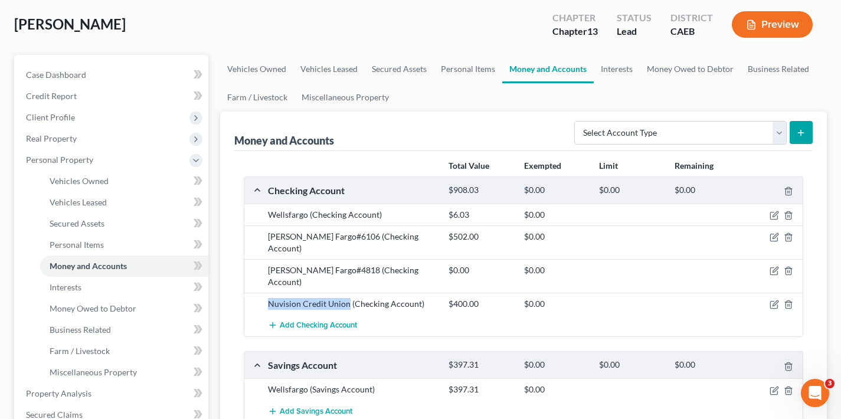
drag, startPoint x: 269, startPoint y: 281, endPoint x: 347, endPoint y: 280, distance: 77.9
click at [347, 298] on div "Nuvision Credit Union (Checking Account)" at bounding box center [352, 304] width 181 height 12
copy div "Nuvision Credit Union"
click at [788, 304] on line "button" at bounding box center [788, 305] width 0 height 2
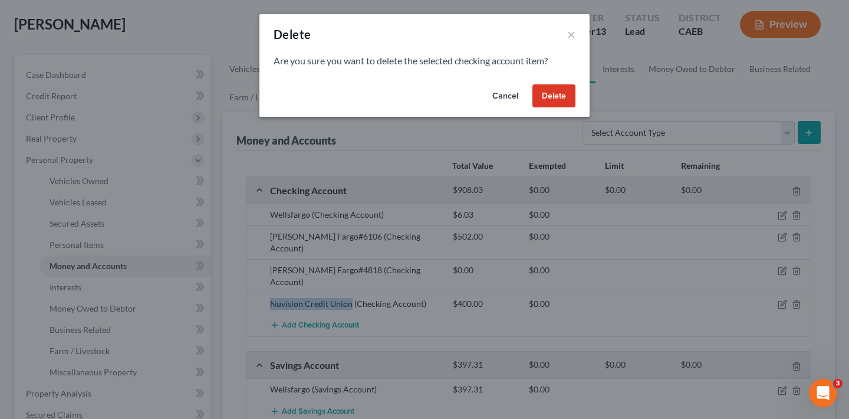
click at [563, 94] on button "Delete" at bounding box center [554, 96] width 43 height 24
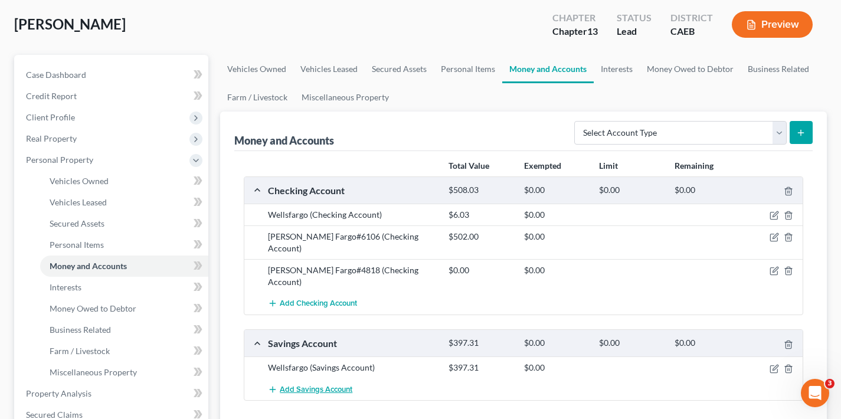
click at [311, 385] on span "Add Savings Account" at bounding box center [316, 389] width 73 height 9
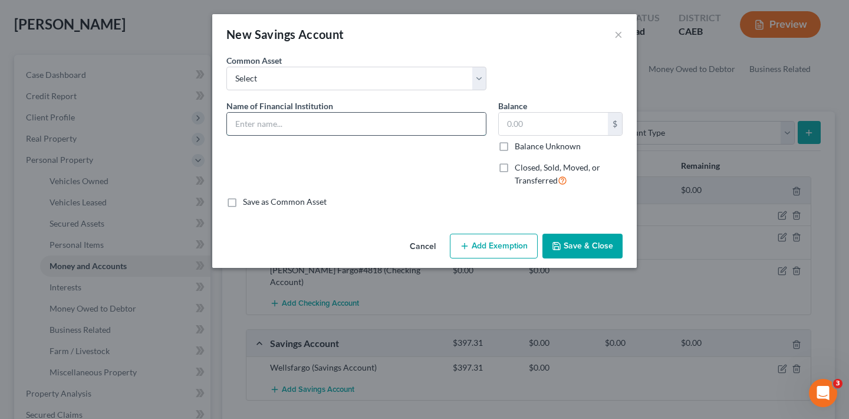
click at [297, 128] on input "text" at bounding box center [356, 124] width 259 height 22
paste input "Nuvision Credit Union"
type input "Nuvision Credit Union#620000"
click at [535, 126] on input "text" at bounding box center [553, 124] width 109 height 22
type input "806.44"
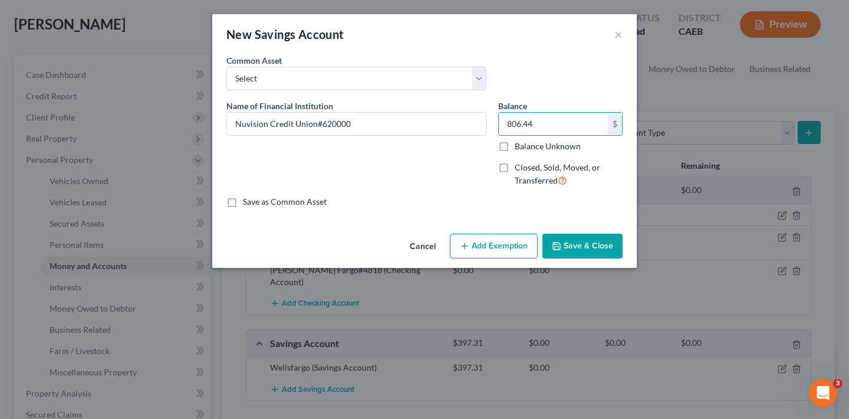
click at [592, 248] on button "Save & Close" at bounding box center [583, 246] width 80 height 25
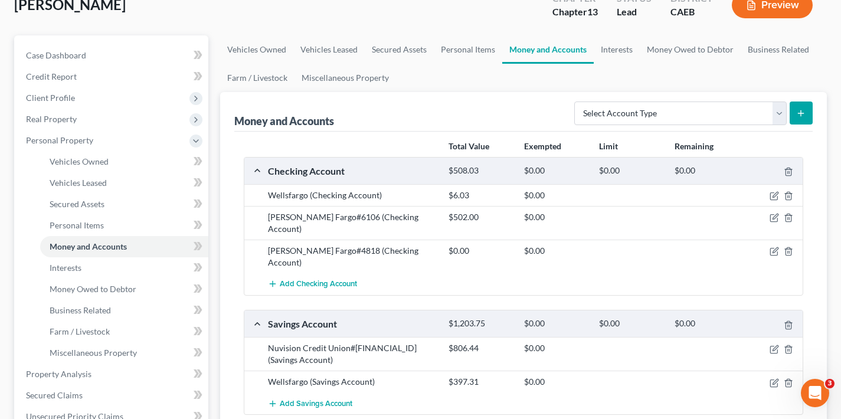
scroll to position [94, 0]
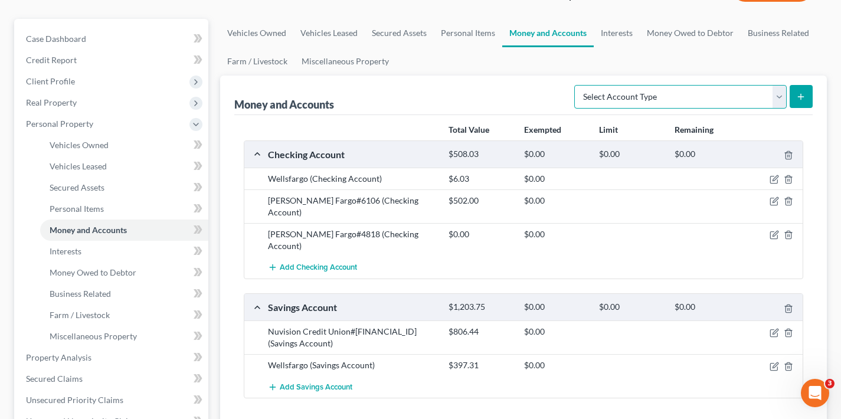
select select "other"
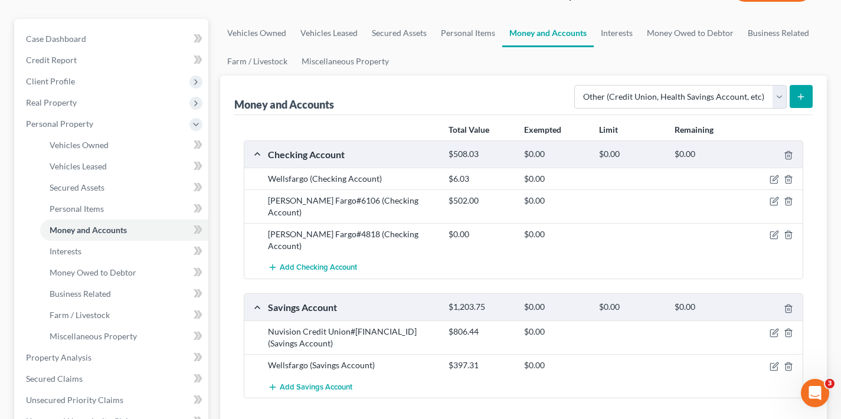
click at [805, 97] on icon "submit" at bounding box center [800, 96] width 9 height 9
click at [617, 34] on link "Interests" at bounding box center [616, 33] width 46 height 28
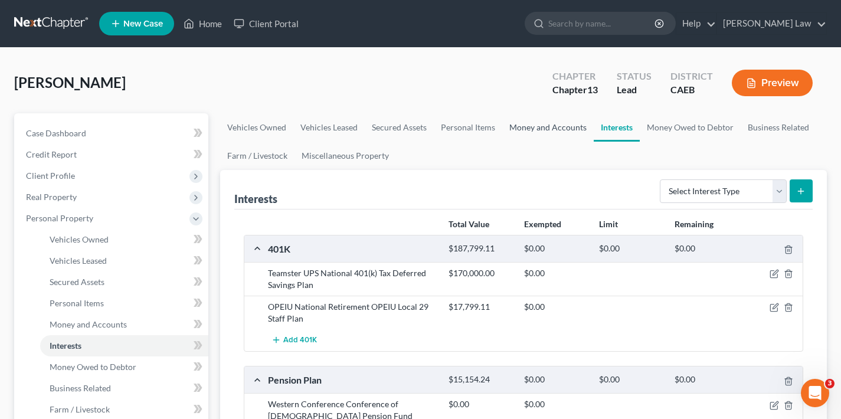
click at [536, 129] on link "Money and Accounts" at bounding box center [547, 127] width 91 height 28
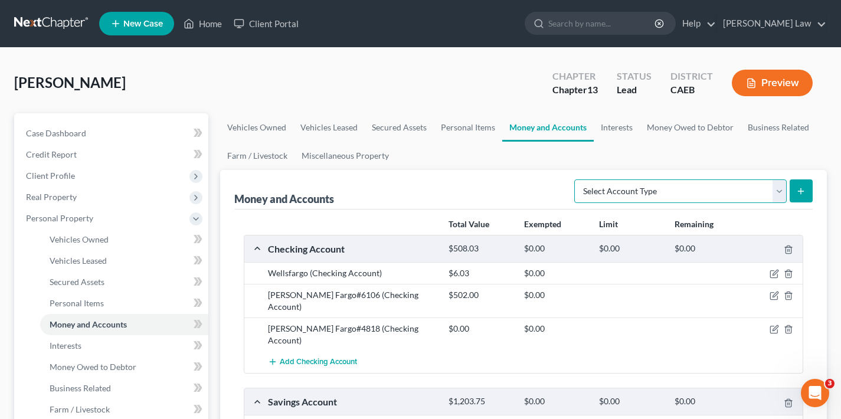
select select "other"
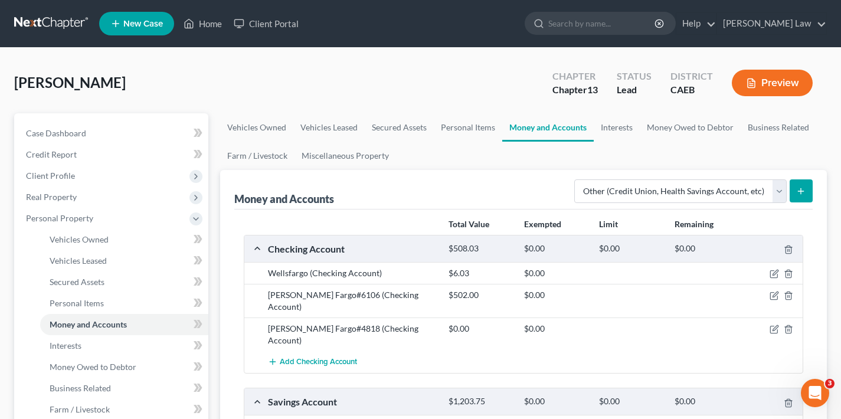
click at [798, 193] on icon "submit" at bounding box center [800, 190] width 9 height 9
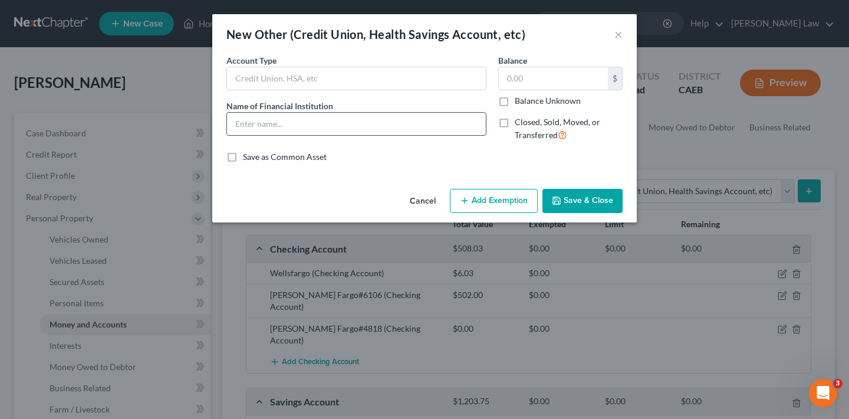
click at [290, 122] on input "text" at bounding box center [356, 124] width 259 height 22
type input "Venmo- [PERSON_NAME]"
click at [543, 77] on input "text" at bounding box center [553, 78] width 109 height 22
type input "1.71"
click at [598, 202] on button "Save & Close" at bounding box center [583, 201] width 80 height 25
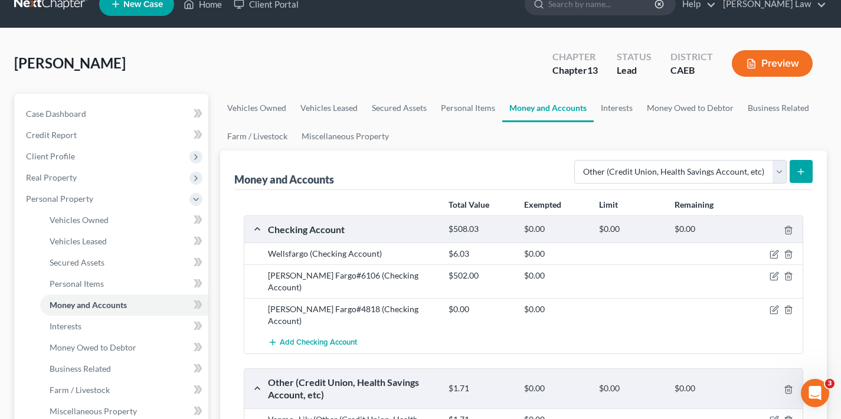
scroll to position [242, 0]
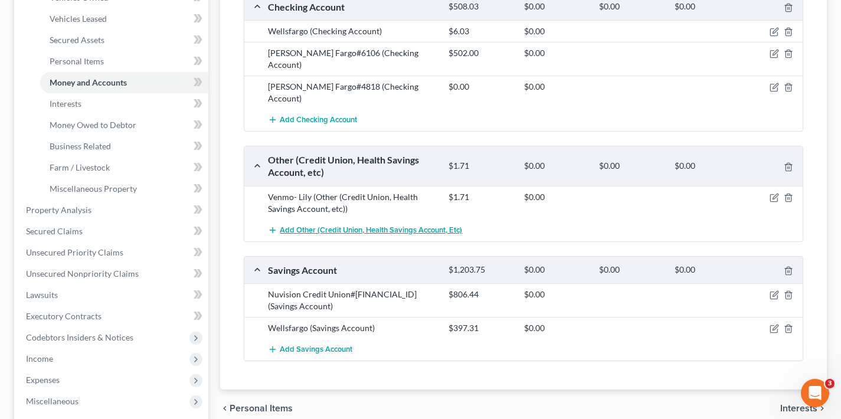
click at [306, 225] on span "Add Other (Credit Union, Health Savings Account, etc)" at bounding box center [371, 229] width 182 height 9
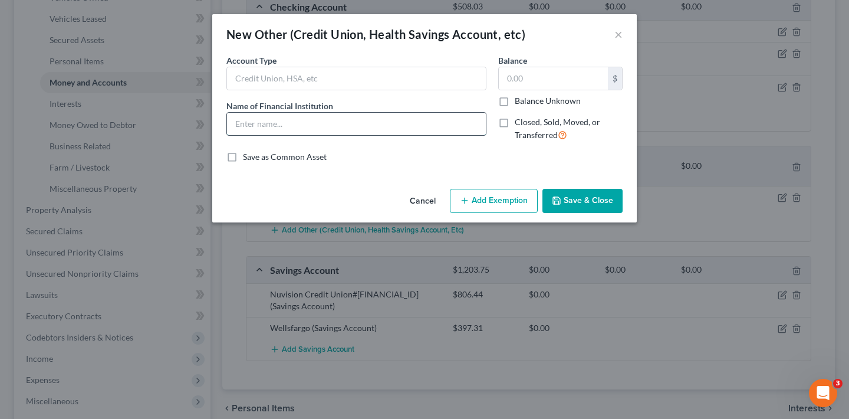
click at [265, 124] on input "text" at bounding box center [356, 124] width 259 height 22
type input "[PERSON_NAME]"
click at [560, 78] on input "text" at bounding box center [553, 78] width 109 height 22
type input "0"
click at [588, 198] on button "Save & Close" at bounding box center [583, 201] width 80 height 25
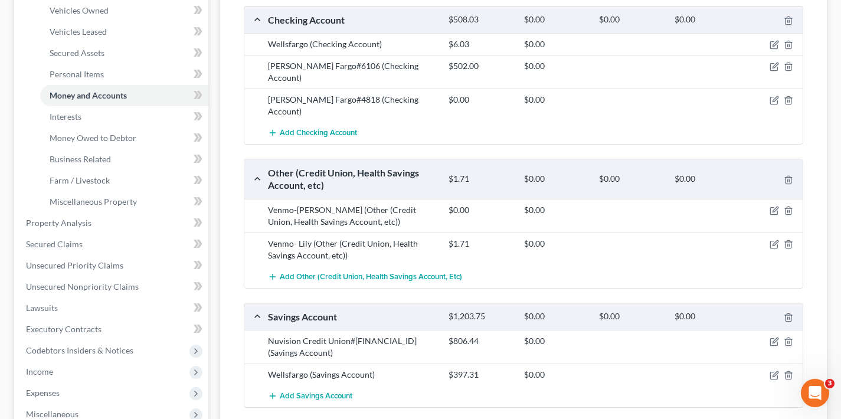
scroll to position [204, 0]
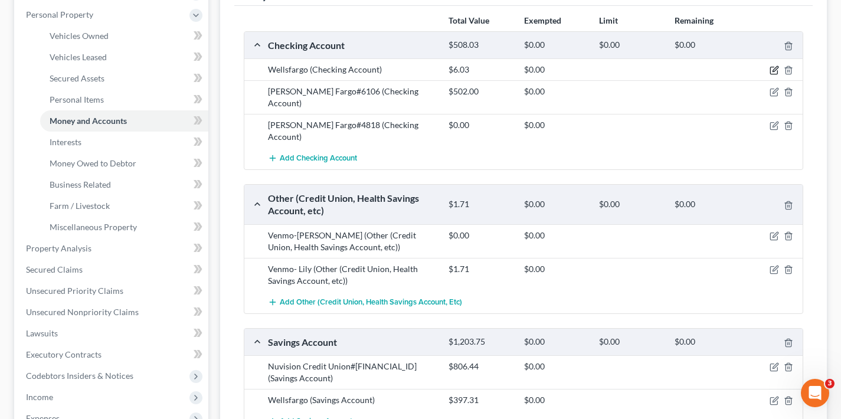
click at [774, 68] on icon "button" at bounding box center [773, 69] width 9 height 9
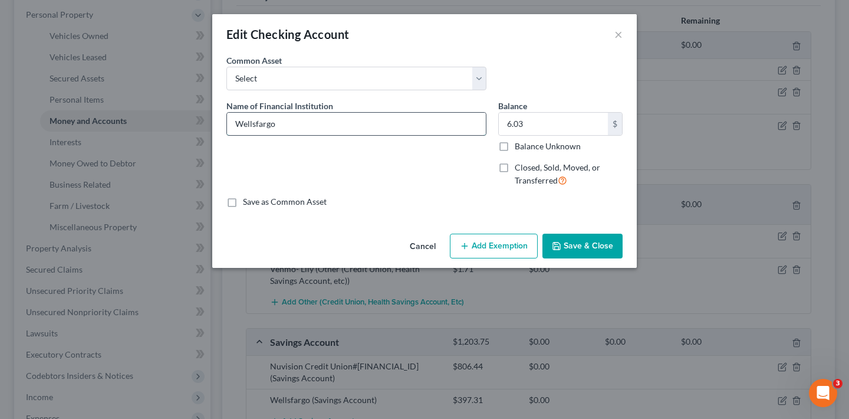
click at [331, 124] on input "Wellsfargo" at bounding box center [356, 124] width 259 height 22
click at [256, 122] on input "Wellsfargo#" at bounding box center [356, 124] width 259 height 22
click at [260, 120] on input "[PERSON_NAME] fargo#" at bounding box center [356, 124] width 259 height 22
click at [314, 127] on input "[PERSON_NAME] Fargo#" at bounding box center [356, 124] width 259 height 22
type input "[PERSON_NAME] Fargo#4103"
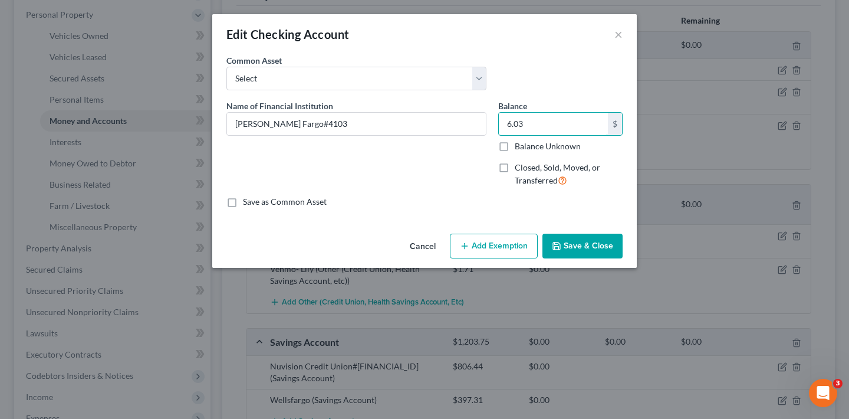
drag, startPoint x: 540, startPoint y: 121, endPoint x: 491, endPoint y: 121, distance: 49.0
click at [491, 121] on div "Name of Financial Institution * [PERSON_NAME] Fargo#4103 Balance 6.03 $ Balance…" at bounding box center [425, 148] width 408 height 97
type input "496.49"
click at [593, 247] on button "Save & Close" at bounding box center [583, 246] width 80 height 25
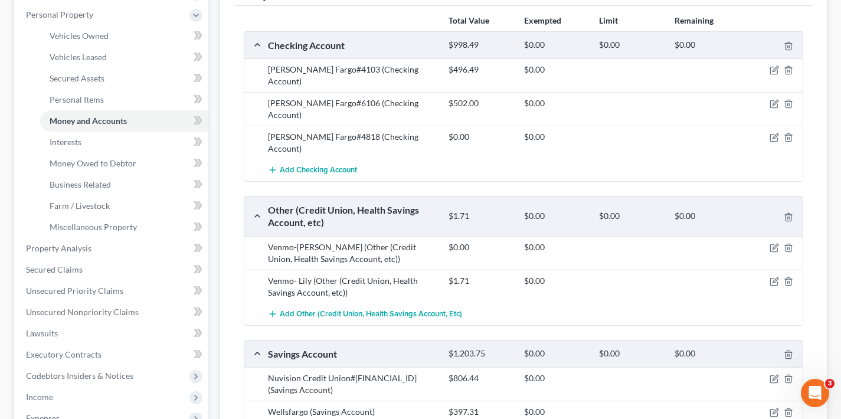
scroll to position [246, 0]
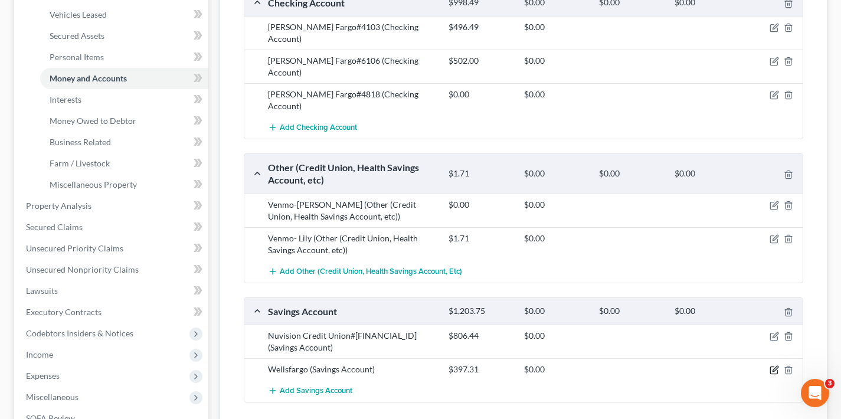
click at [772, 365] on icon "button" at bounding box center [773, 369] width 9 height 9
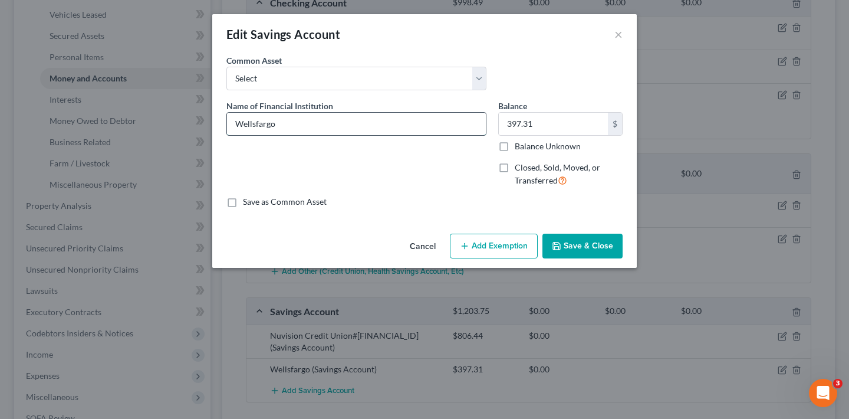
click at [256, 123] on input "Wellsfargo" at bounding box center [356, 124] width 259 height 22
click at [260, 124] on input "[PERSON_NAME] fargo" at bounding box center [356, 124] width 259 height 22
click at [307, 129] on input "[PERSON_NAME] Fargo" at bounding box center [356, 124] width 259 height 22
type input "[PERSON_NAME] Fargo #1194"
click at [619, 34] on button "×" at bounding box center [619, 34] width 8 height 14
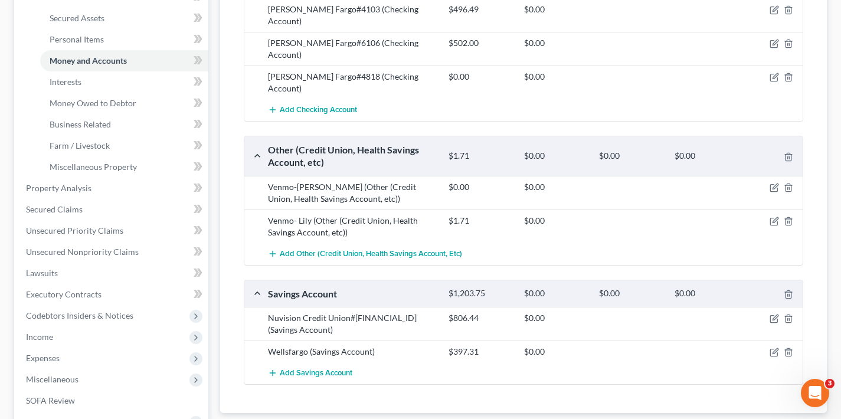
scroll to position [278, 0]
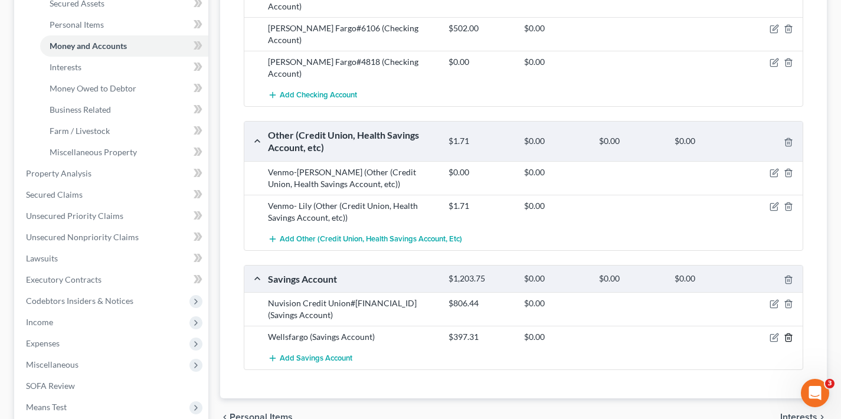
click at [788, 333] on icon "button" at bounding box center [787, 337] width 9 height 9
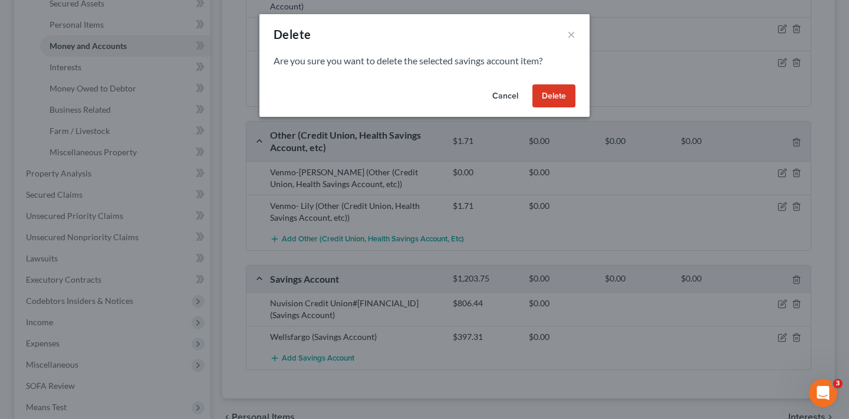
click at [559, 91] on button "Delete" at bounding box center [554, 96] width 43 height 24
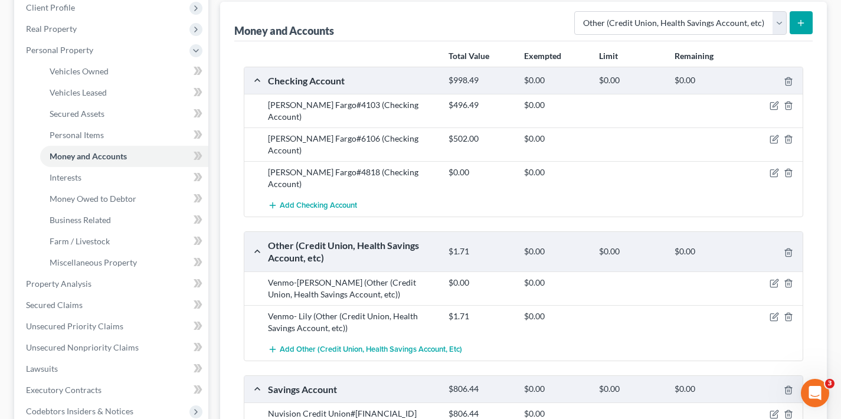
scroll to position [0, 0]
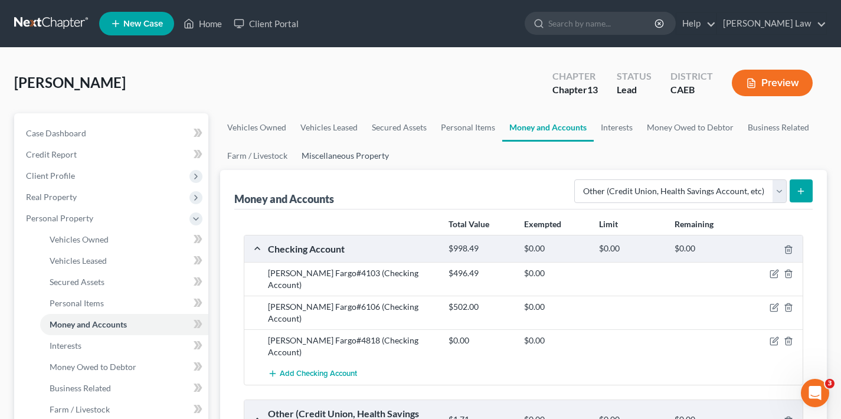
click at [357, 157] on link "Miscellaneous Property" at bounding box center [344, 156] width 101 height 28
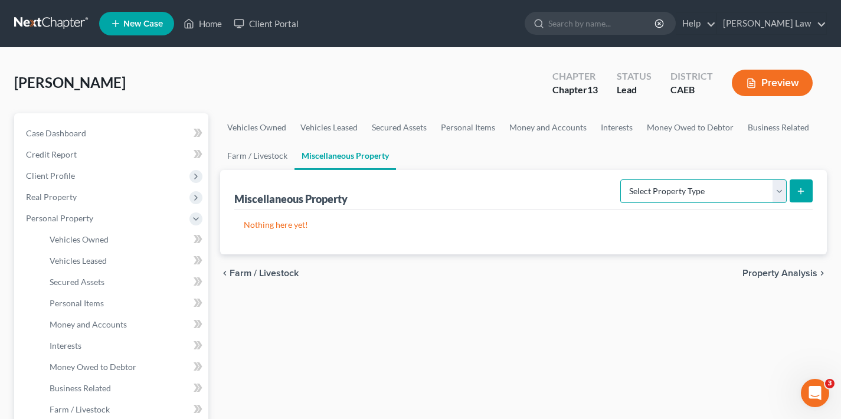
select select "holding_for_another"
click at [802, 192] on icon "submit" at bounding box center [800, 190] width 9 height 9
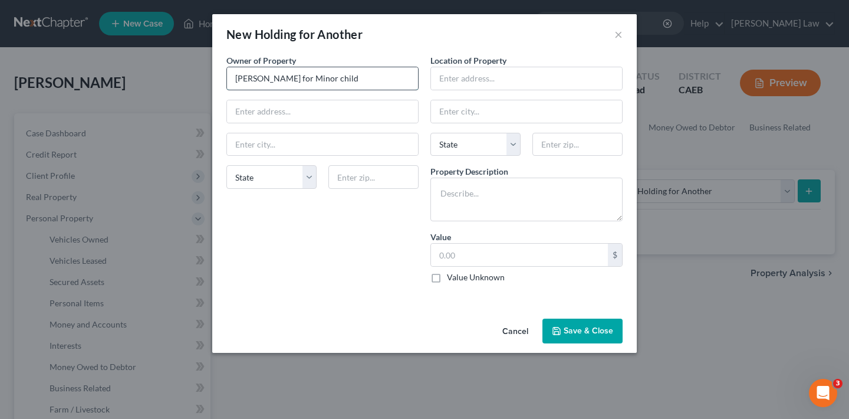
click at [300, 76] on input "[PERSON_NAME] for Minor child" at bounding box center [322, 78] width 191 height 22
type input "[PERSON_NAME] for minor child"
type input "[STREET_ADDRESS]"
type input "95377"
type input "[PERSON_NAME]"
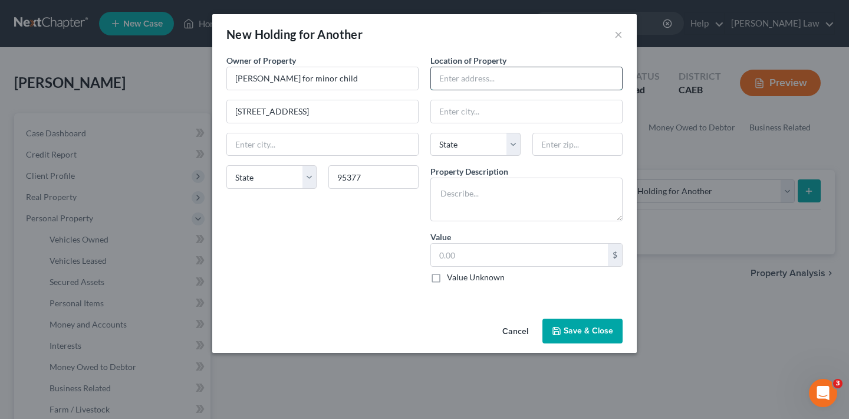
select select "4"
click at [480, 198] on textarea at bounding box center [527, 200] width 192 height 44
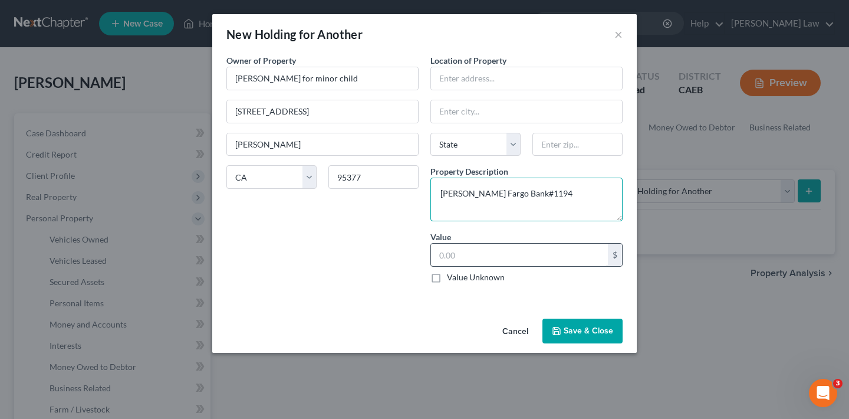
type textarea "[PERSON_NAME] Fargo Bank#1194"
click at [499, 258] on input "text" at bounding box center [519, 255] width 177 height 22
type input "397.32"
click at [605, 330] on button "Save & Close" at bounding box center [583, 331] width 80 height 25
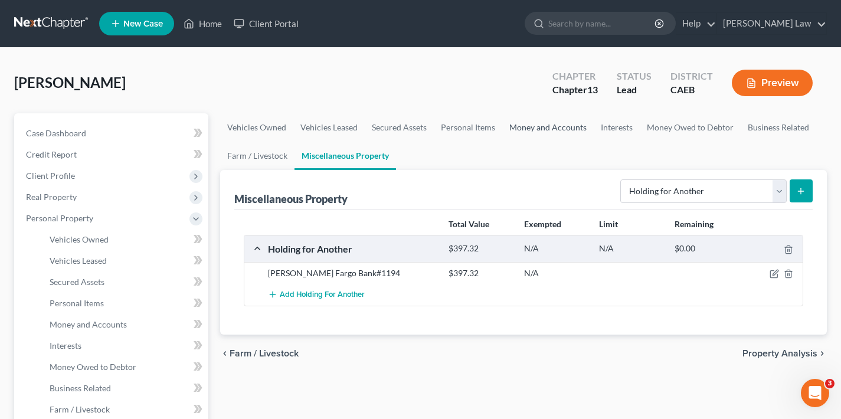
click at [556, 130] on link "Money and Accounts" at bounding box center [547, 127] width 91 height 28
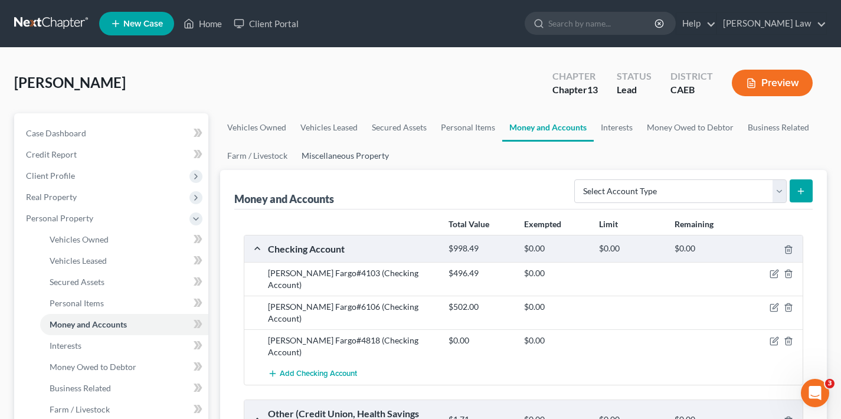
click at [346, 157] on link "Miscellaneous Property" at bounding box center [344, 156] width 101 height 28
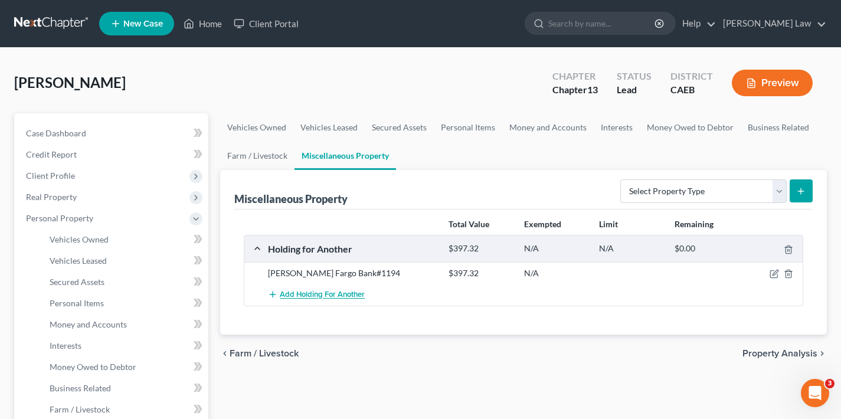
click at [340, 294] on span "Add Holding for Another" at bounding box center [322, 294] width 85 height 9
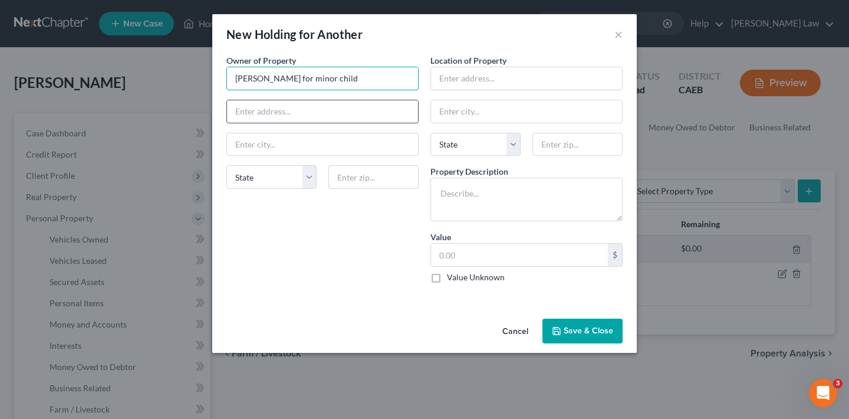
type input "[PERSON_NAME] for minor child"
click at [303, 258] on div "Owner of Property * [PERSON_NAME] for minor child [GEOGRAPHIC_DATA] [GEOGRAPHIC…" at bounding box center [323, 173] width 204 height 238
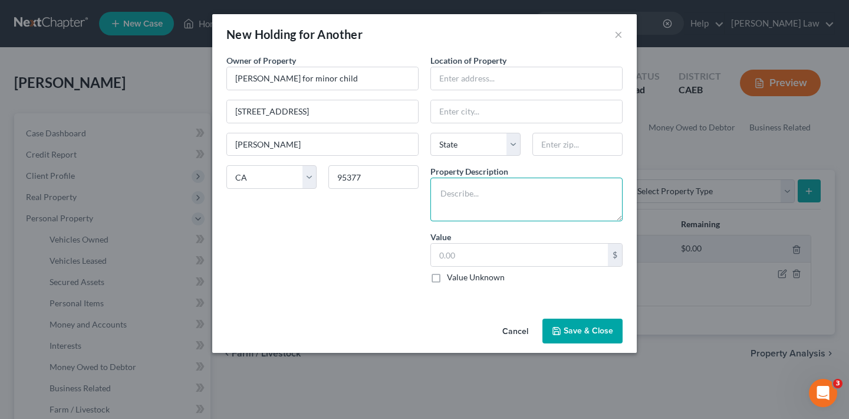
click at [496, 192] on textarea at bounding box center [527, 200] width 192 height 44
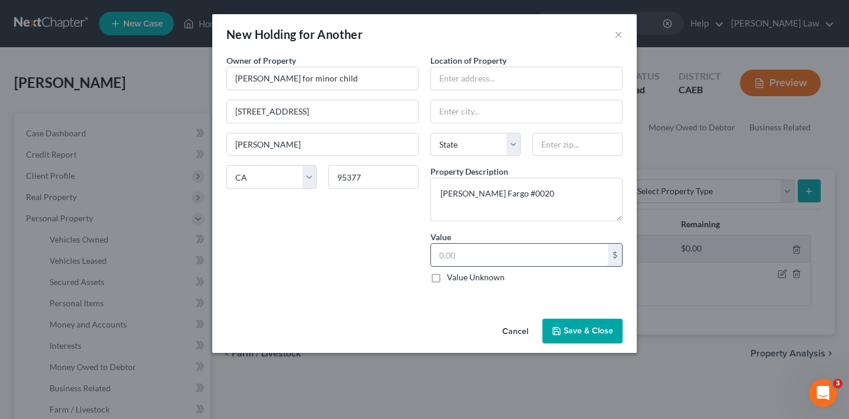
click at [474, 258] on input "text" at bounding box center [519, 255] width 177 height 22
click at [605, 333] on button "Save & Close" at bounding box center [583, 331] width 80 height 25
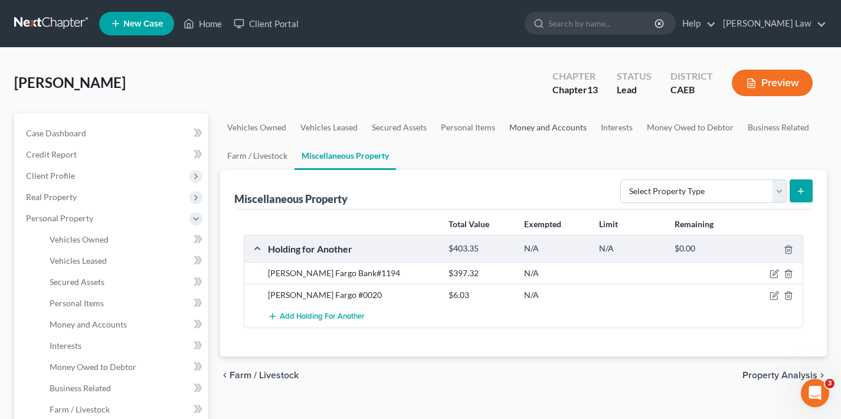
click at [534, 128] on link "Money and Accounts" at bounding box center [547, 127] width 91 height 28
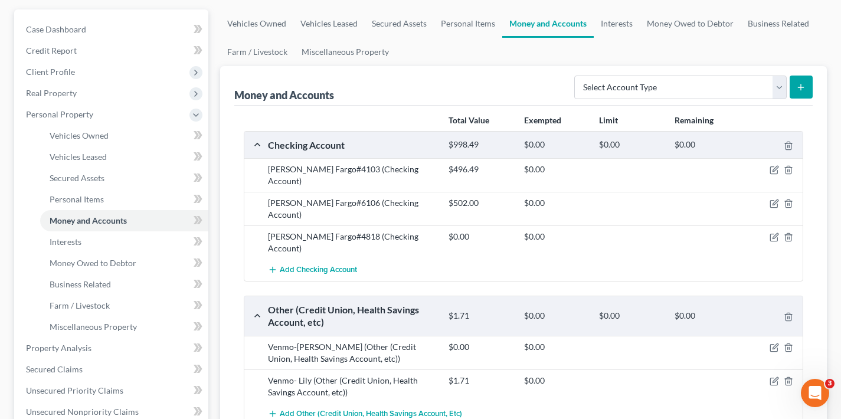
scroll to position [211, 0]
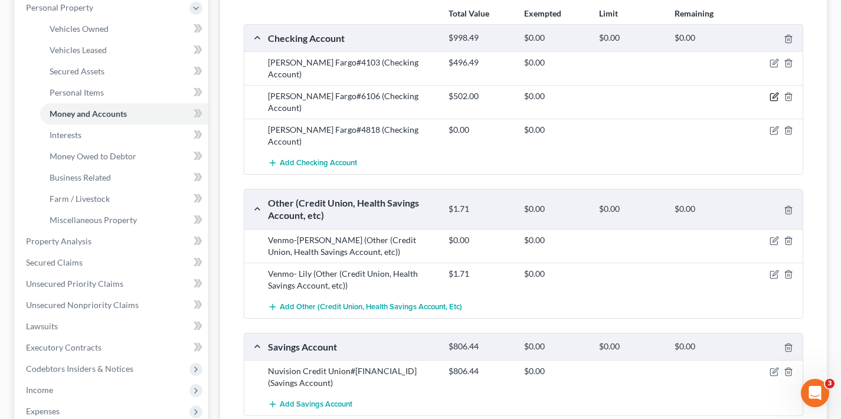
click at [773, 92] on icon "button" at bounding box center [773, 96] width 9 height 9
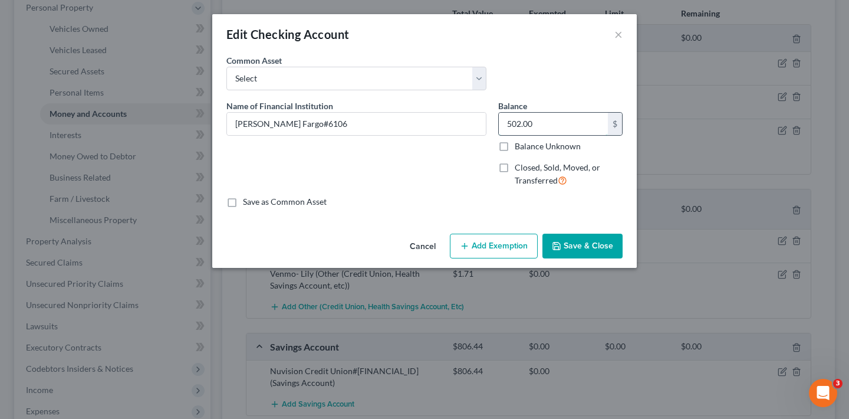
click at [544, 120] on input "502.00" at bounding box center [553, 124] width 109 height 22
drag, startPoint x: 539, startPoint y: 125, endPoint x: 503, endPoint y: 125, distance: 36.0
click at [503, 125] on input "502.00" at bounding box center [553, 124] width 109 height 22
click at [592, 245] on button "Save & Close" at bounding box center [583, 246] width 80 height 25
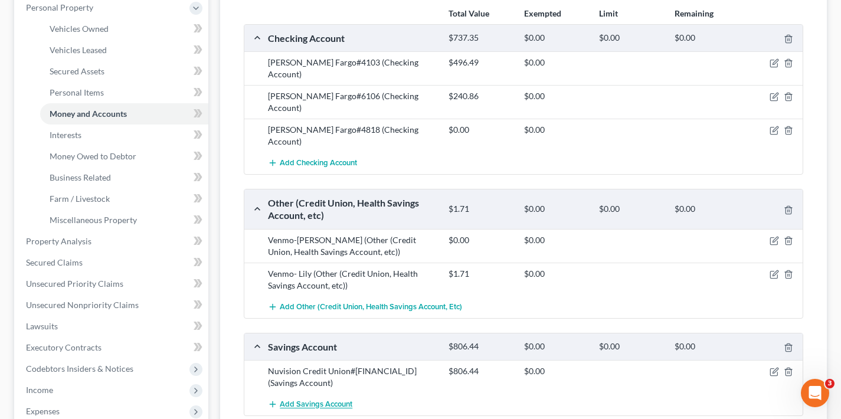
click at [324, 400] on span "Add Savings Account" at bounding box center [316, 404] width 73 height 9
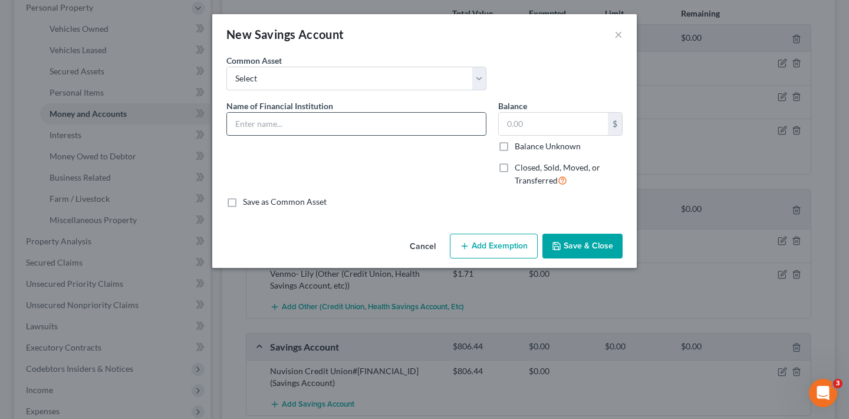
click at [279, 126] on input "text" at bounding box center [356, 124] width 259 height 22
click at [539, 117] on input "text" at bounding box center [553, 124] width 109 height 22
click at [586, 240] on button "Save & Close" at bounding box center [583, 246] width 80 height 25
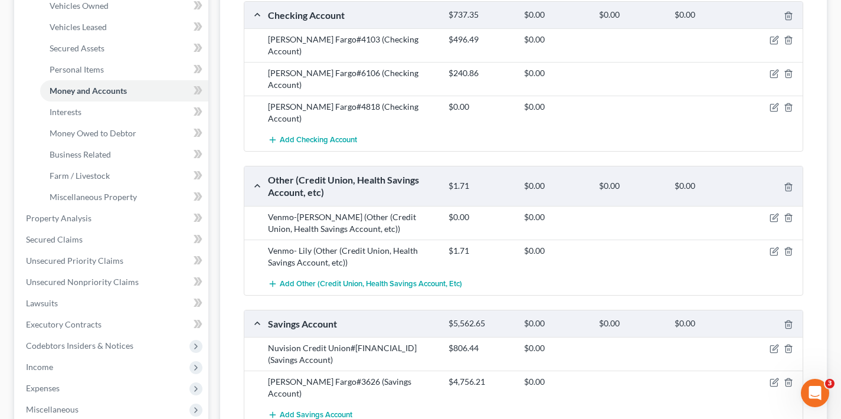
scroll to position [418, 0]
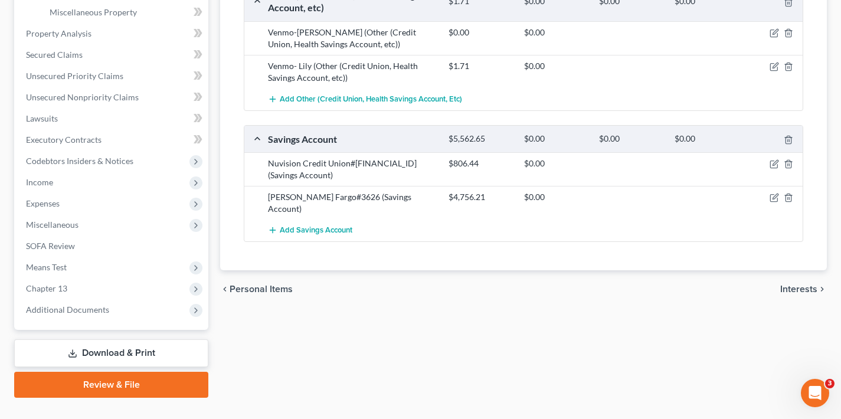
click at [806, 284] on span "Interests" at bounding box center [798, 288] width 37 height 9
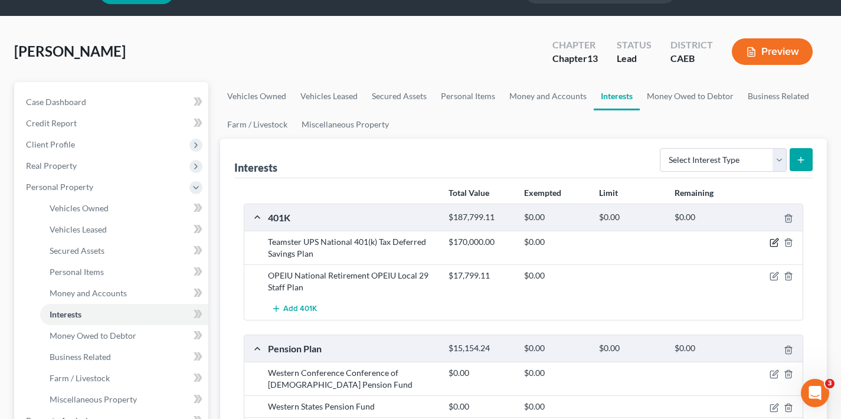
scroll to position [37, 0]
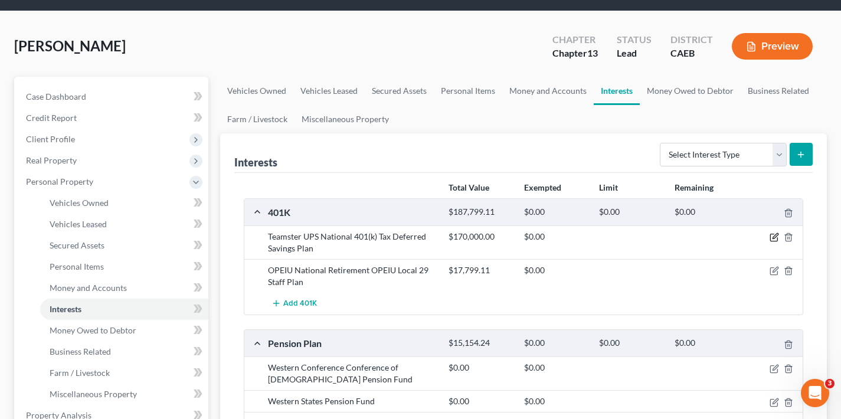
click at [773, 237] on icon "button" at bounding box center [774, 236] width 5 height 5
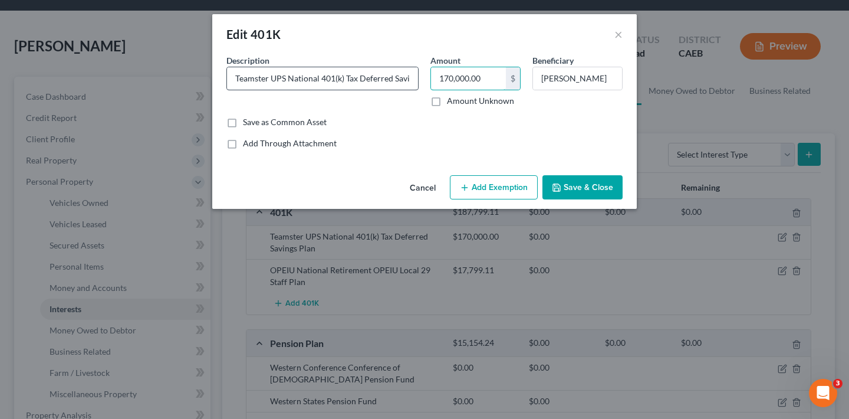
drag, startPoint x: 488, startPoint y: 80, endPoint x: 417, endPoint y: 78, distance: 70.8
click at [418, 78] on div "Description * Teamster UPS National 401(k) Tax Deferred Savings Plan Amount 170…" at bounding box center [425, 85] width 408 height 62
click at [585, 190] on button "Save & Close" at bounding box center [583, 187] width 80 height 25
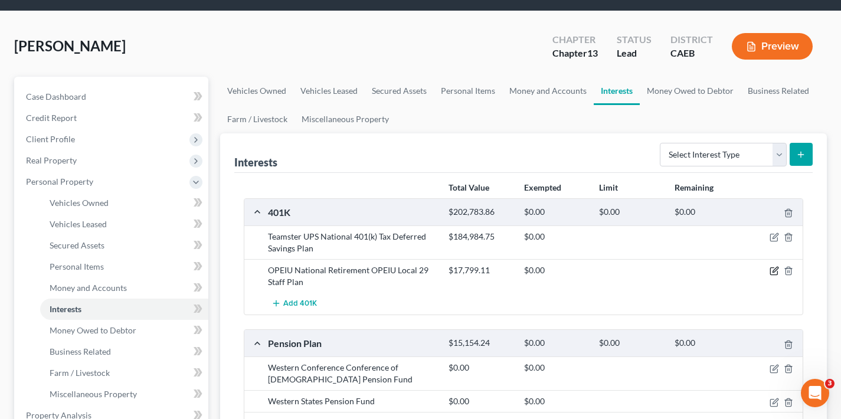
click at [770, 272] on icon "button" at bounding box center [773, 270] width 9 height 9
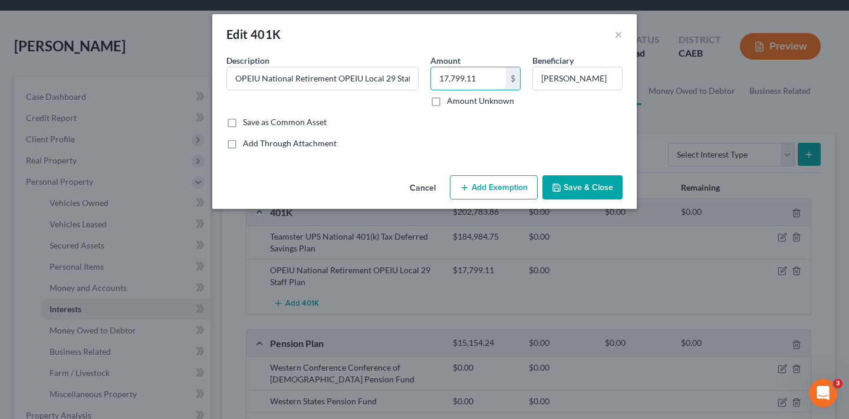
drag, startPoint x: 483, startPoint y: 78, endPoint x: 424, endPoint y: 75, distance: 59.1
click at [424, 75] on div "Description * OPEIU National Retirement OPEIU Local 29 Staff Plan Amount 17,799…" at bounding box center [425, 85] width 408 height 62
click at [581, 188] on button "Save & Close" at bounding box center [583, 187] width 80 height 25
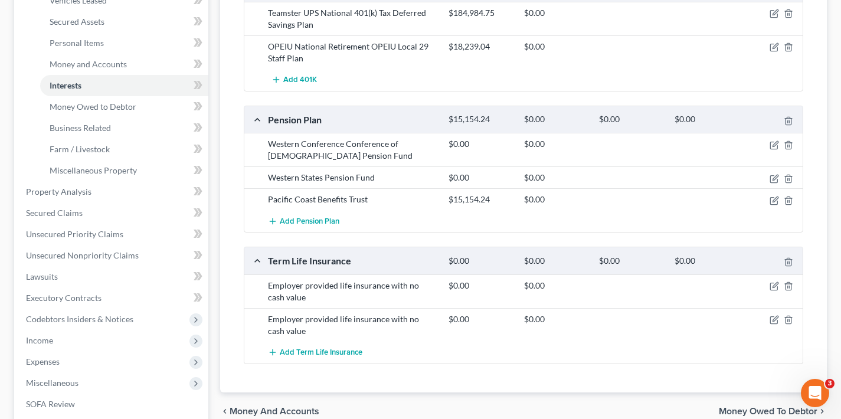
scroll to position [258, 0]
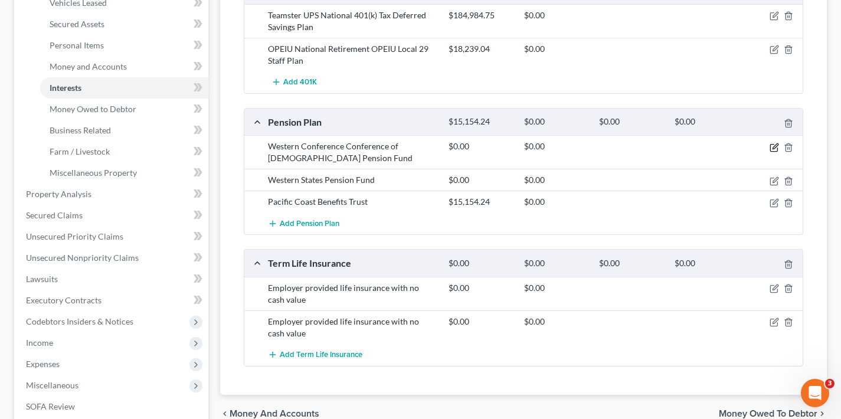
click at [771, 147] on icon "button" at bounding box center [773, 147] width 9 height 9
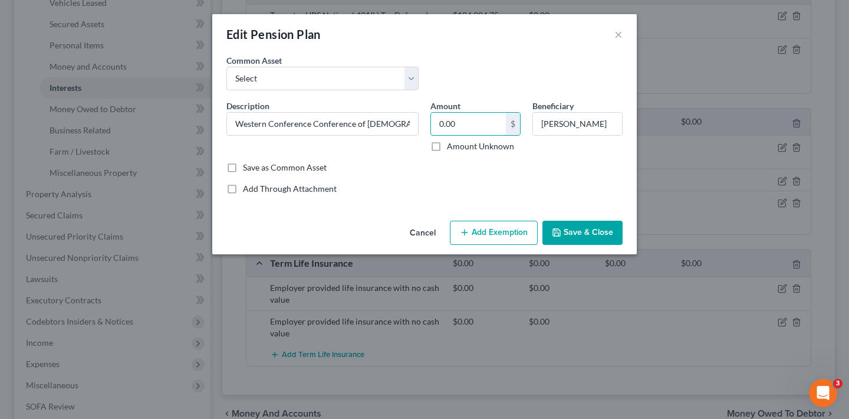
drag, startPoint x: 461, startPoint y: 123, endPoint x: 427, endPoint y: 124, distance: 34.2
click at [427, 124] on div "Amount 0.00 $ Amount Unknown" at bounding box center [476, 126] width 102 height 53
click at [585, 235] on button "Save & Close" at bounding box center [583, 233] width 80 height 25
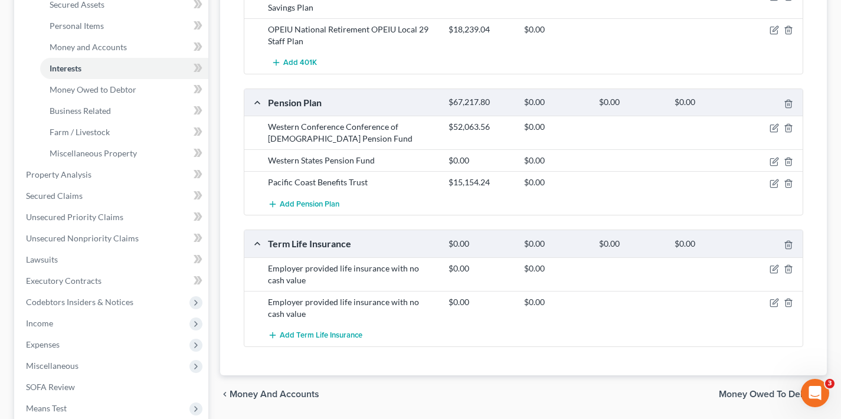
scroll to position [330, 0]
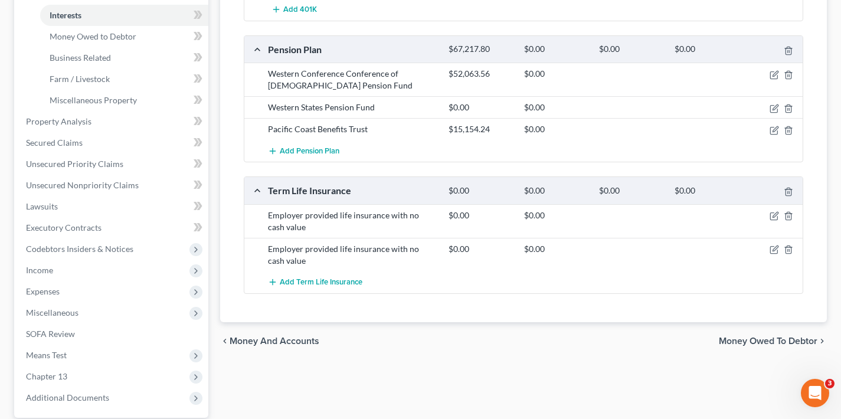
click at [767, 341] on span "Money Owed to Debtor" at bounding box center [768, 340] width 99 height 9
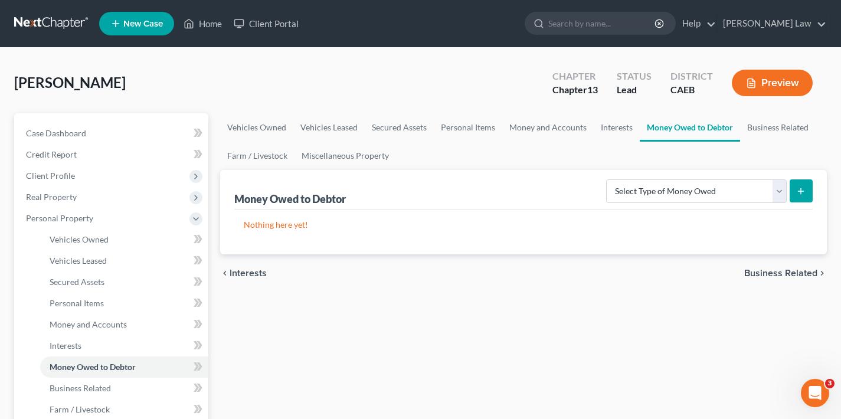
click at [778, 270] on span "Business Related" at bounding box center [780, 272] width 73 height 9
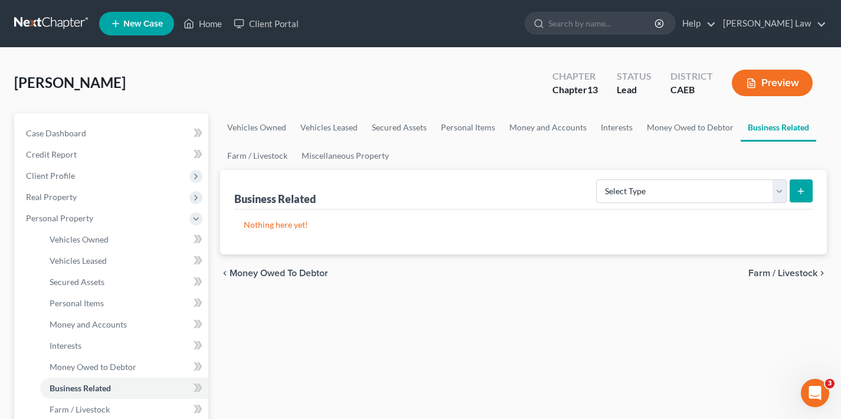
click at [781, 273] on span "Farm / Livestock" at bounding box center [782, 272] width 69 height 9
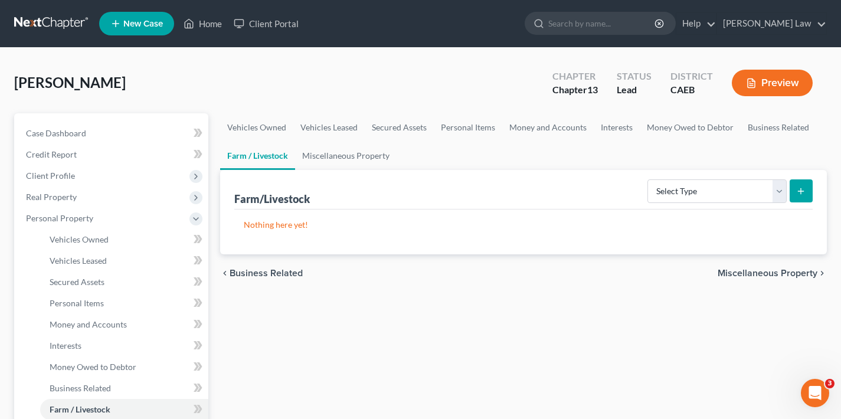
click at [780, 273] on span "Miscellaneous Property" at bounding box center [767, 272] width 100 height 9
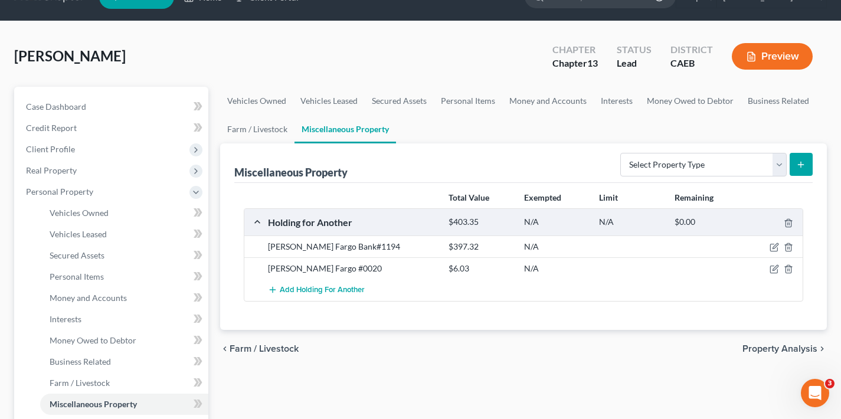
scroll to position [40, 0]
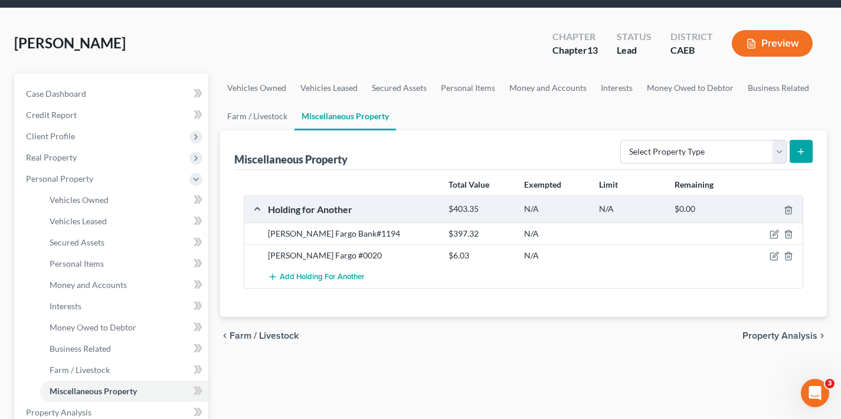
click at [767, 337] on span "Property Analysis" at bounding box center [779, 335] width 75 height 9
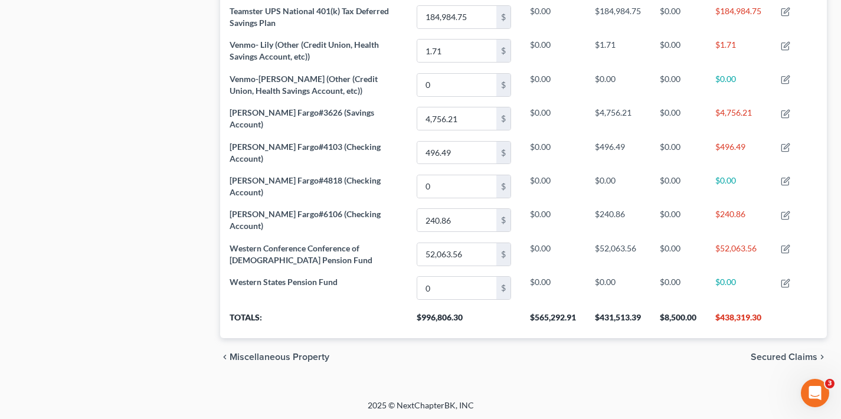
scroll to position [917, 0]
click at [777, 356] on span "Secured Claims" at bounding box center [783, 355] width 67 height 9
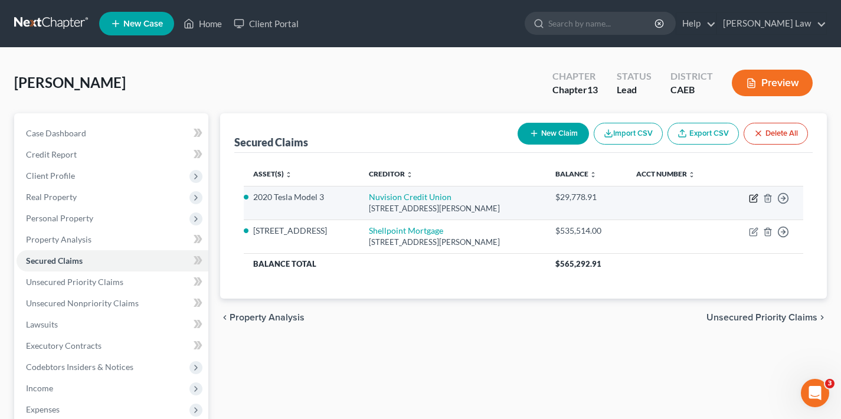
click at [752, 198] on icon "button" at bounding box center [754, 196] width 5 height 5
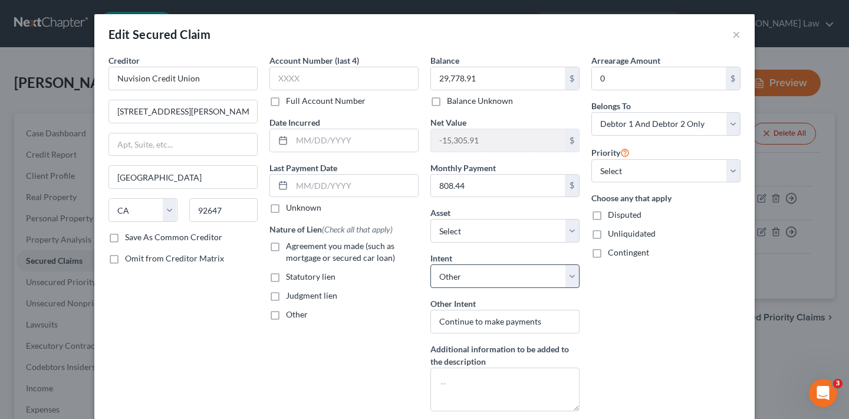
scroll to position [2, 0]
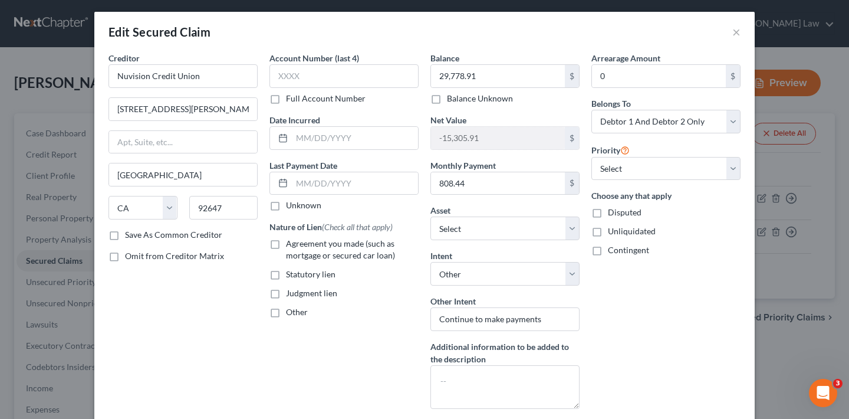
click at [286, 243] on label "Agreement you made (such as mortgage or secured car loan)" at bounding box center [352, 250] width 133 height 24
click at [291, 243] on input "Agreement you made (such as mortgage or secured car loan)" at bounding box center [295, 242] width 8 height 8
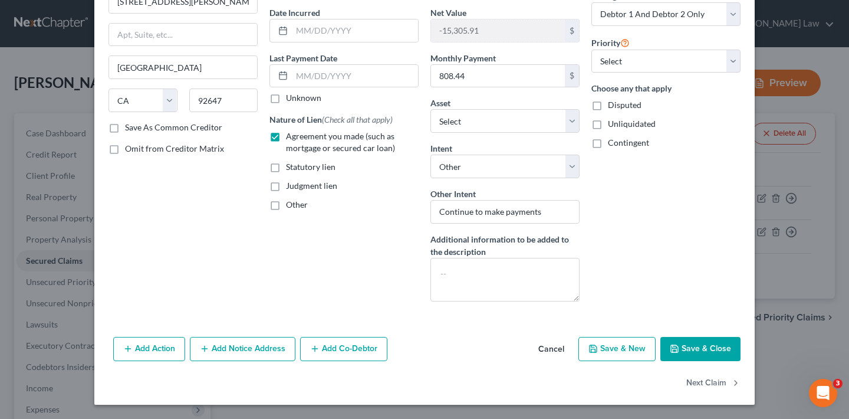
scroll to position [0, 0]
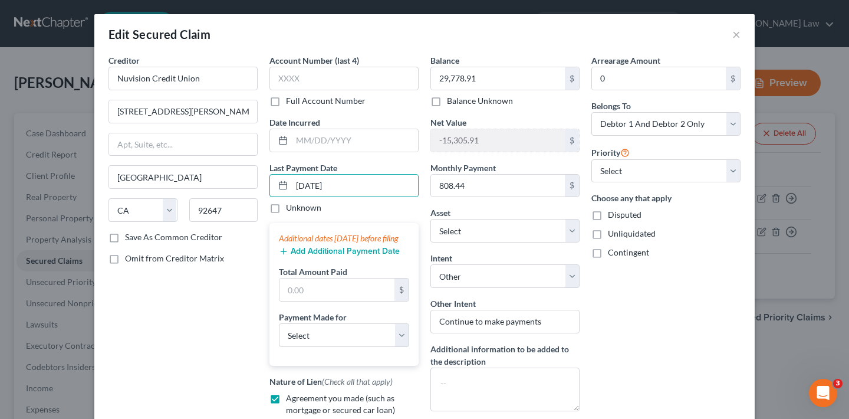
click at [336, 256] on button "Add Additional Payment Date" at bounding box center [339, 251] width 121 height 9
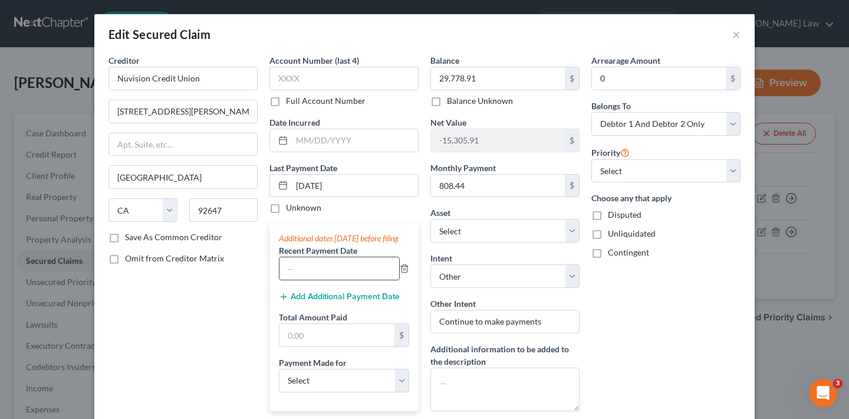
click at [331, 280] on input "text" at bounding box center [340, 268] width 120 height 22
click at [327, 301] on button "Add Additional Payment Date" at bounding box center [339, 296] width 121 height 9
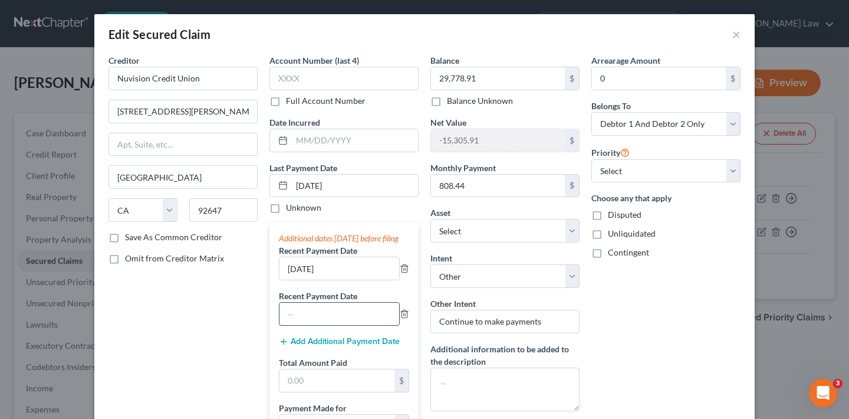
click at [317, 325] on input "text" at bounding box center [340, 314] width 120 height 22
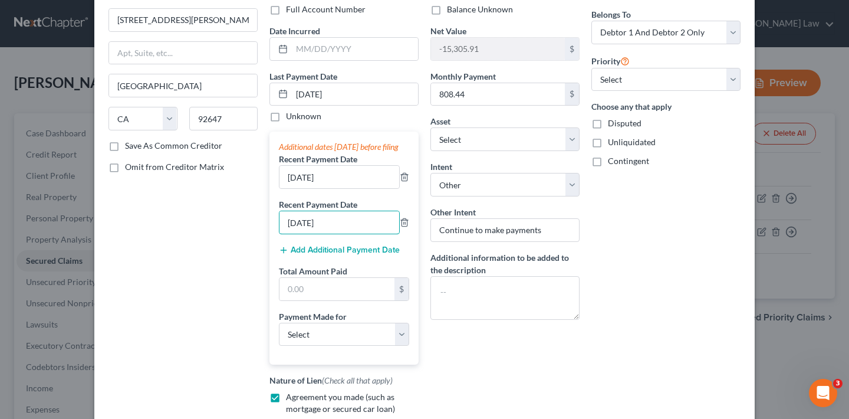
scroll to position [191, 0]
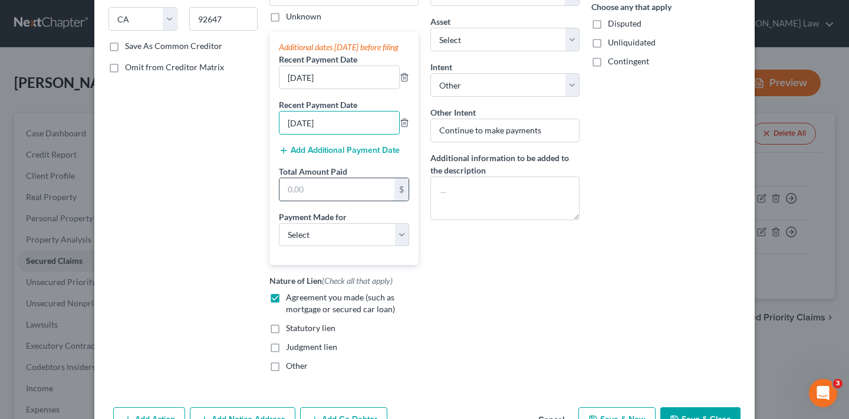
click at [323, 201] on input "text" at bounding box center [337, 189] width 115 height 22
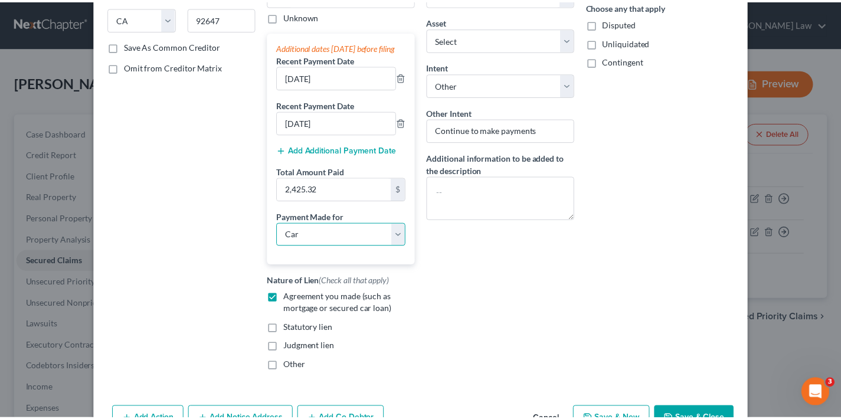
scroll to position [274, 0]
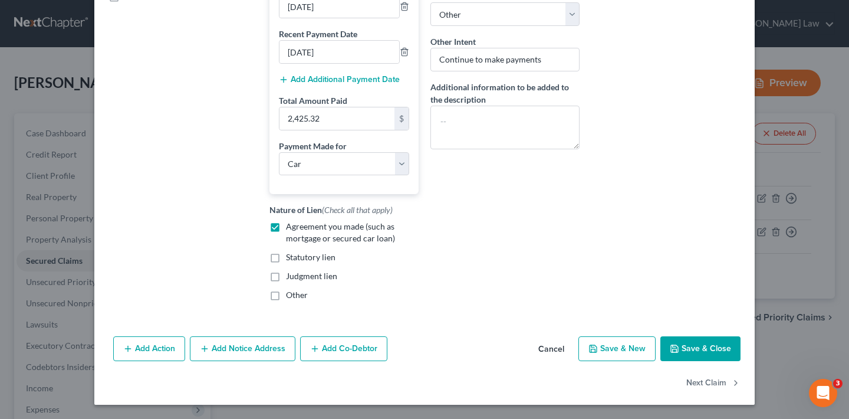
click at [698, 349] on button "Save & Close" at bounding box center [701, 348] width 80 height 25
